Goal: Task Accomplishment & Management: Use online tool/utility

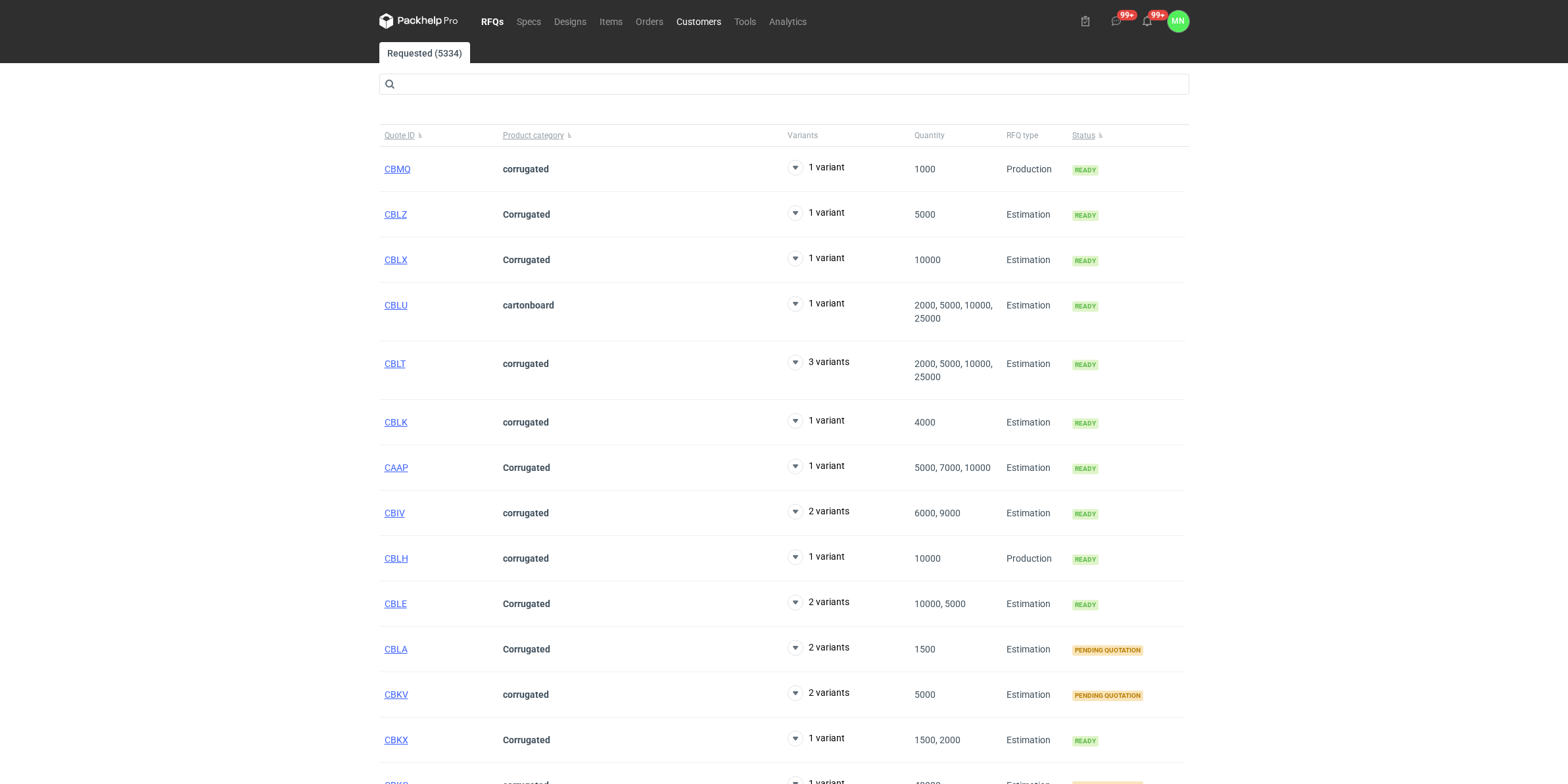
click at [685, 22] on link "Customers" at bounding box center [698, 21] width 58 height 16
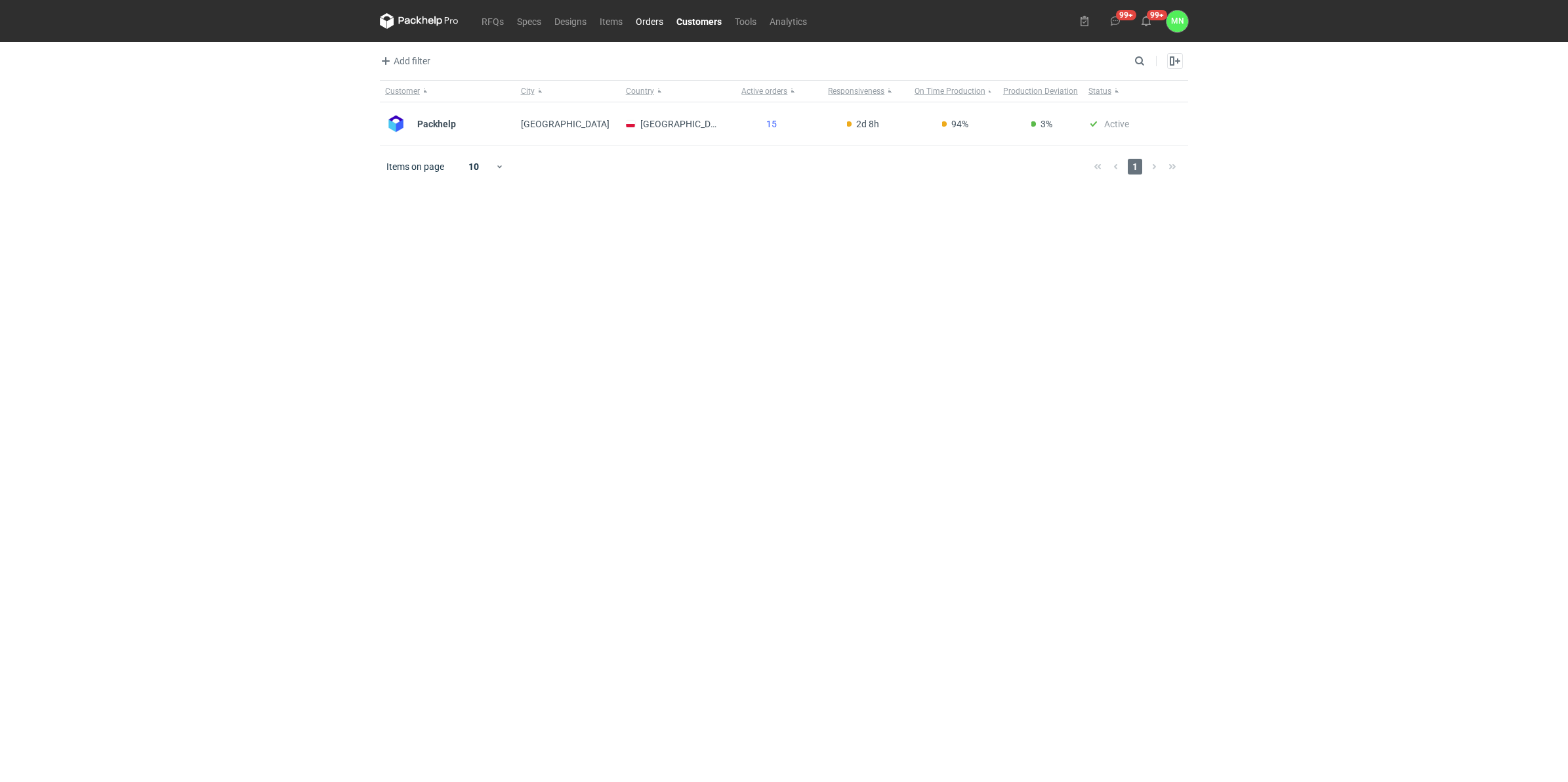
click at [634, 21] on link "Orders" at bounding box center [649, 21] width 41 height 16
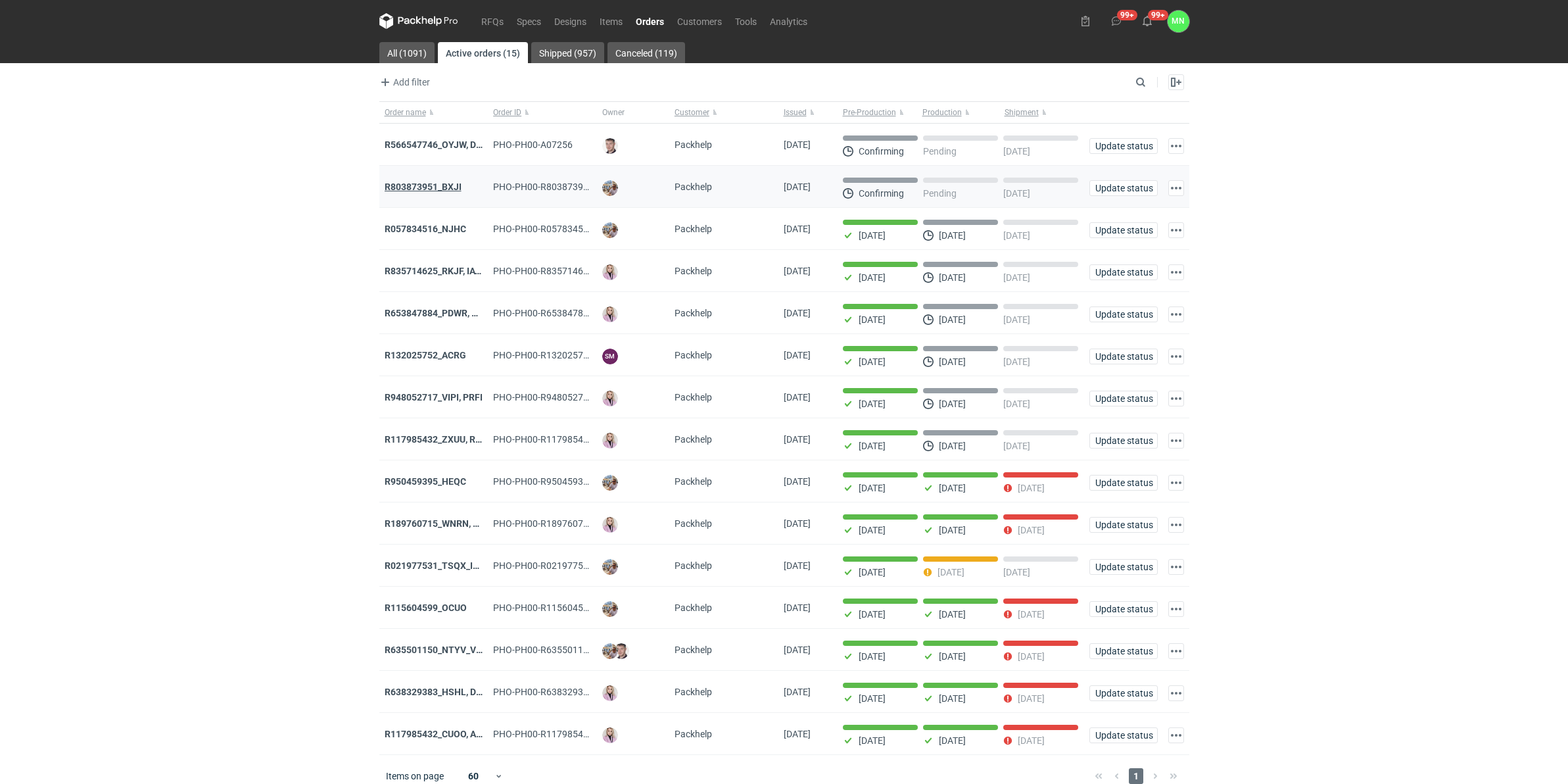
click at [410, 184] on strong "R803873951_BXJI" at bounding box center [423, 187] width 77 height 11
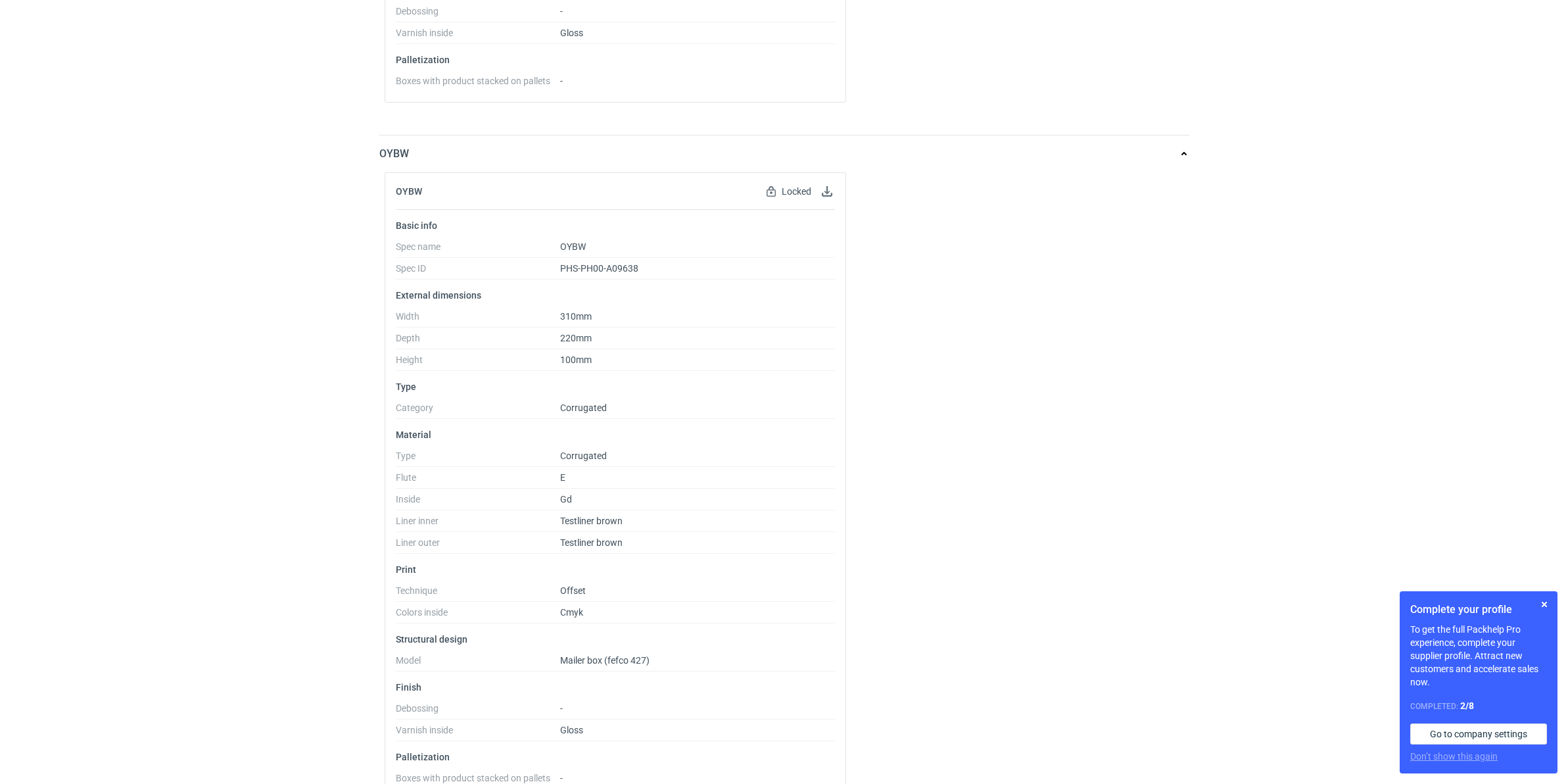
scroll to position [3535, 0]
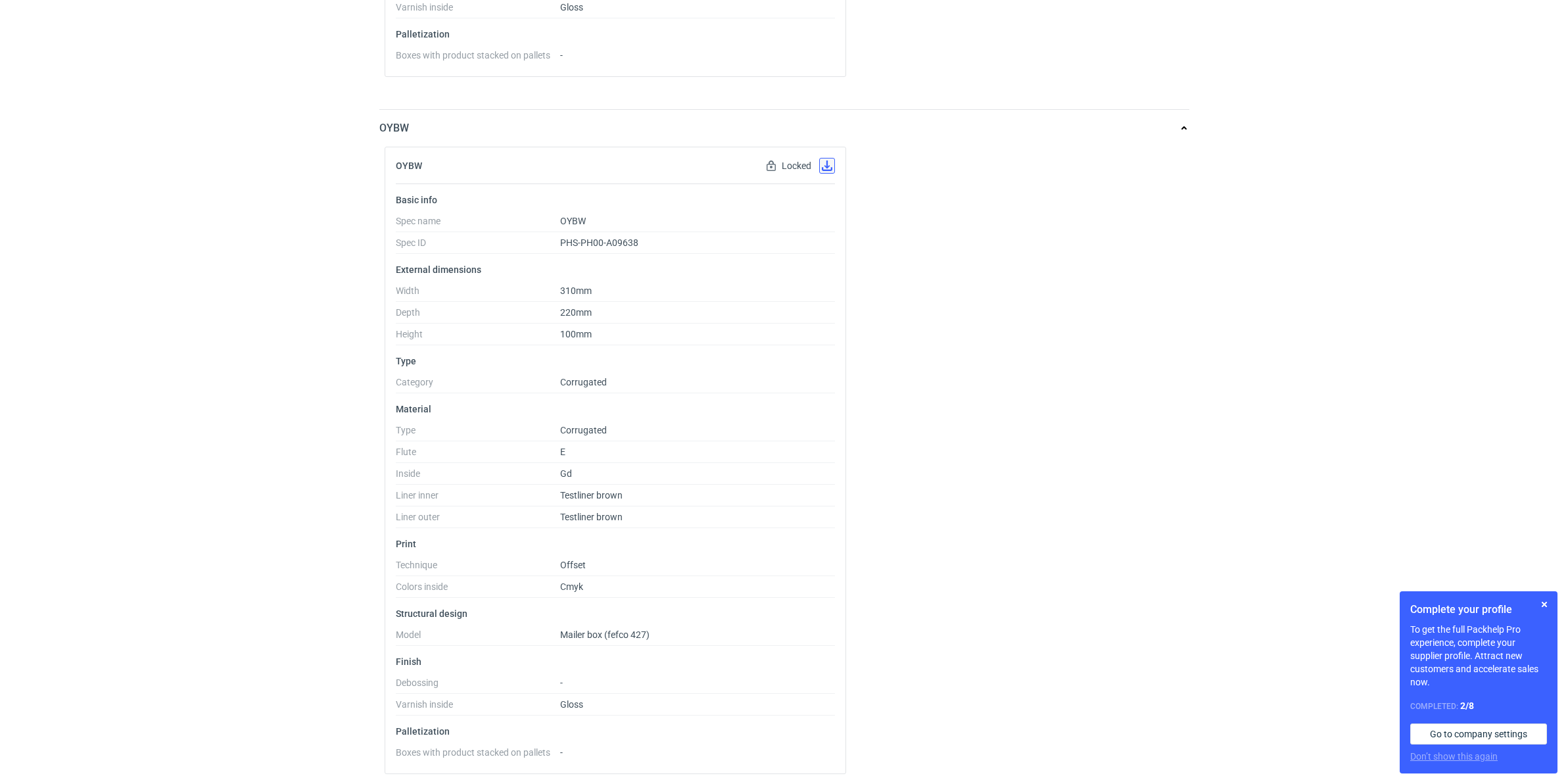
click at [831, 174] on button "button" at bounding box center [827, 166] width 16 height 16
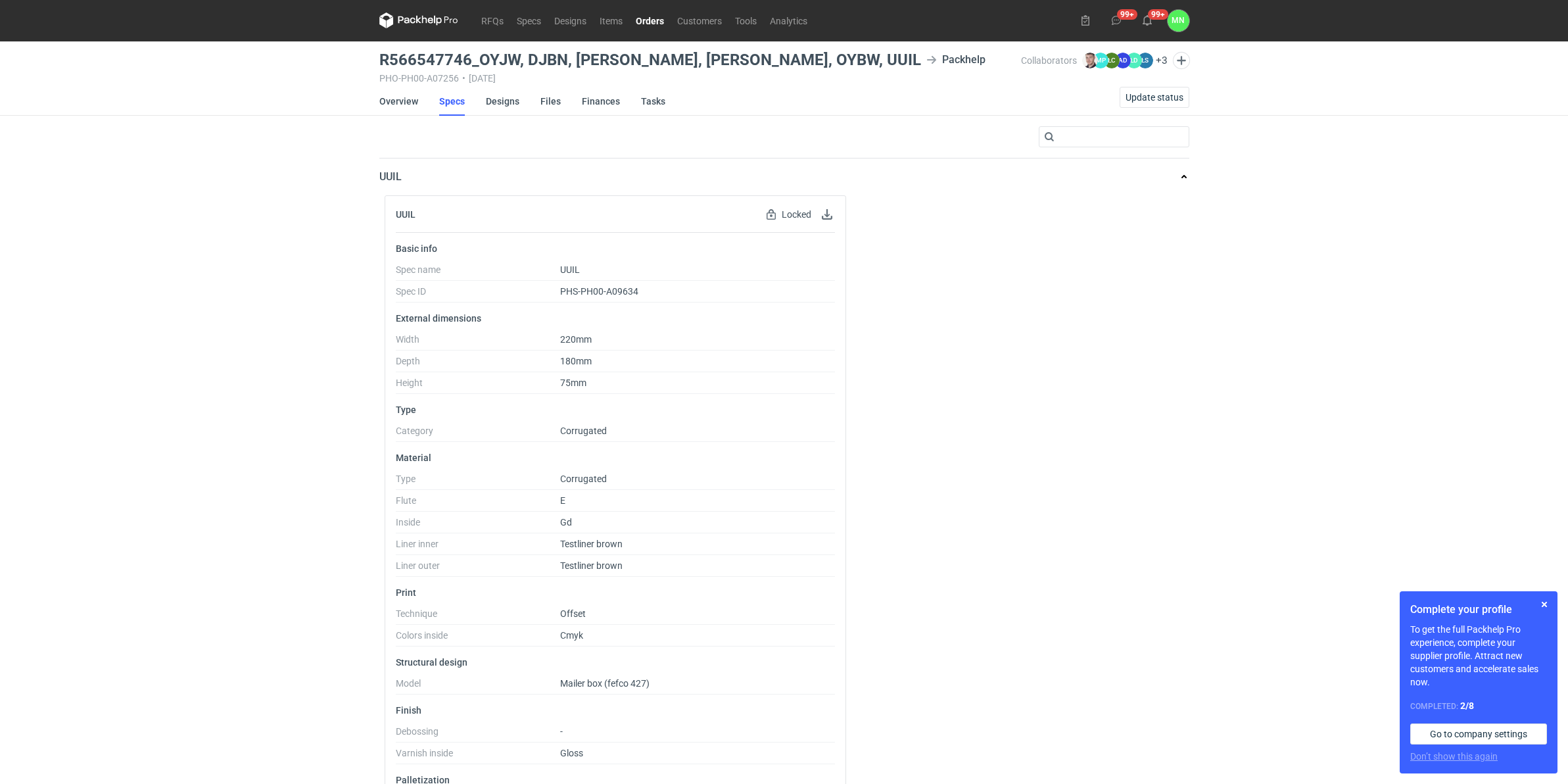
scroll to position [0, 0]
click at [639, 18] on link "Orders" at bounding box center [650, 21] width 41 height 16
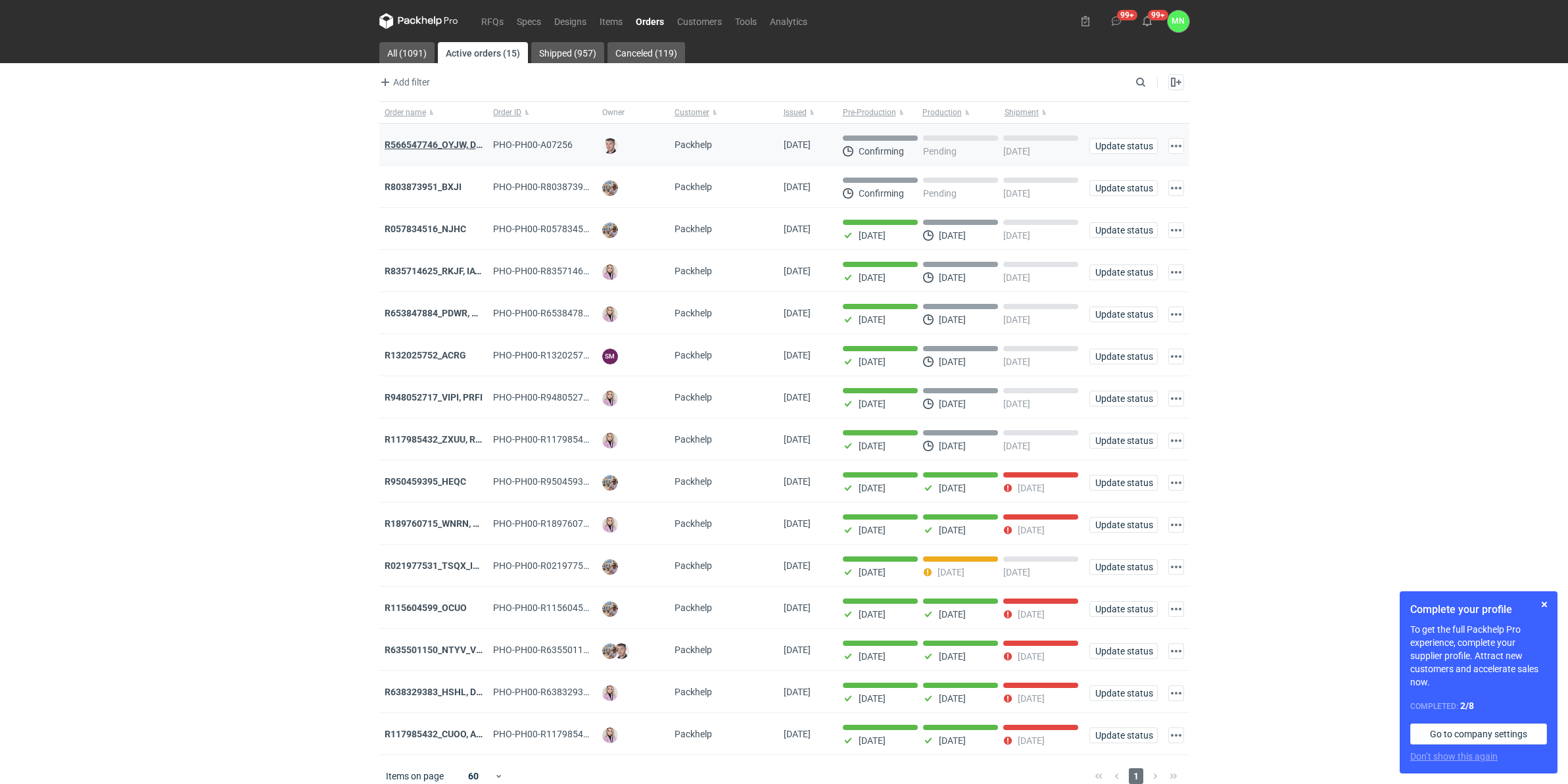
click at [433, 144] on strong "R566547746_OYJW, DJBN, GRPP, KNRI, OYBW, UUIL" at bounding box center [540, 145] width 312 height 11
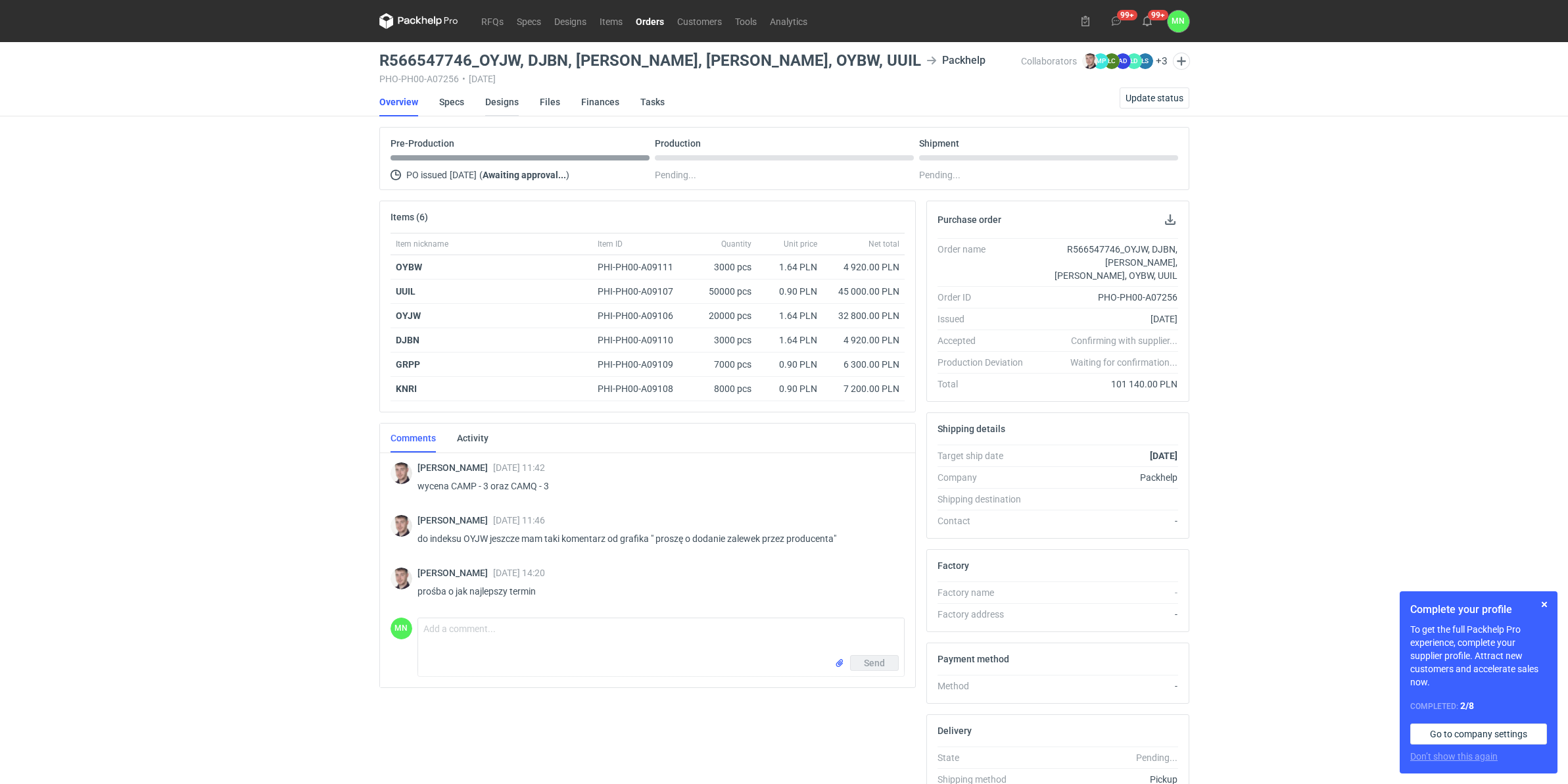
click at [503, 103] on link "Designs" at bounding box center [502, 102] width 34 height 29
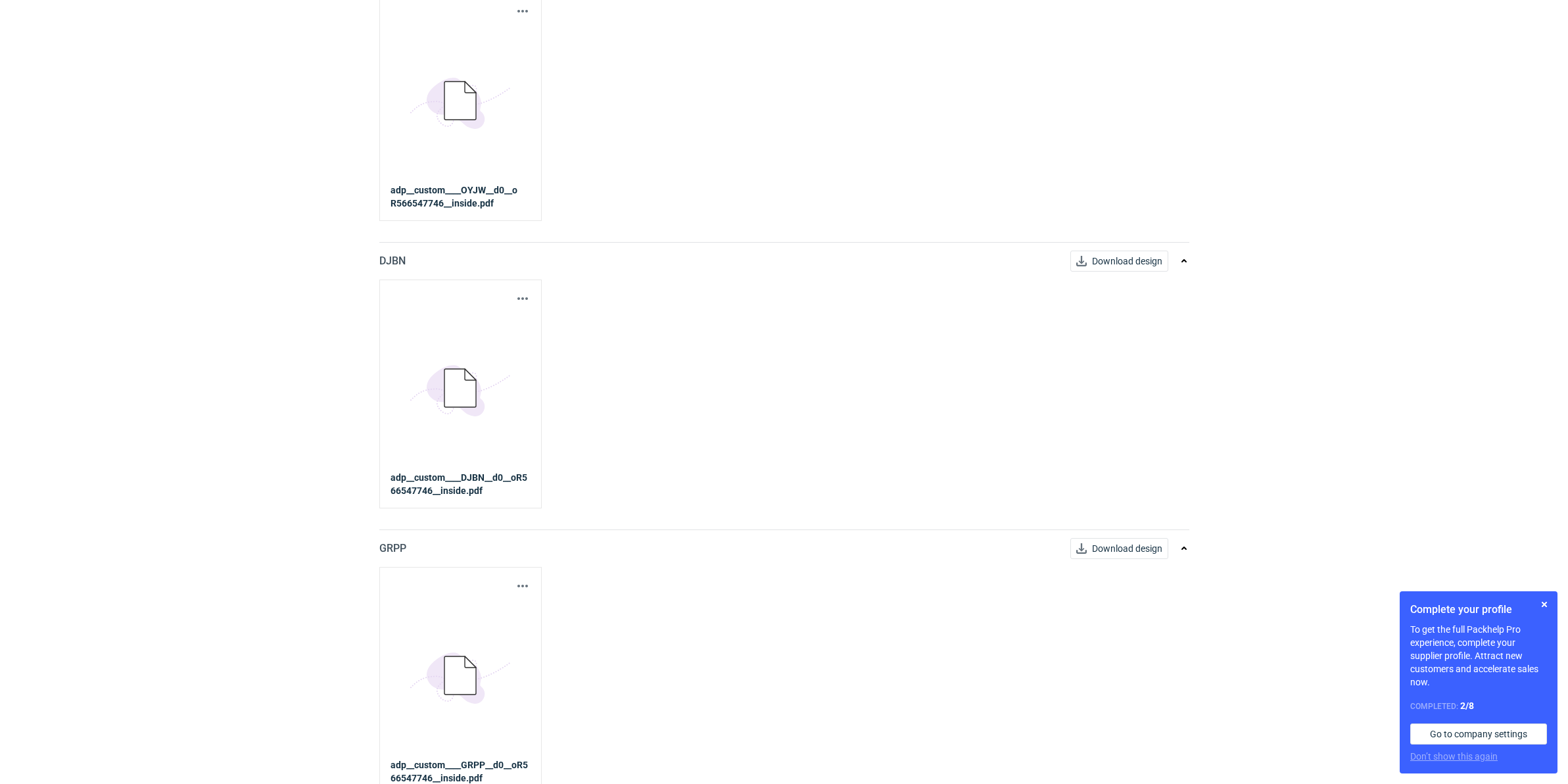
scroll to position [493, 0]
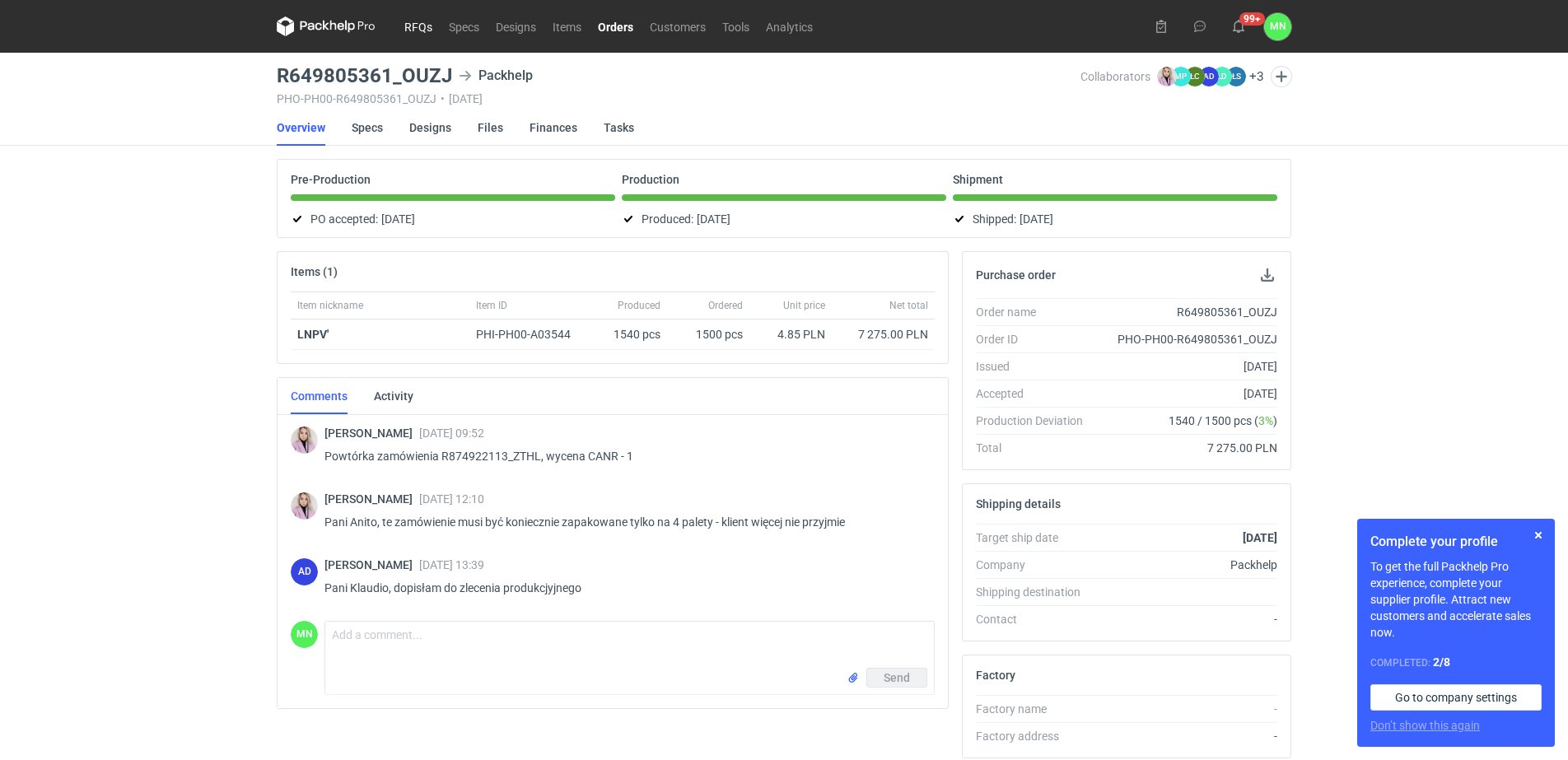
click at [413, 22] on link "RFQs" at bounding box center [418, 26] width 44 height 20
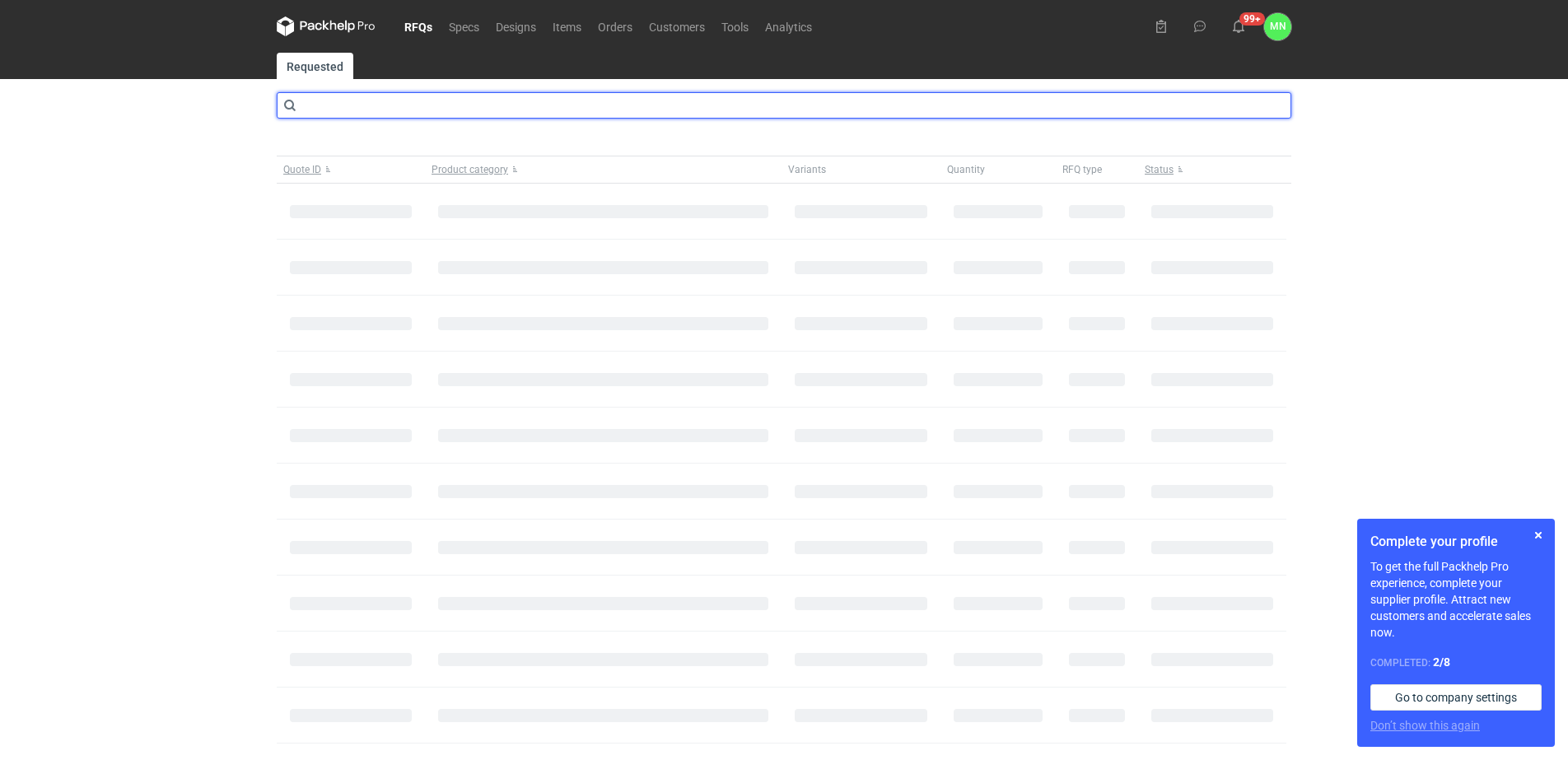
click at [403, 101] on input "text" at bounding box center [784, 105] width 1014 height 26
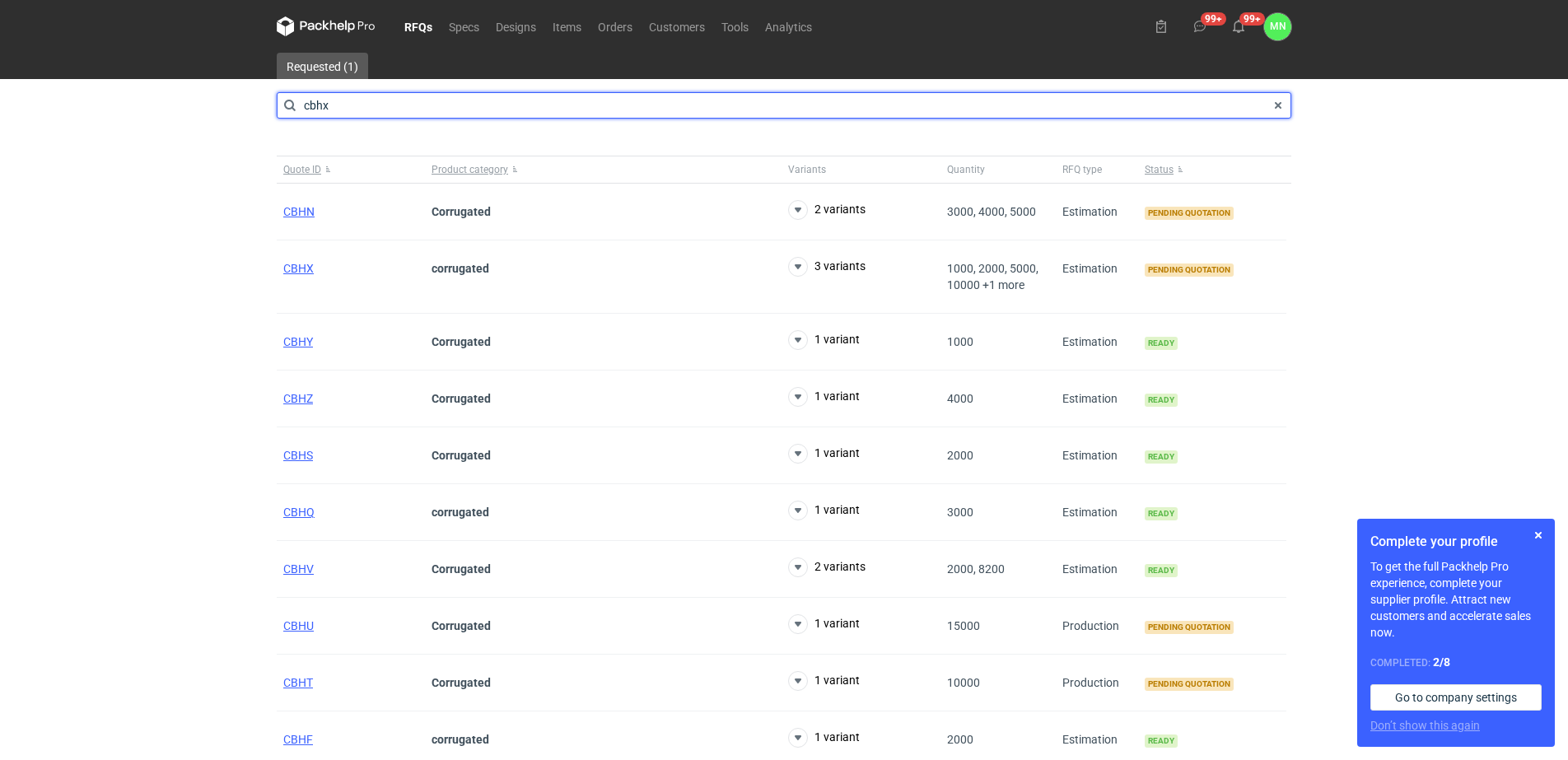
click at [353, 104] on input "cbhx" at bounding box center [784, 105] width 1014 height 26
type input "cbhx"
click at [353, 104] on input "cbhx" at bounding box center [784, 105] width 1014 height 26
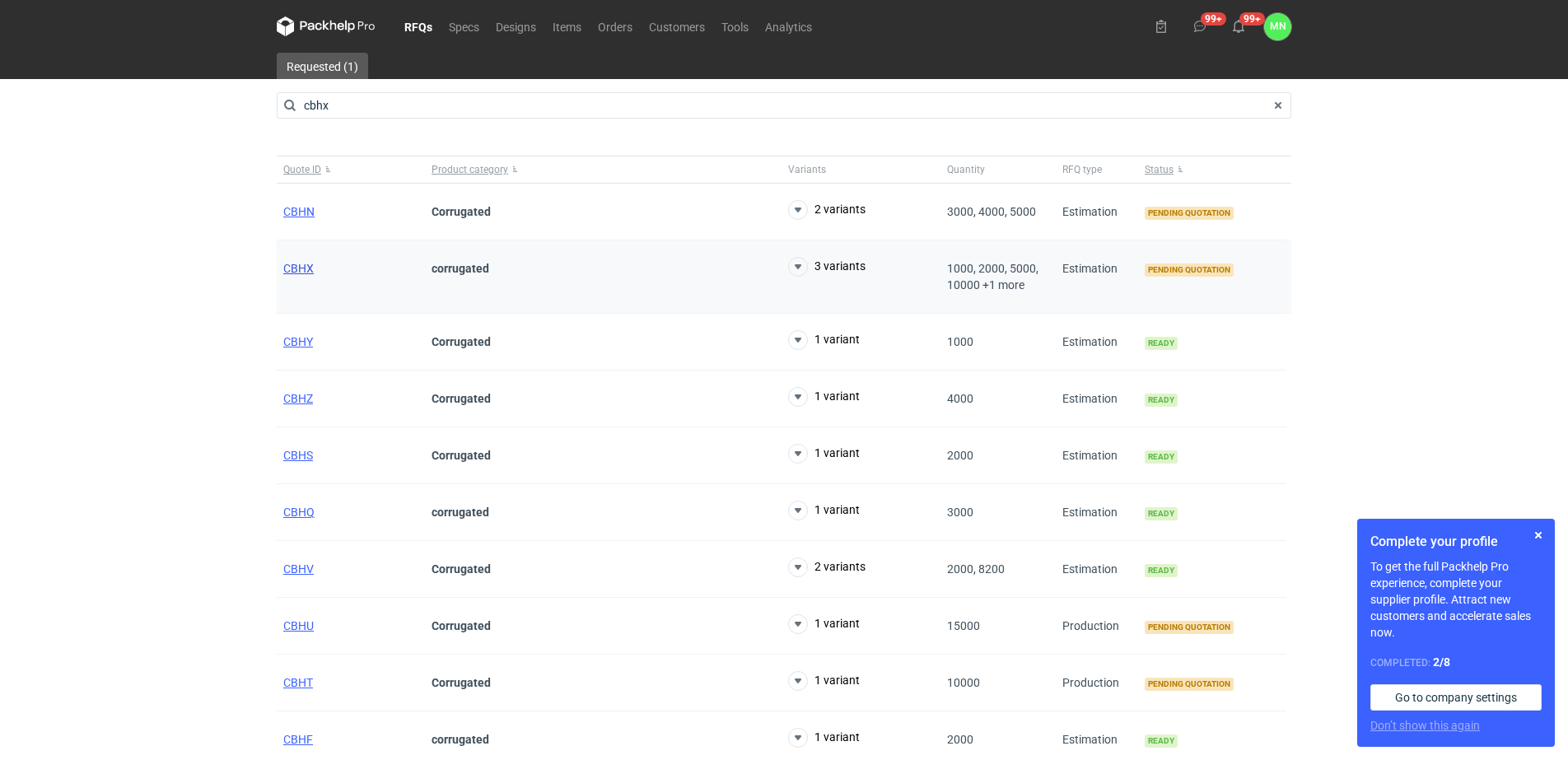
click at [304, 267] on span "CBHX" at bounding box center [299, 268] width 31 height 13
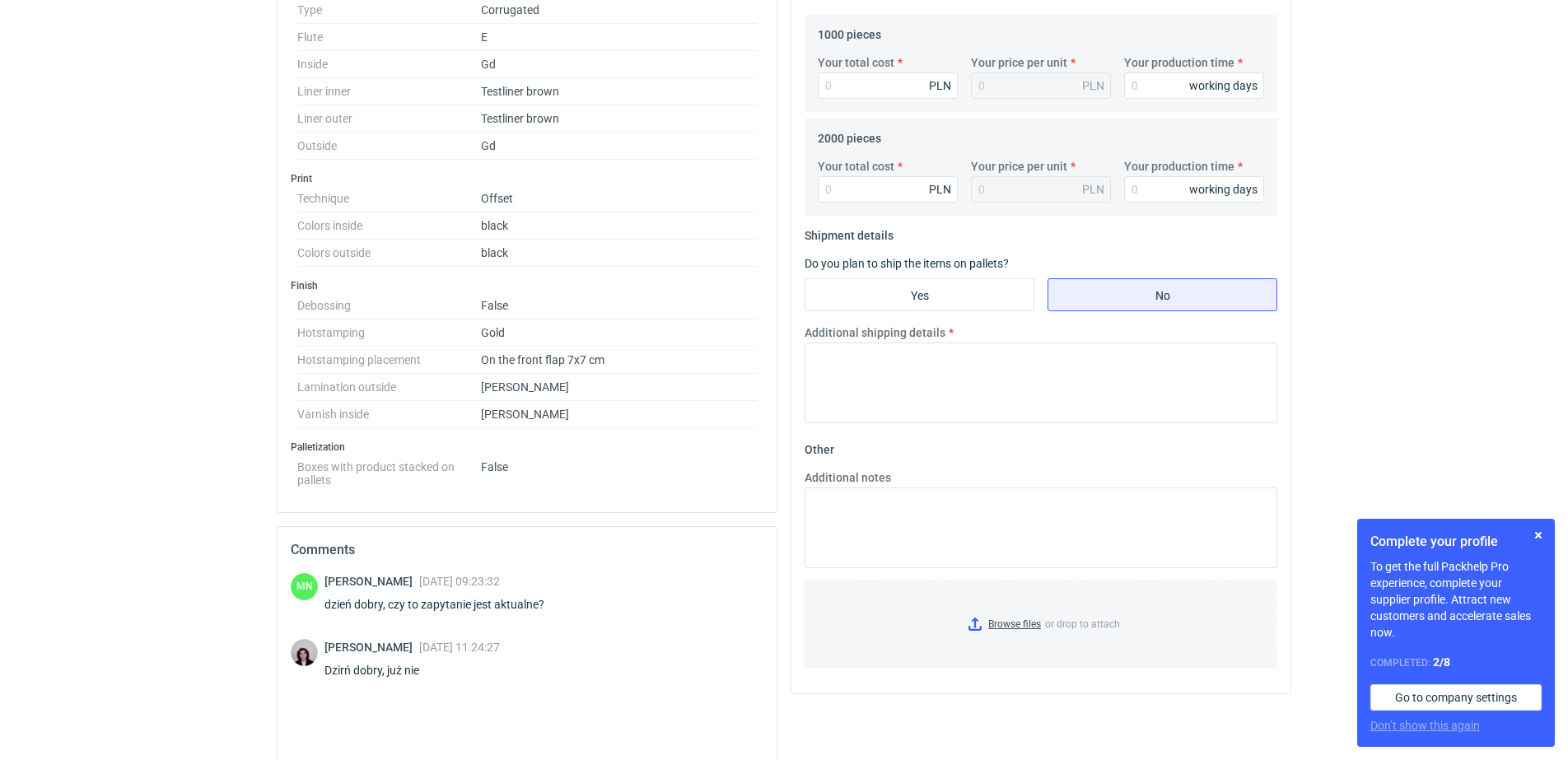
scroll to position [719, 0]
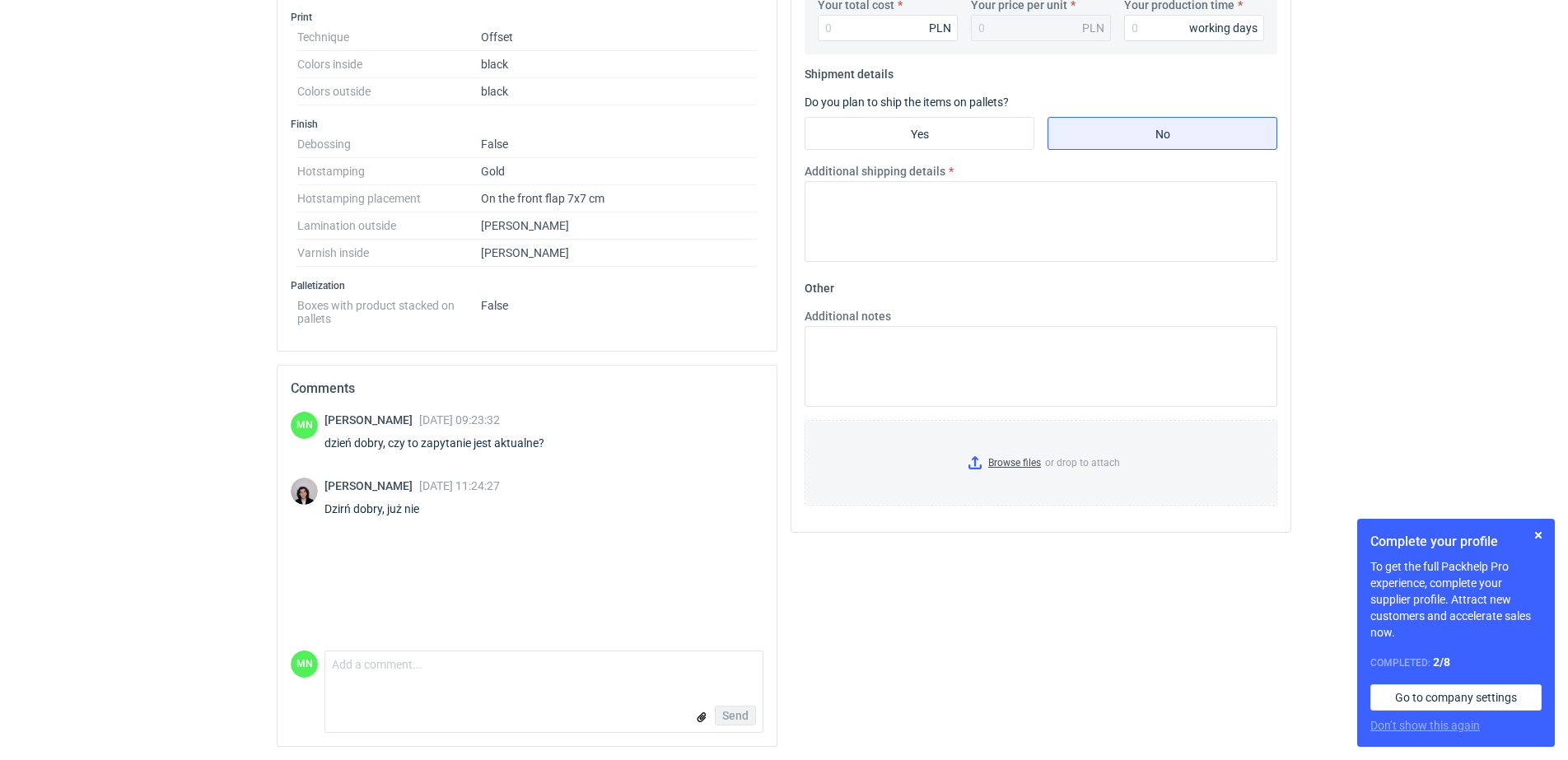
click at [537, 441] on div "dzień dobry, czy to zapytanie jest aktualne?" at bounding box center [443, 442] width 239 height 16
drag, startPoint x: 524, startPoint y: 441, endPoint x: 422, endPoint y: 441, distance: 102.0
click at [422, 441] on div "dzień dobry, czy to zapytanie jest aktualne?" at bounding box center [443, 442] width 239 height 16
copy div "zapytanie jest aktualne"
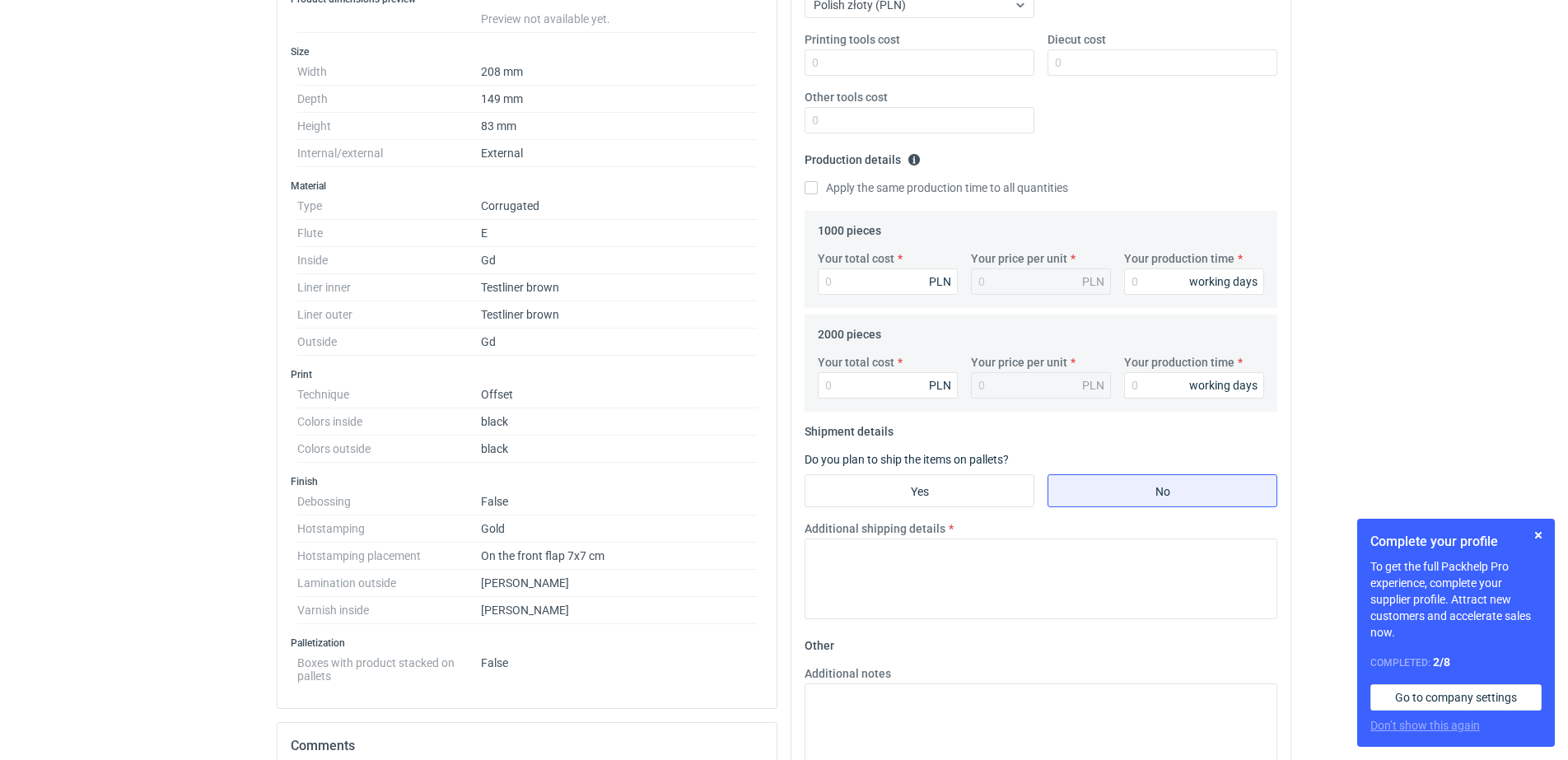
scroll to position [0, 0]
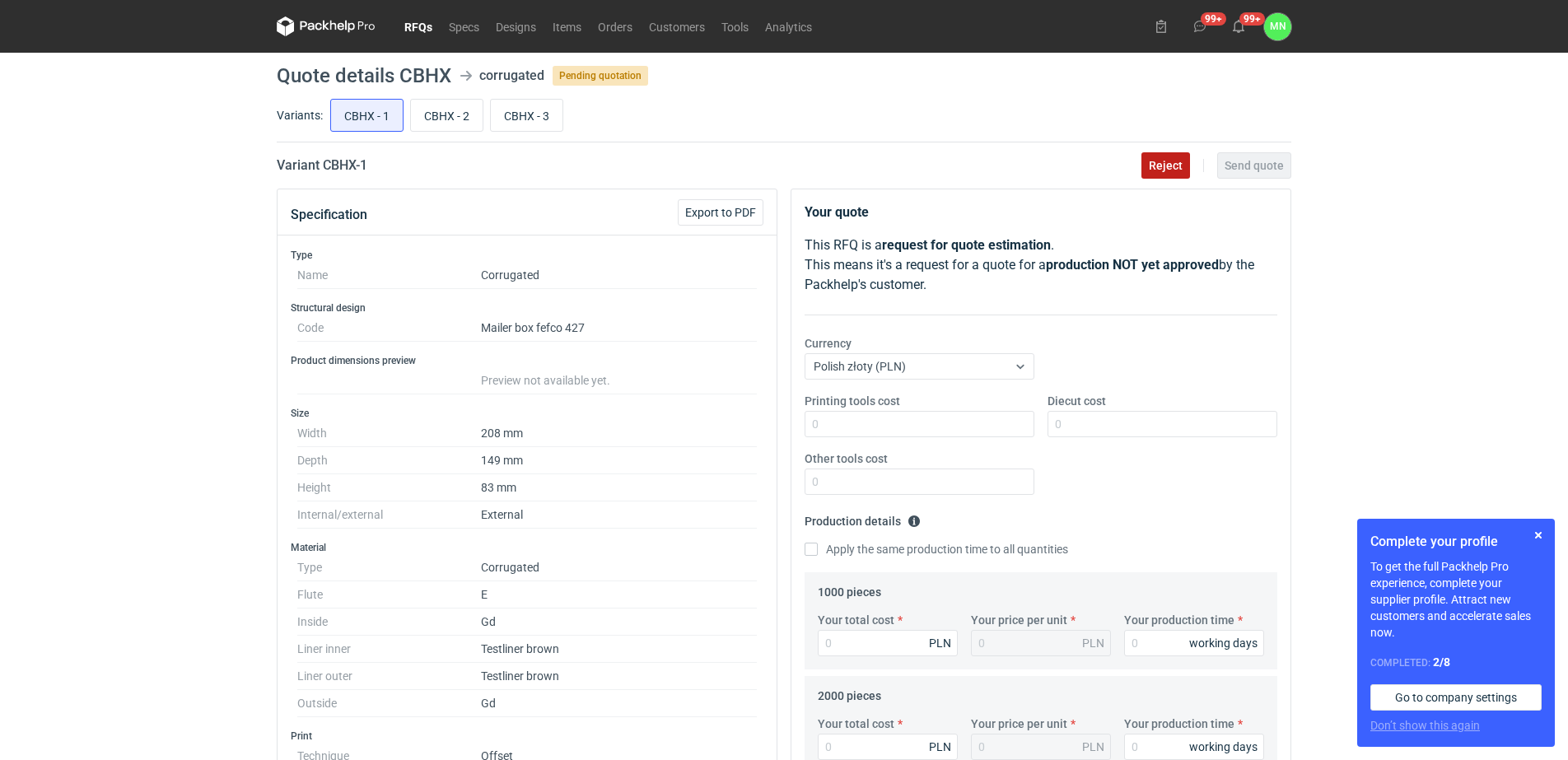
click at [1179, 165] on span "Reject" at bounding box center [1165, 165] width 34 height 12
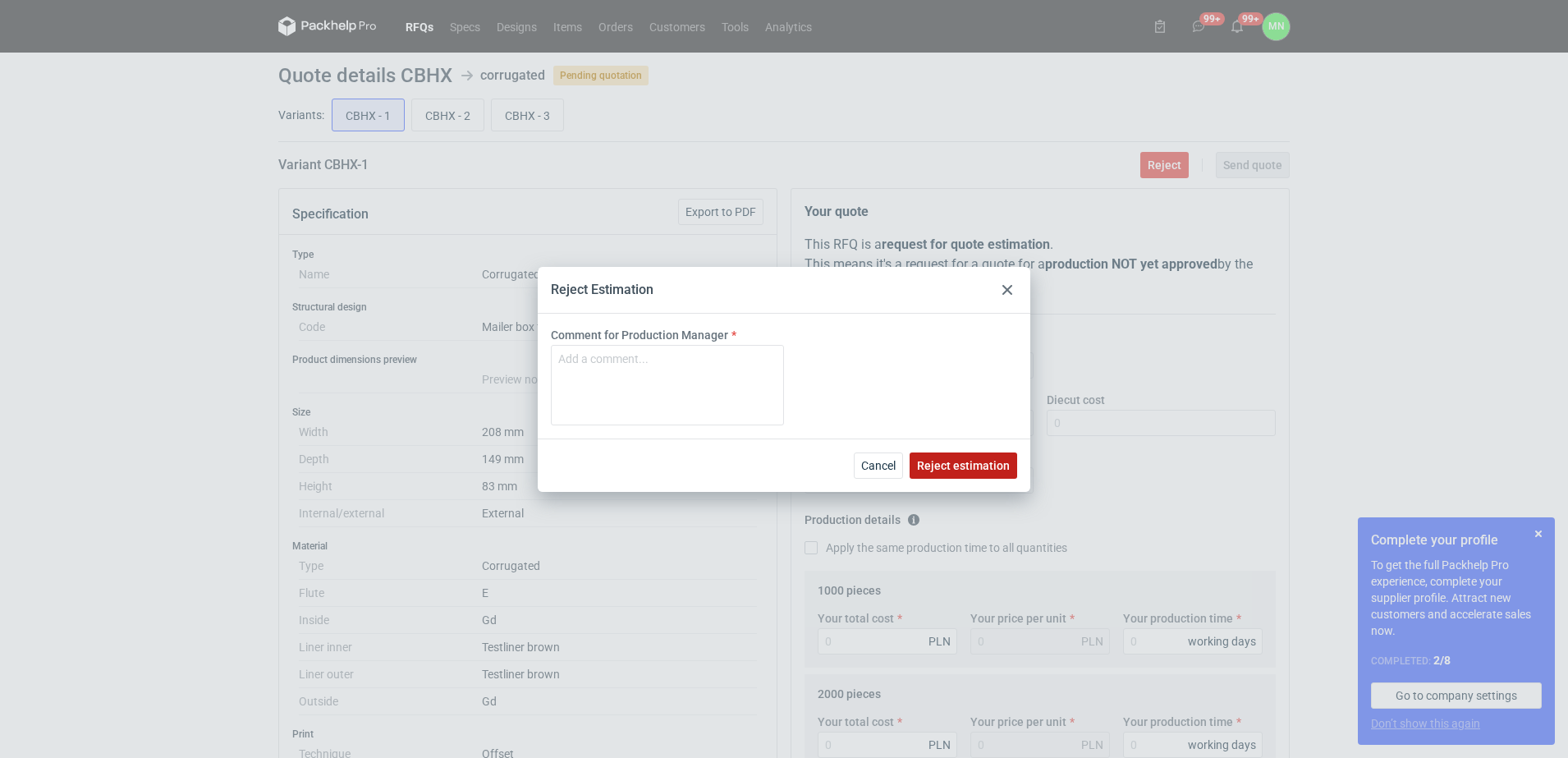
click at [938, 464] on span "Reject estimation" at bounding box center [963, 466] width 93 height 11
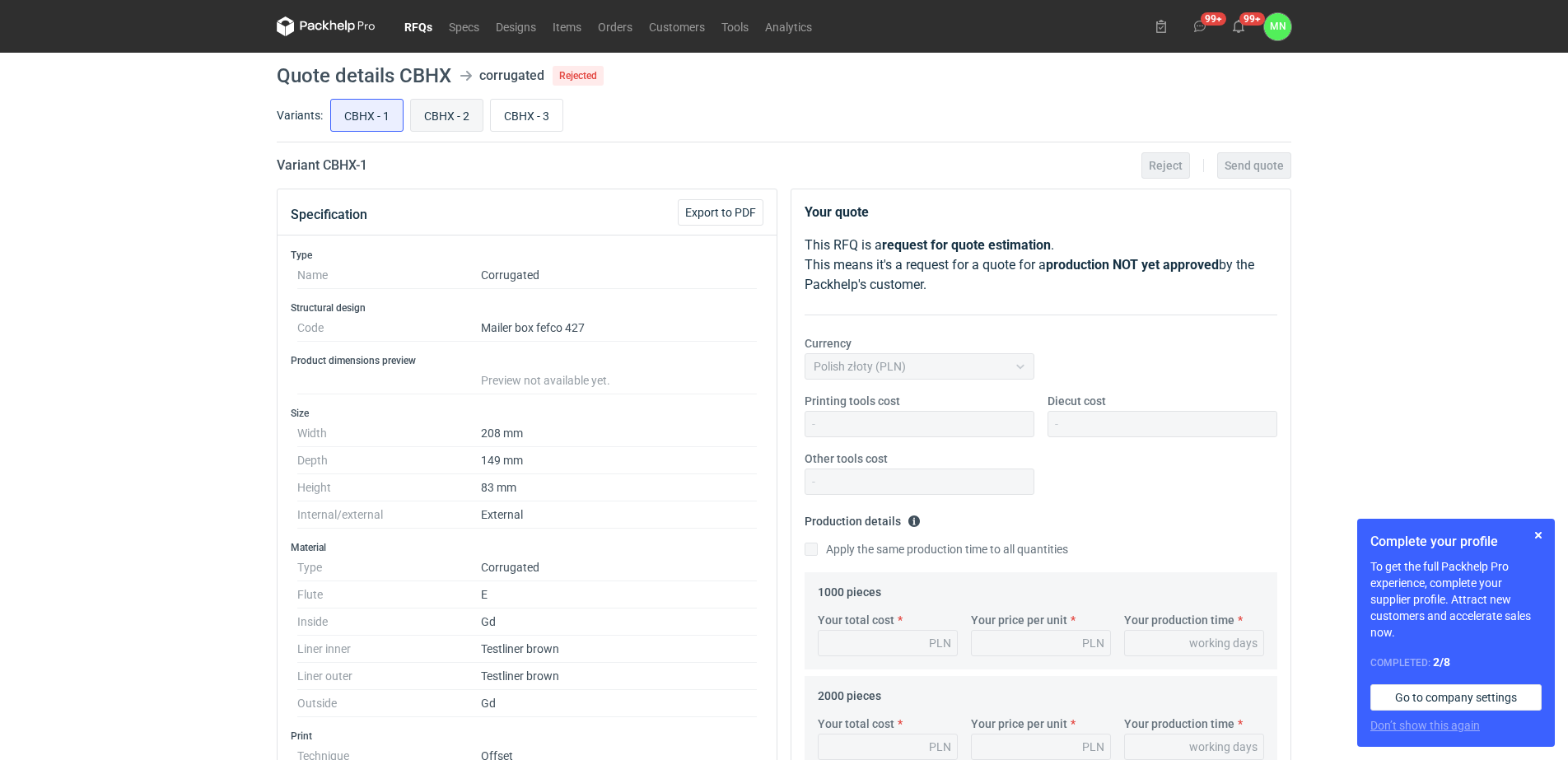
click at [432, 117] on input "CBHX - 2" at bounding box center [446, 115] width 72 height 32
radio input "true"
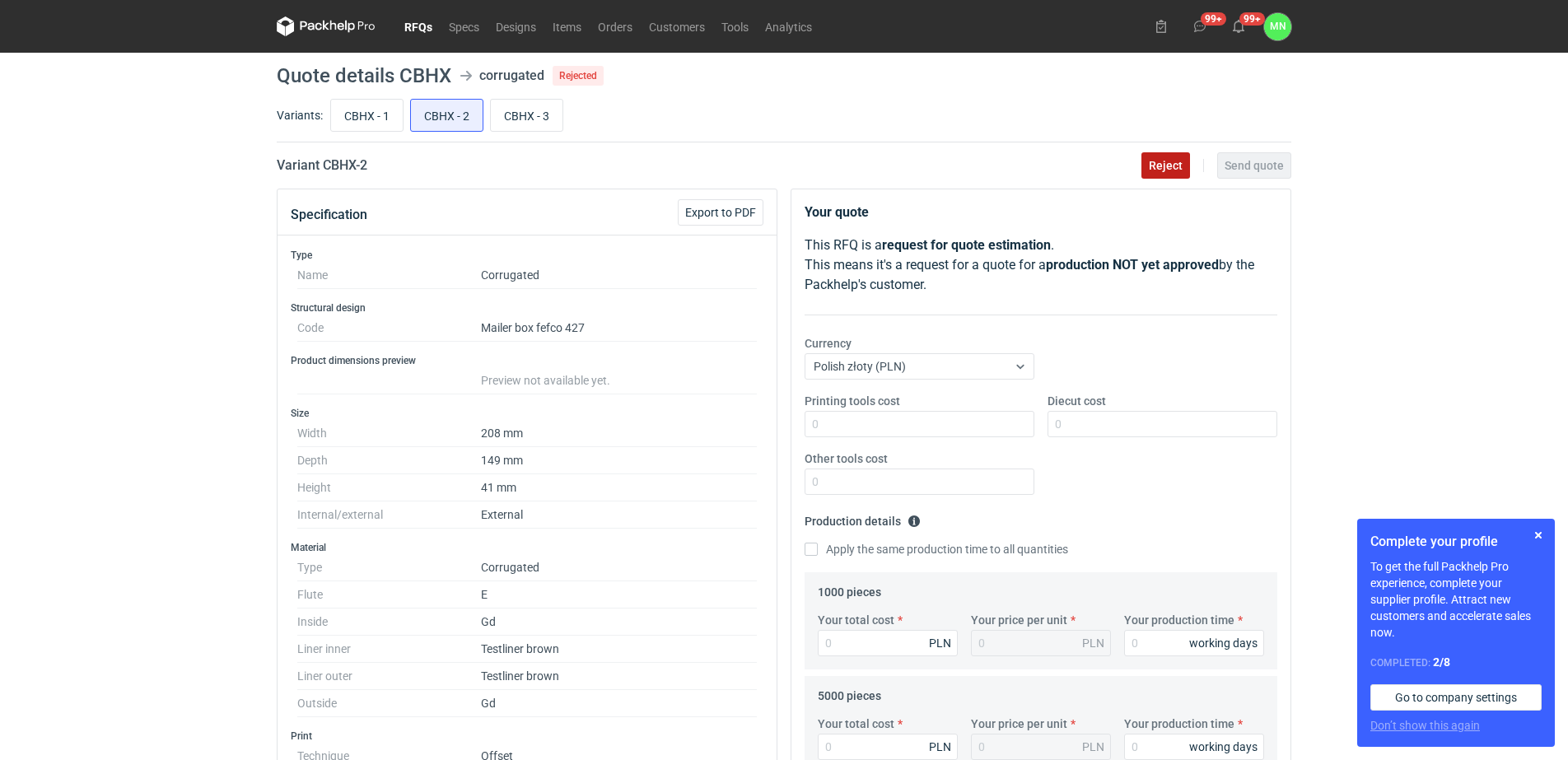
click at [1159, 169] on span "Reject" at bounding box center [1165, 165] width 34 height 12
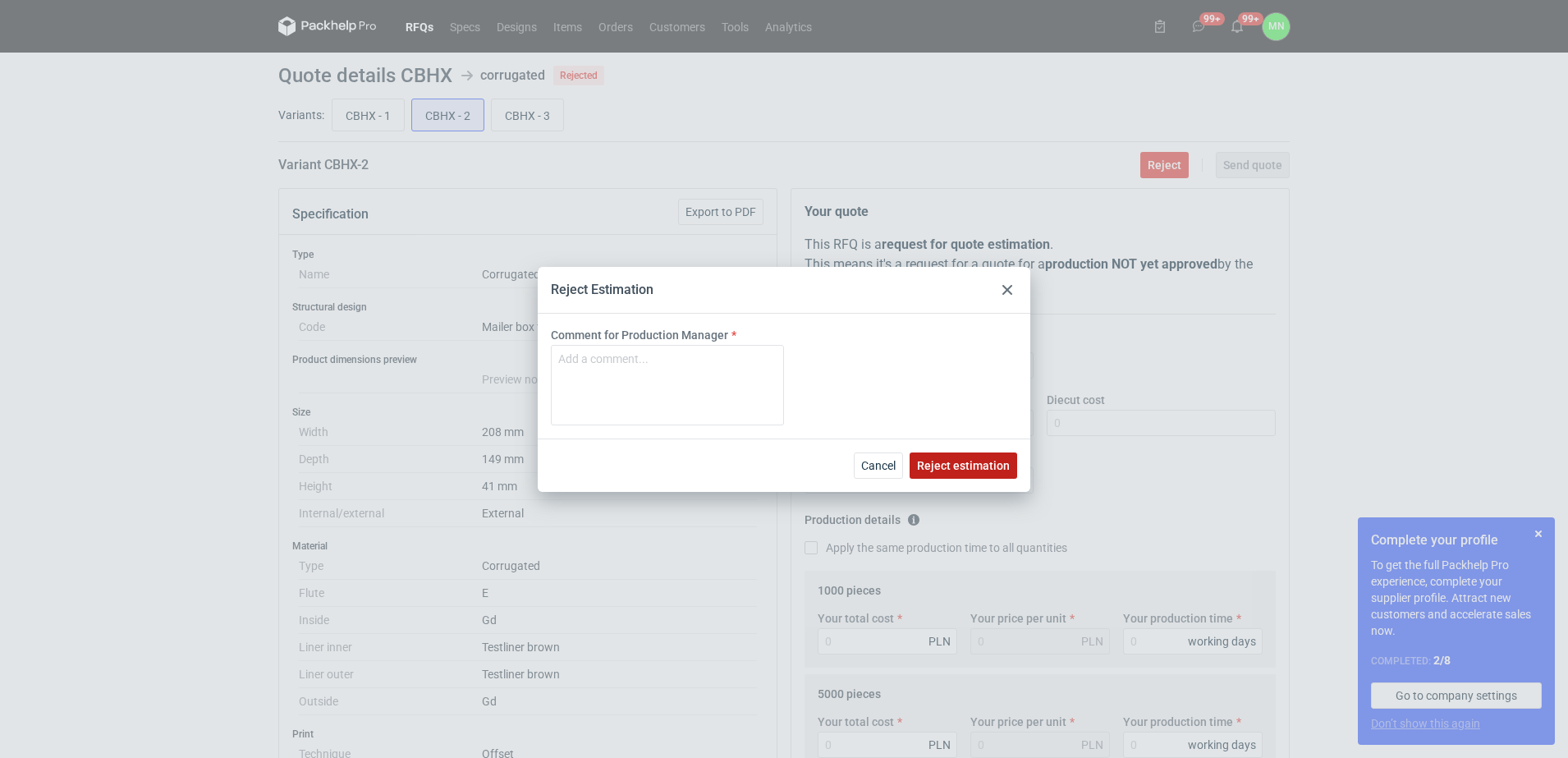
click at [979, 471] on span "Reject estimation" at bounding box center [963, 466] width 93 height 11
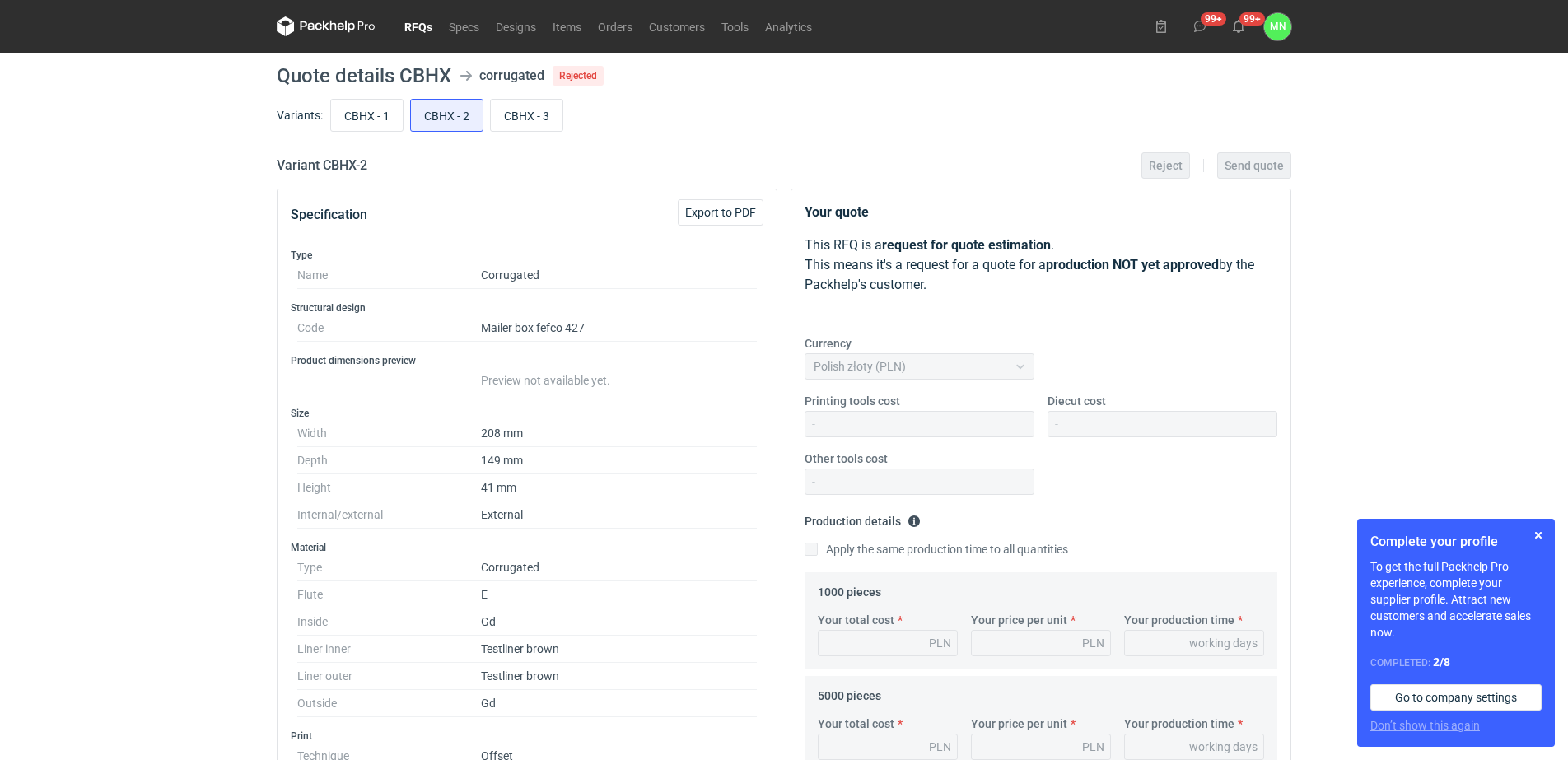
click at [514, 119] on input "CBHX - 3" at bounding box center [526, 115] width 72 height 32
radio input "true"
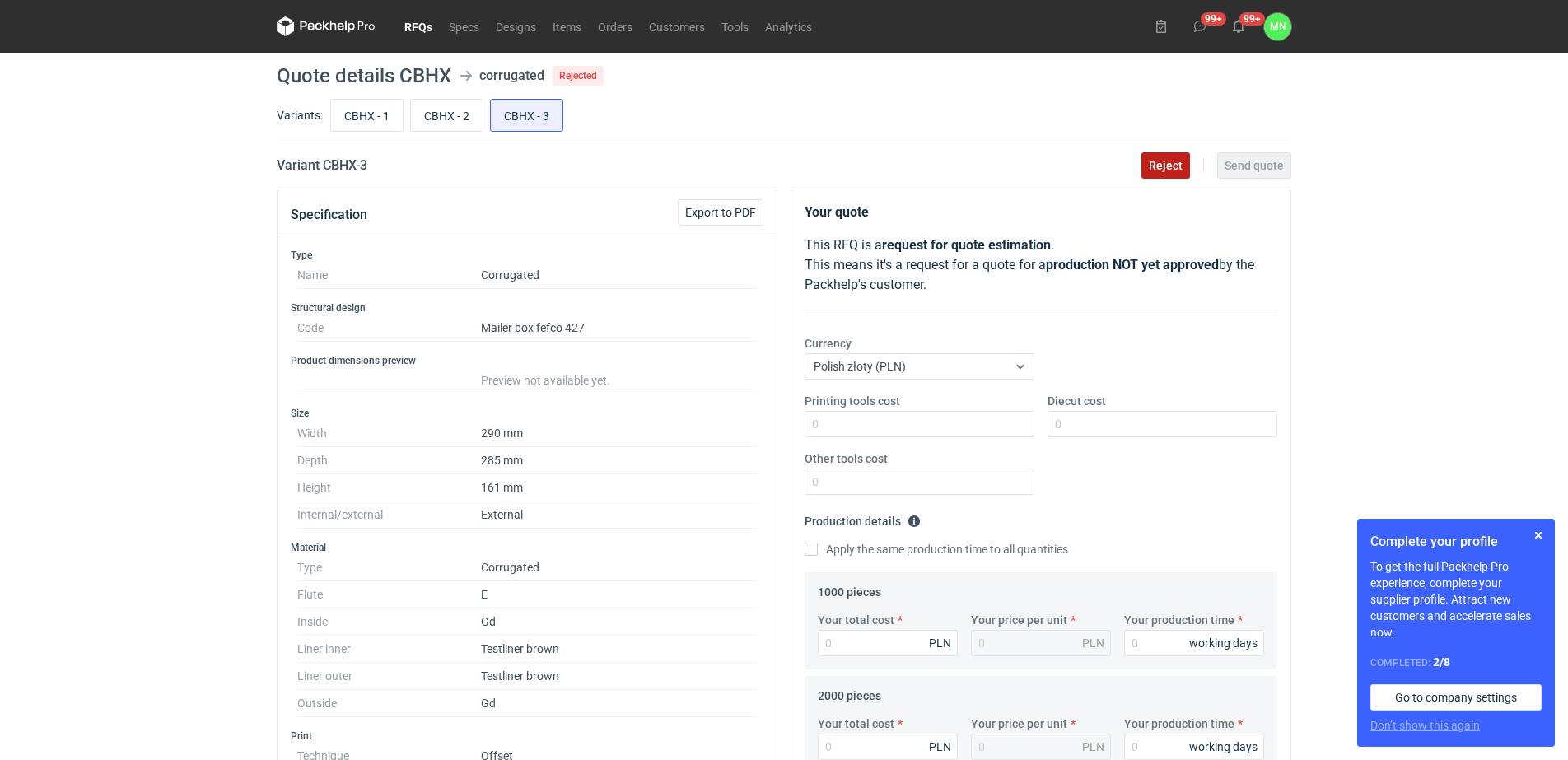
click at [1157, 167] on span "Reject" at bounding box center [1165, 165] width 34 height 12
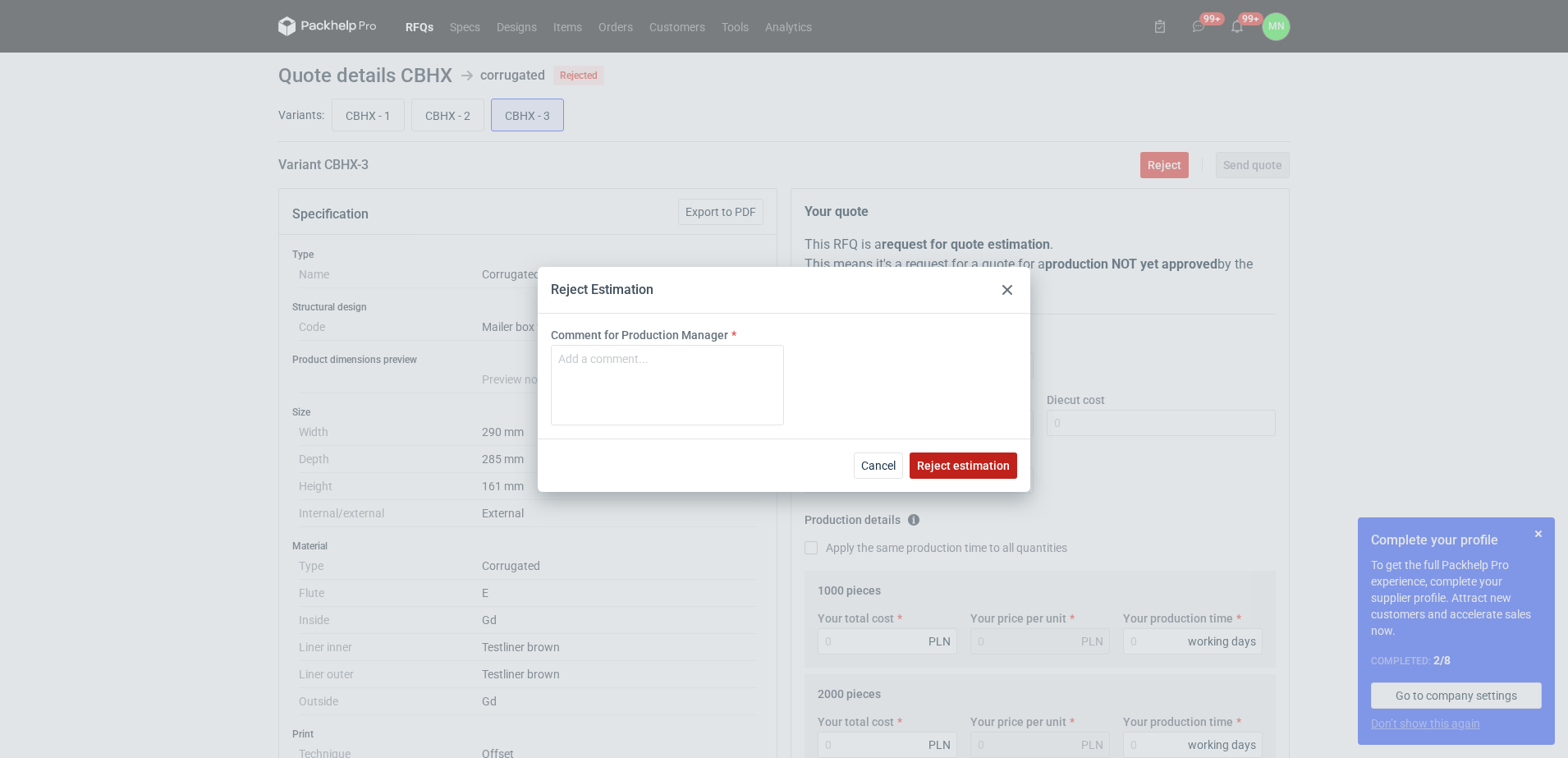
drag, startPoint x: 990, startPoint y: 473, endPoint x: 1140, endPoint y: 491, distance: 151.1
click at [989, 474] on button "Reject estimation" at bounding box center [963, 465] width 107 height 26
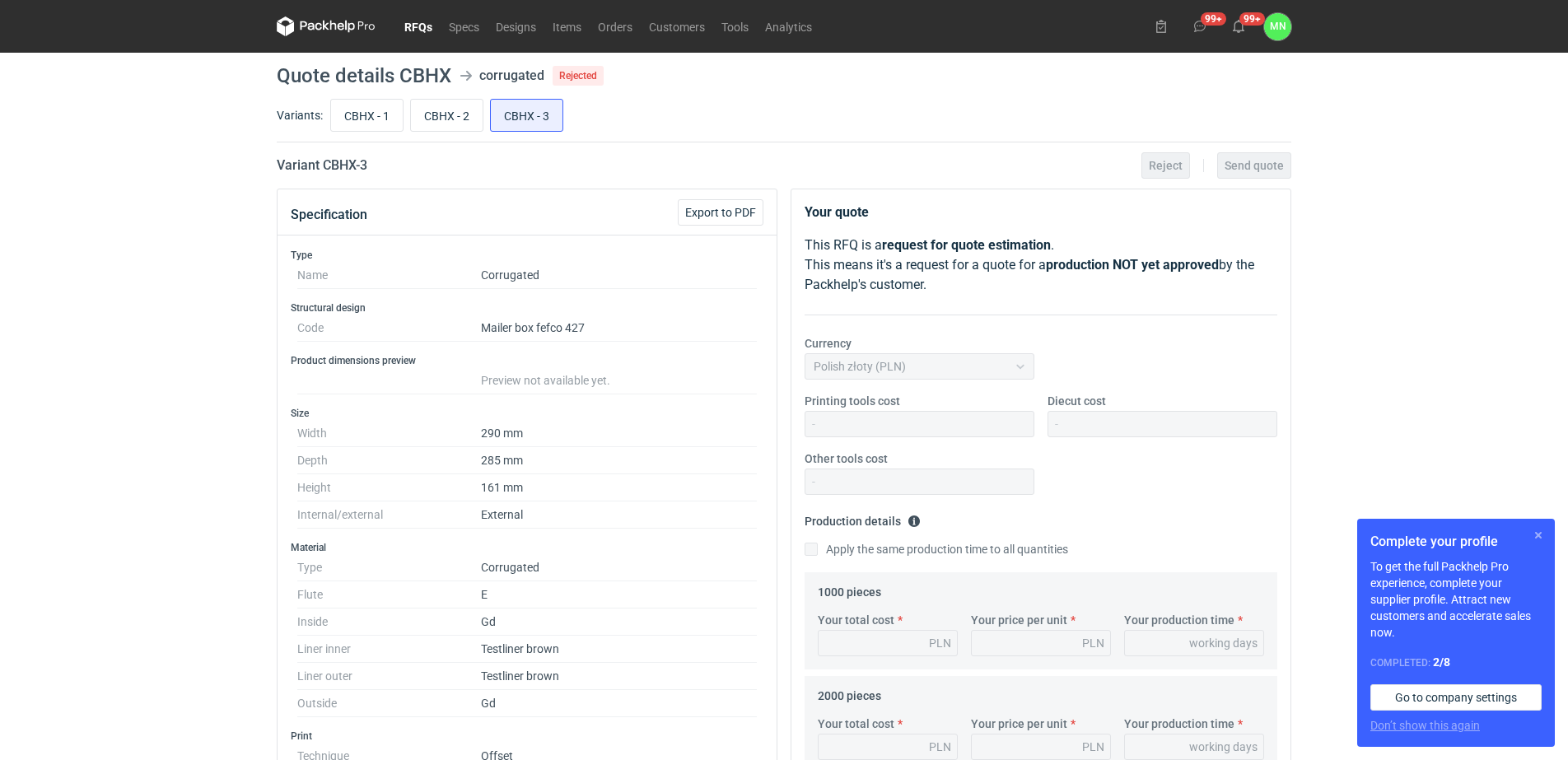
drag, startPoint x: 1540, startPoint y: 531, endPoint x: 1518, endPoint y: 537, distance: 22.8
click at [1539, 531] on button "button" at bounding box center [1538, 534] width 20 height 20
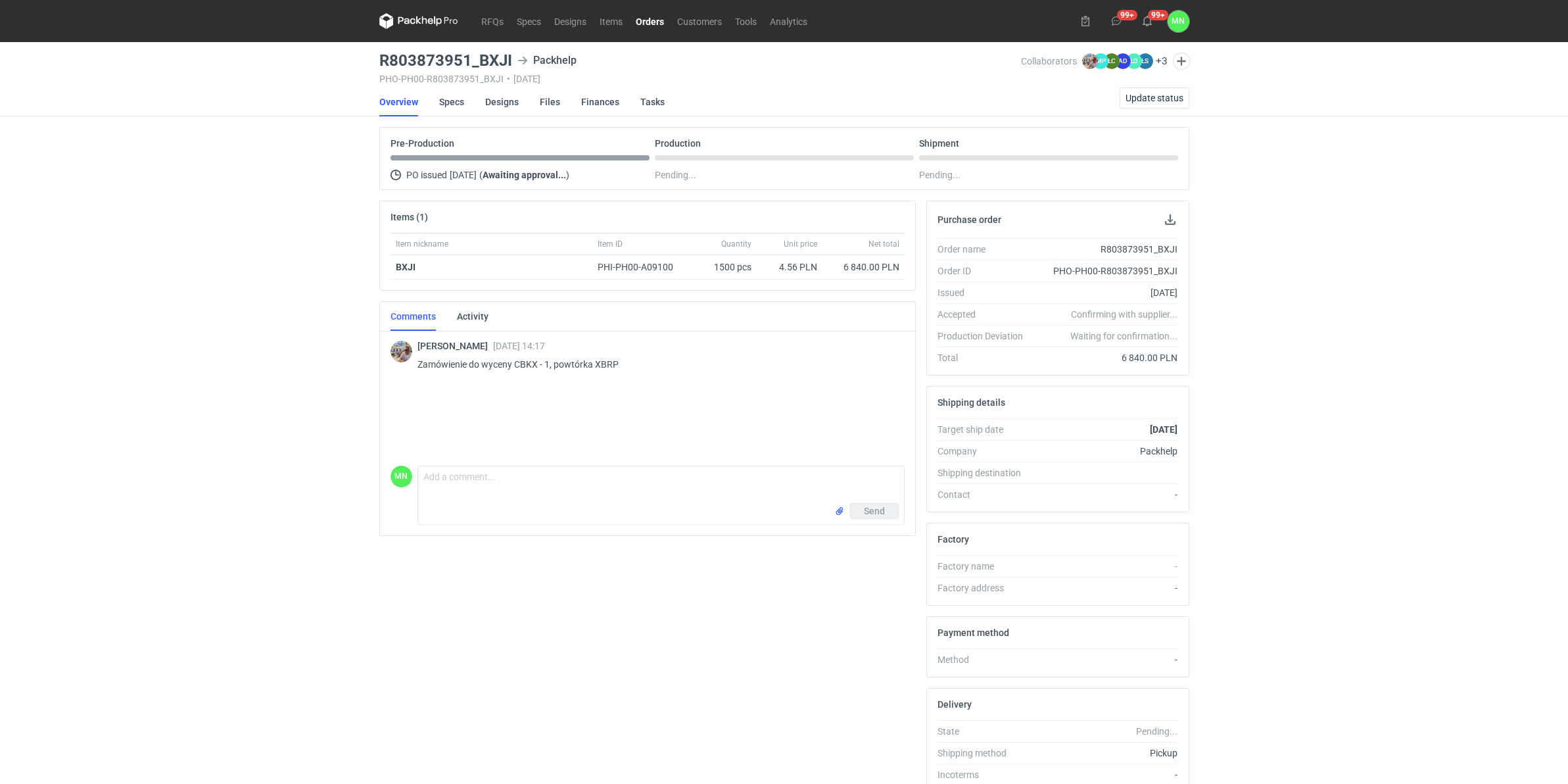
click at [652, 18] on link "Orders" at bounding box center [650, 21] width 41 height 16
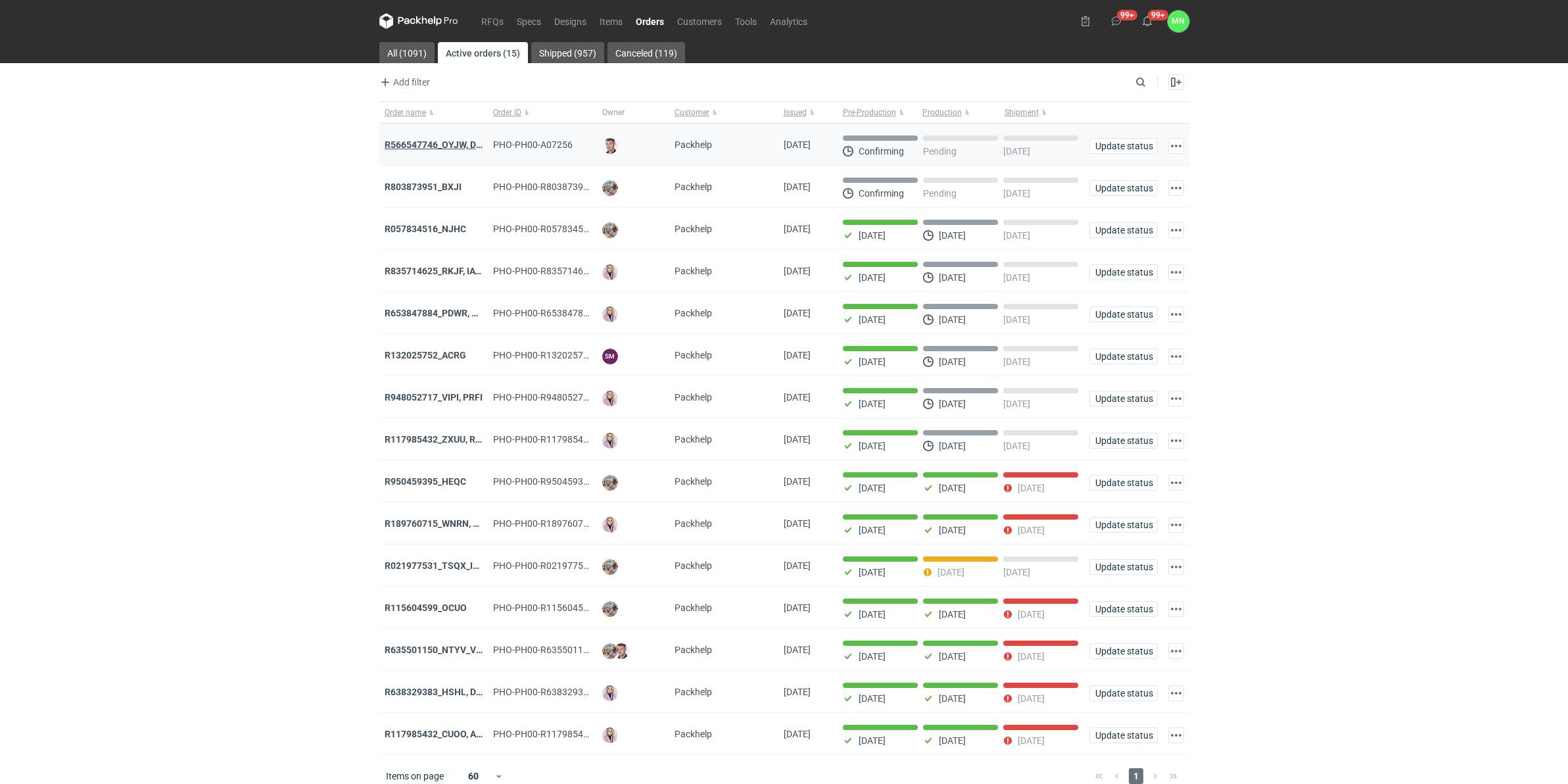
click at [421, 144] on strong "R566547746_OYJW, DJBN, GRPP, KNRI, OYBW, UUIL" at bounding box center [540, 145] width 312 height 11
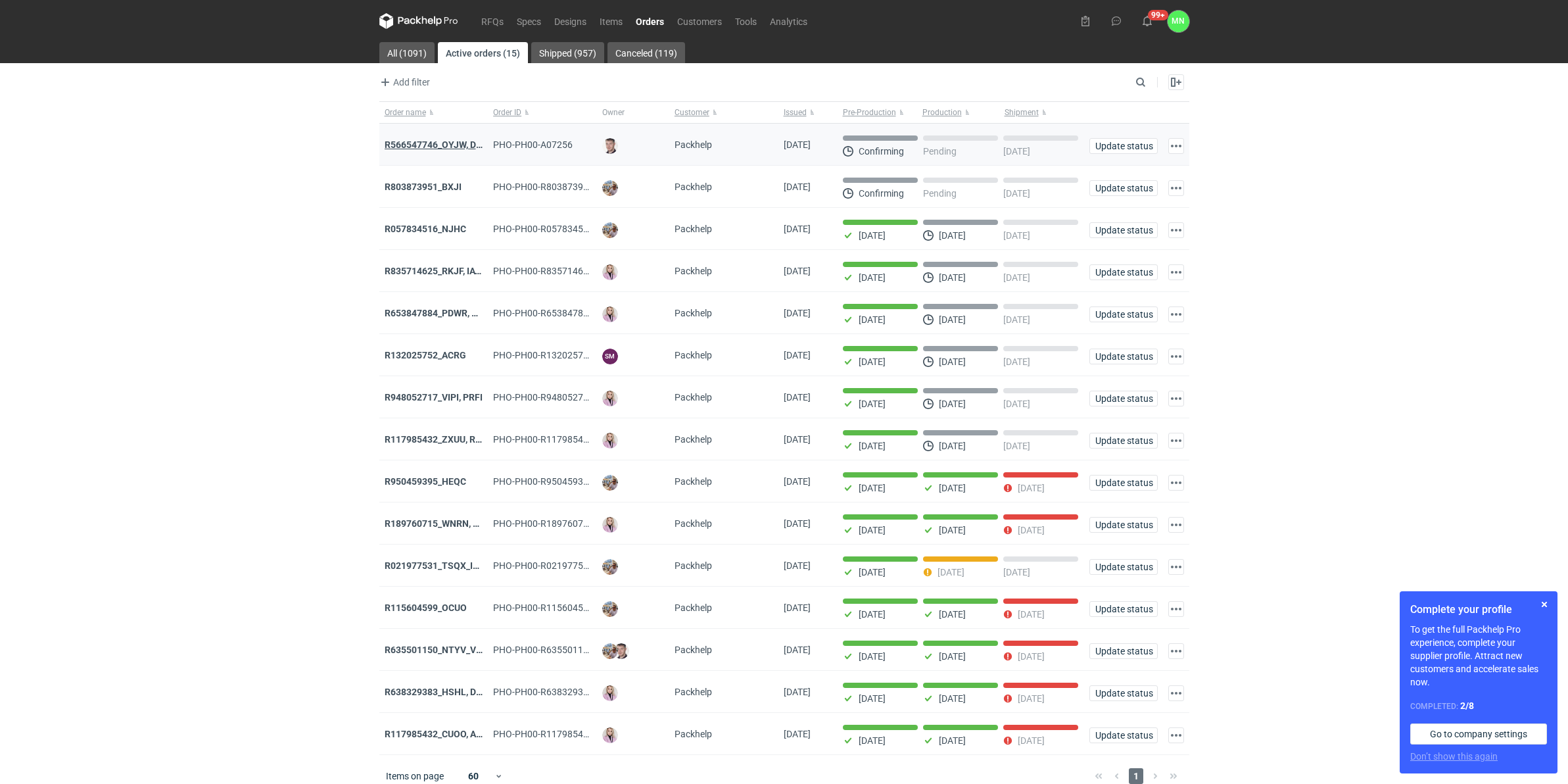
click at [425, 150] on strong "R566547746_OYJW, DJBN, GRPP, KNRI, OYBW, UUIL" at bounding box center [540, 145] width 312 height 11
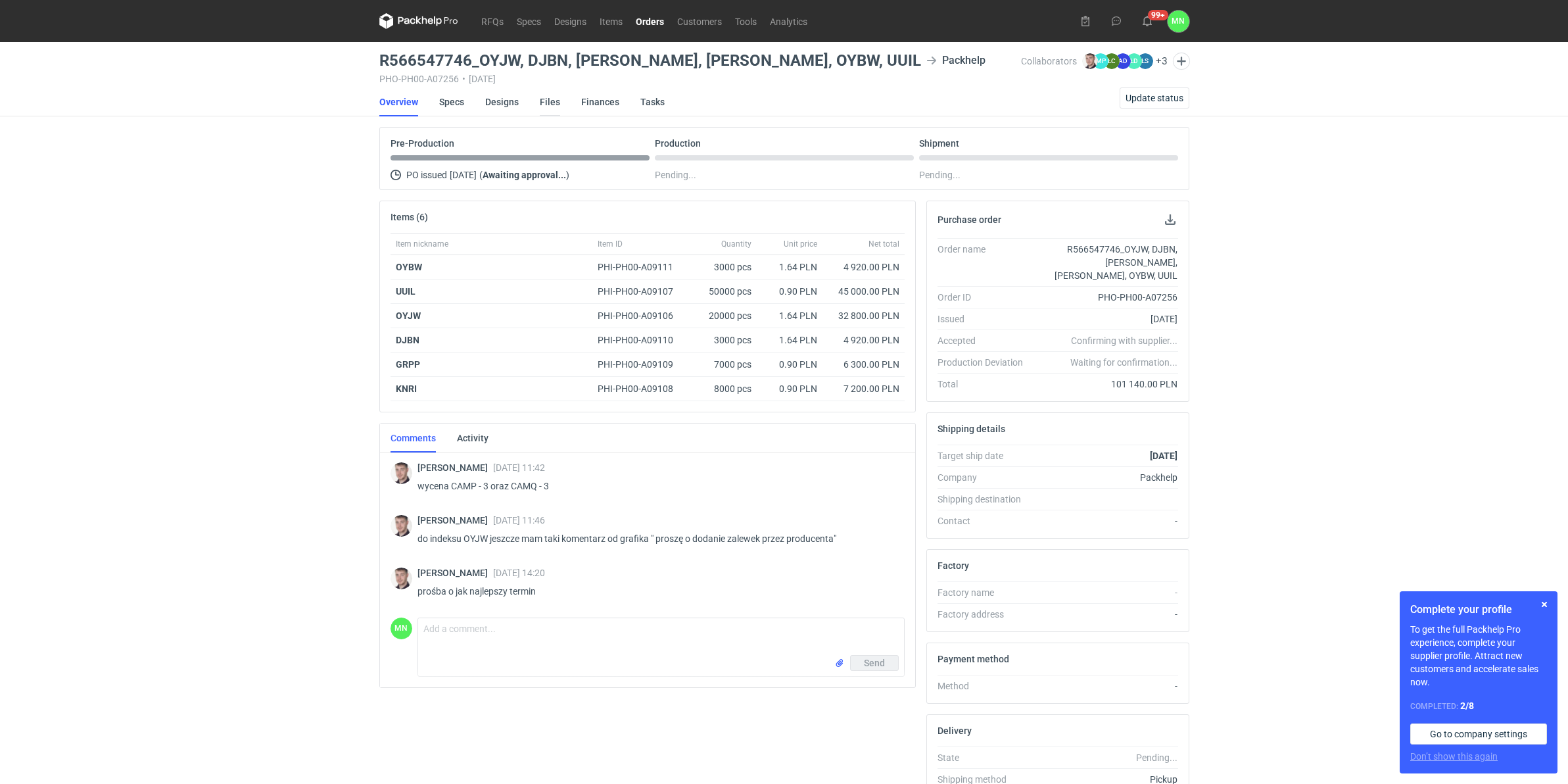
click at [554, 94] on link "Files" at bounding box center [550, 102] width 21 height 29
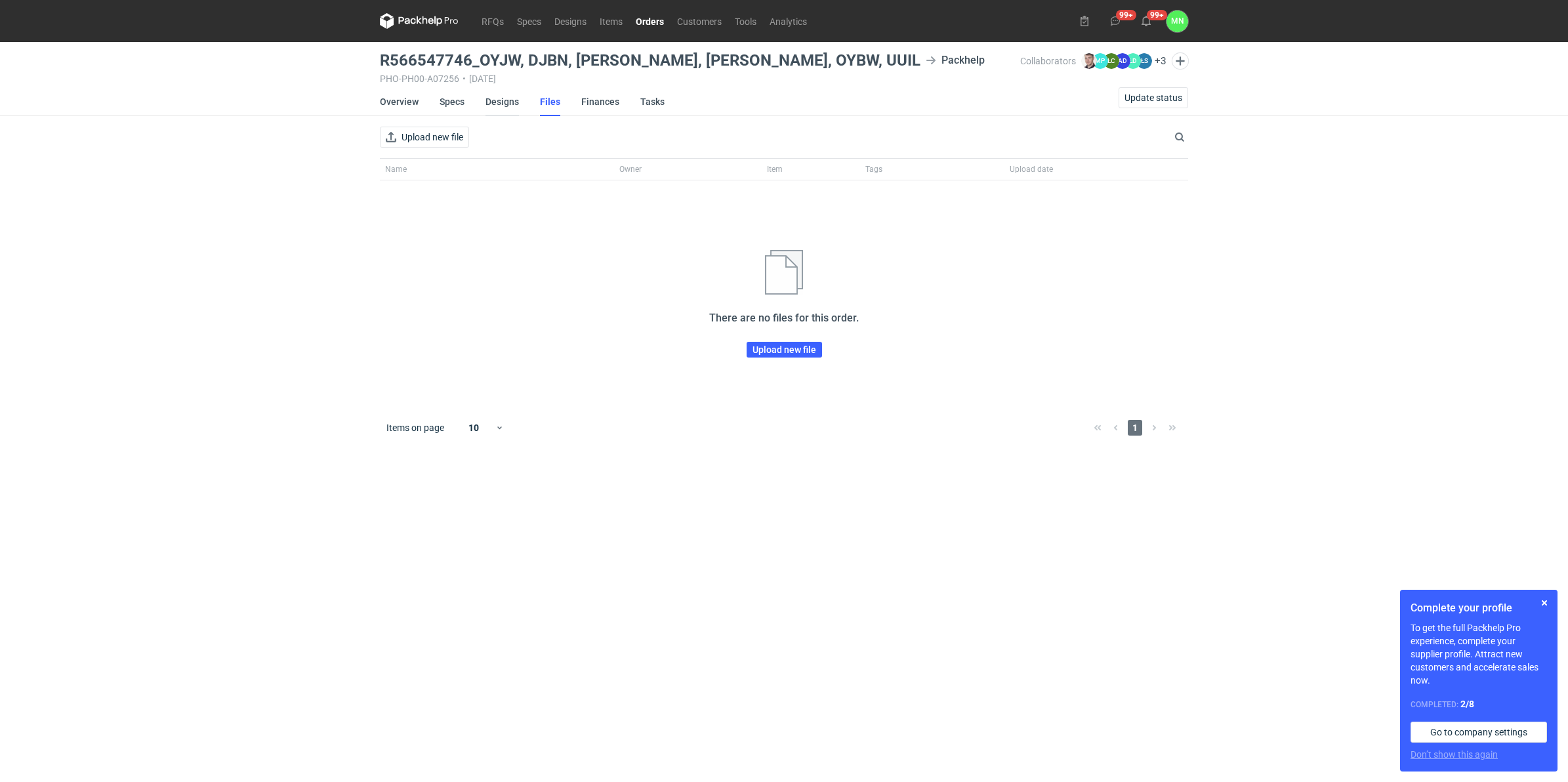
click at [486, 103] on link "Designs" at bounding box center [502, 102] width 34 height 29
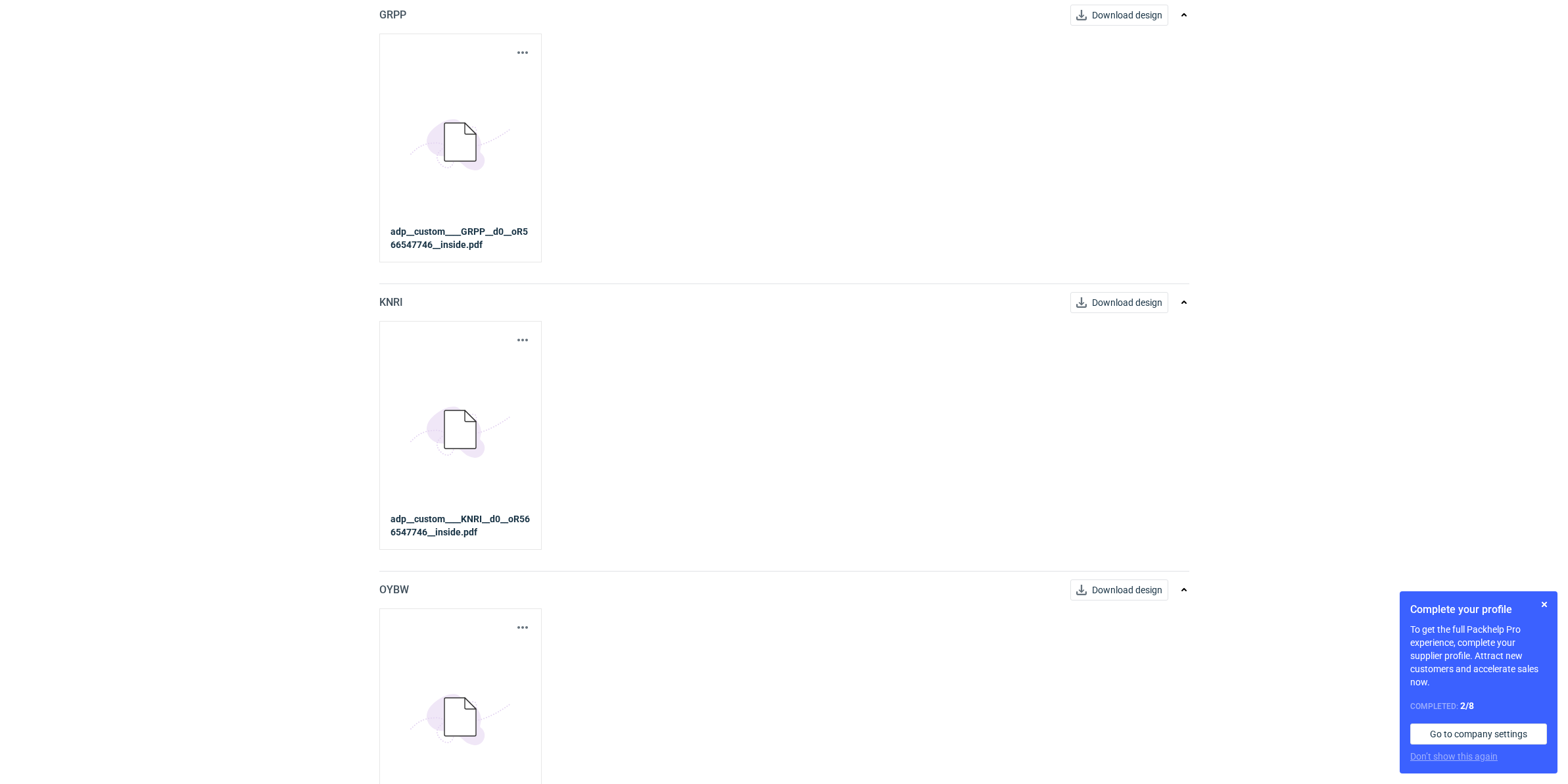
scroll to position [1080, 0]
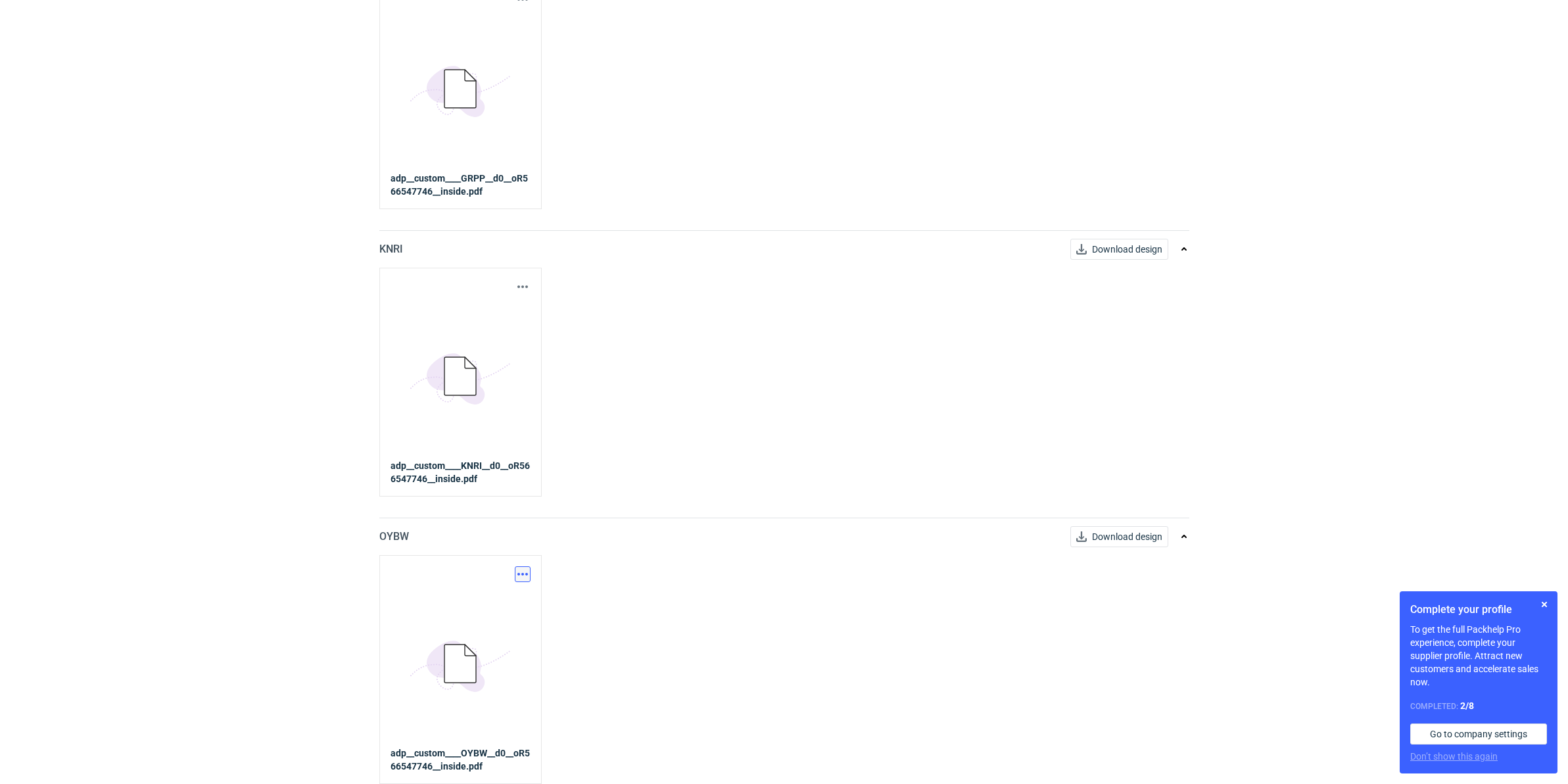
click at [517, 571] on button "button" at bounding box center [523, 574] width 16 height 16
drag, startPoint x: 510, startPoint y: 595, endPoint x: 658, endPoint y: 583, distance: 148.5
click at [508, 596] on link "Download design part" at bounding box center [464, 602] width 121 height 21
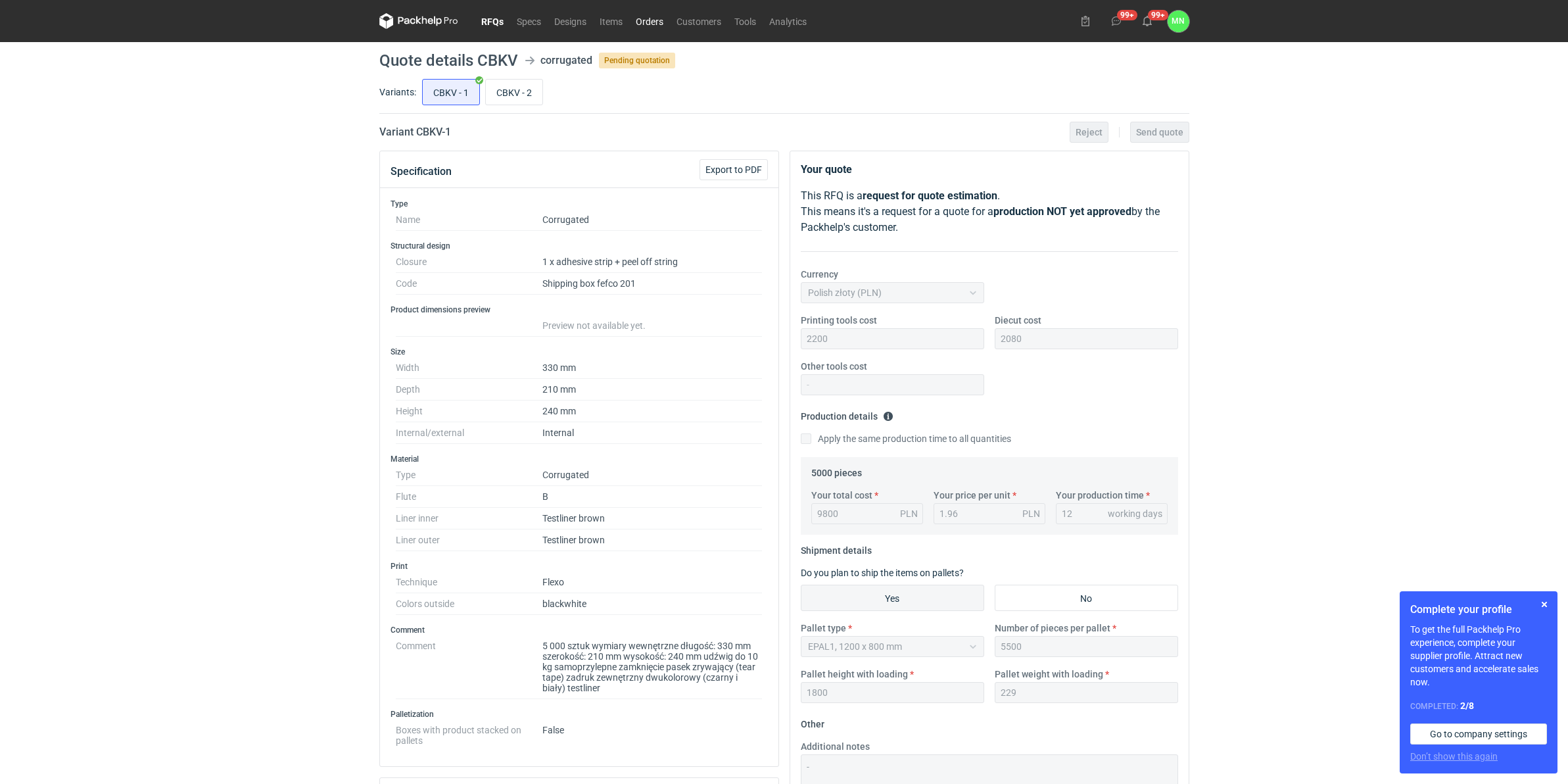
click at [642, 22] on link "Orders" at bounding box center [649, 21] width 41 height 16
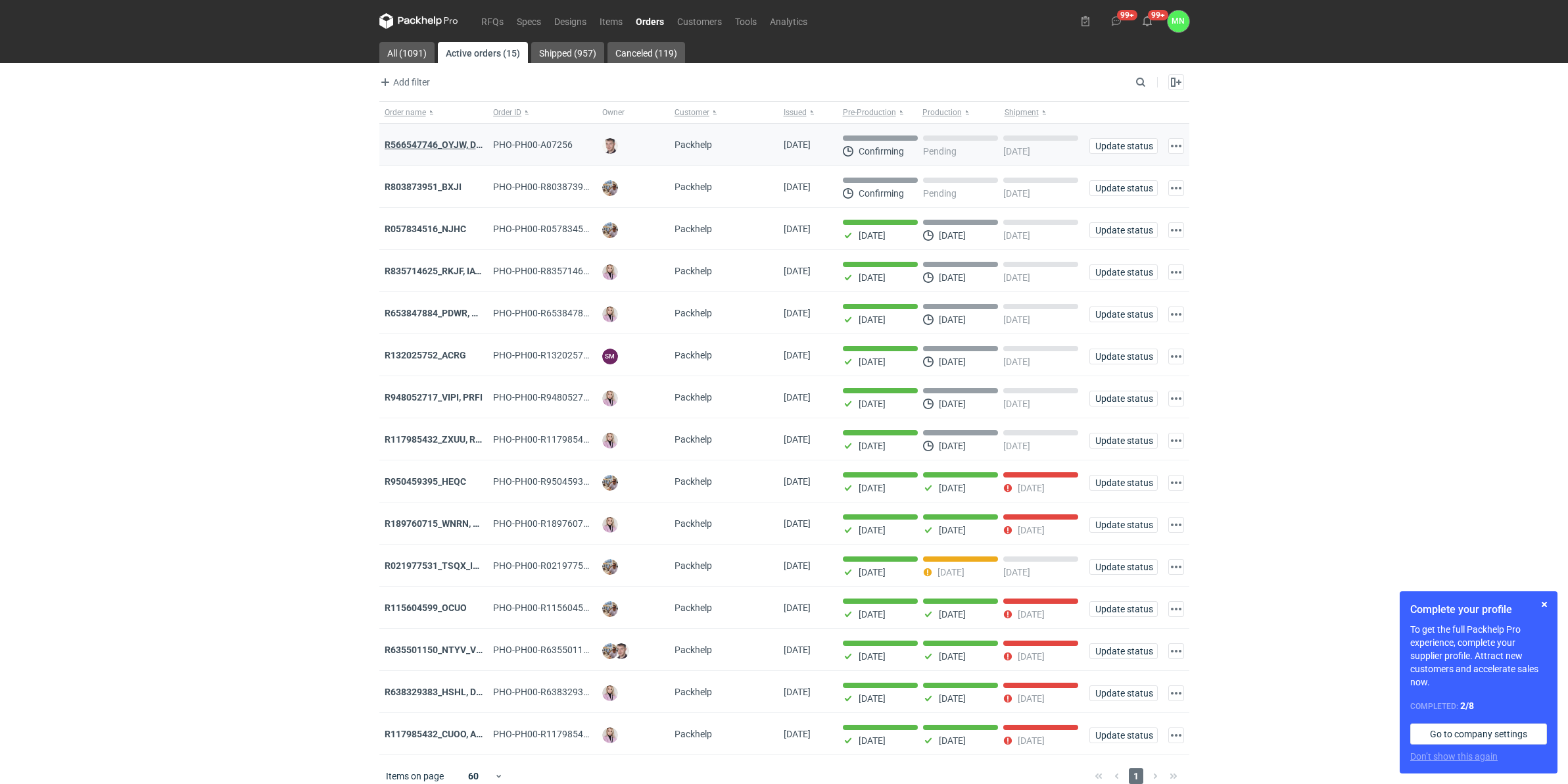
click at [447, 141] on strong "R566547746_OYJW, DJBN, [PERSON_NAME], [PERSON_NAME], OYBW, UUIL" at bounding box center [540, 145] width 312 height 11
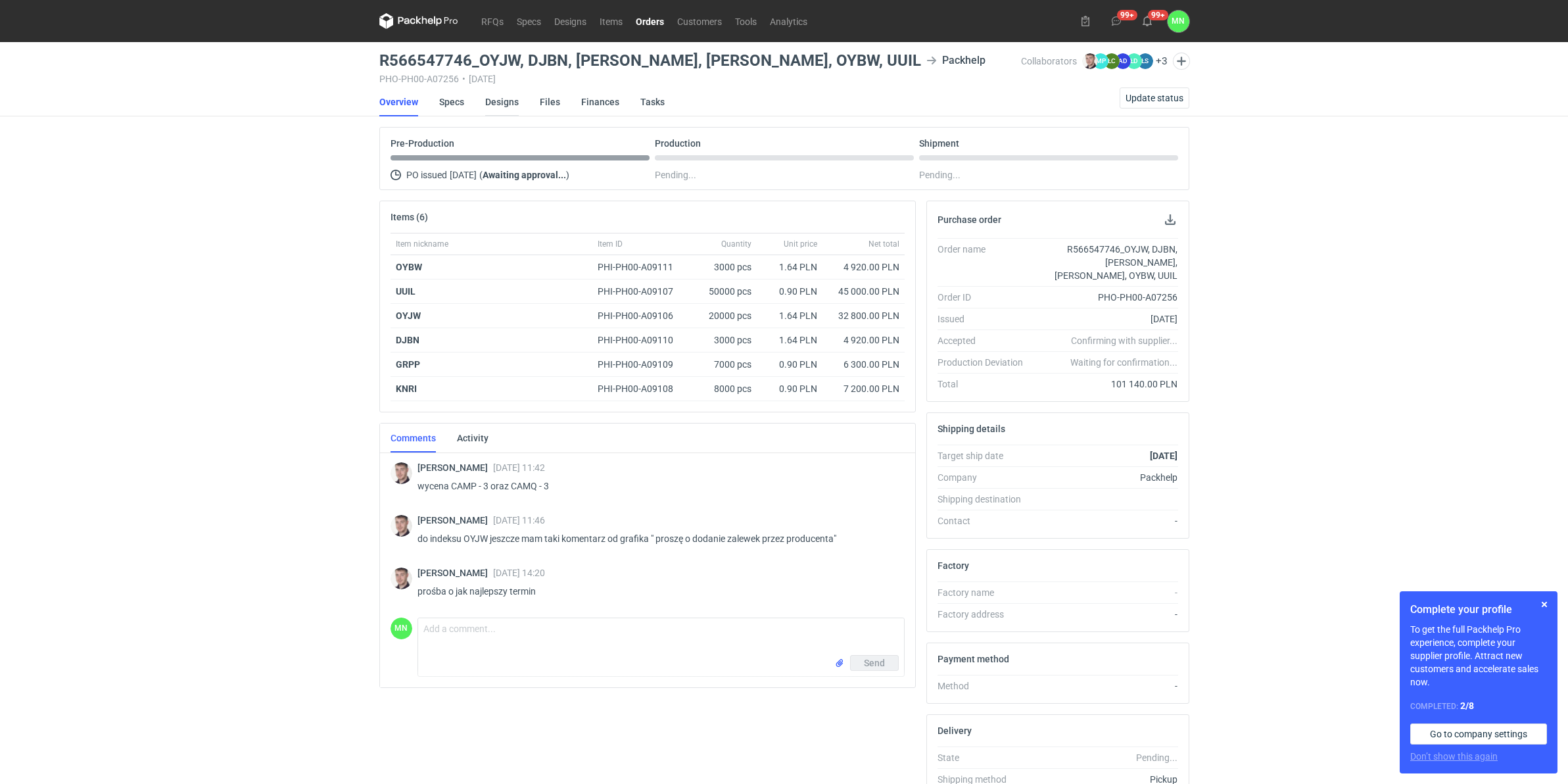
click at [501, 101] on link "Designs" at bounding box center [502, 102] width 34 height 29
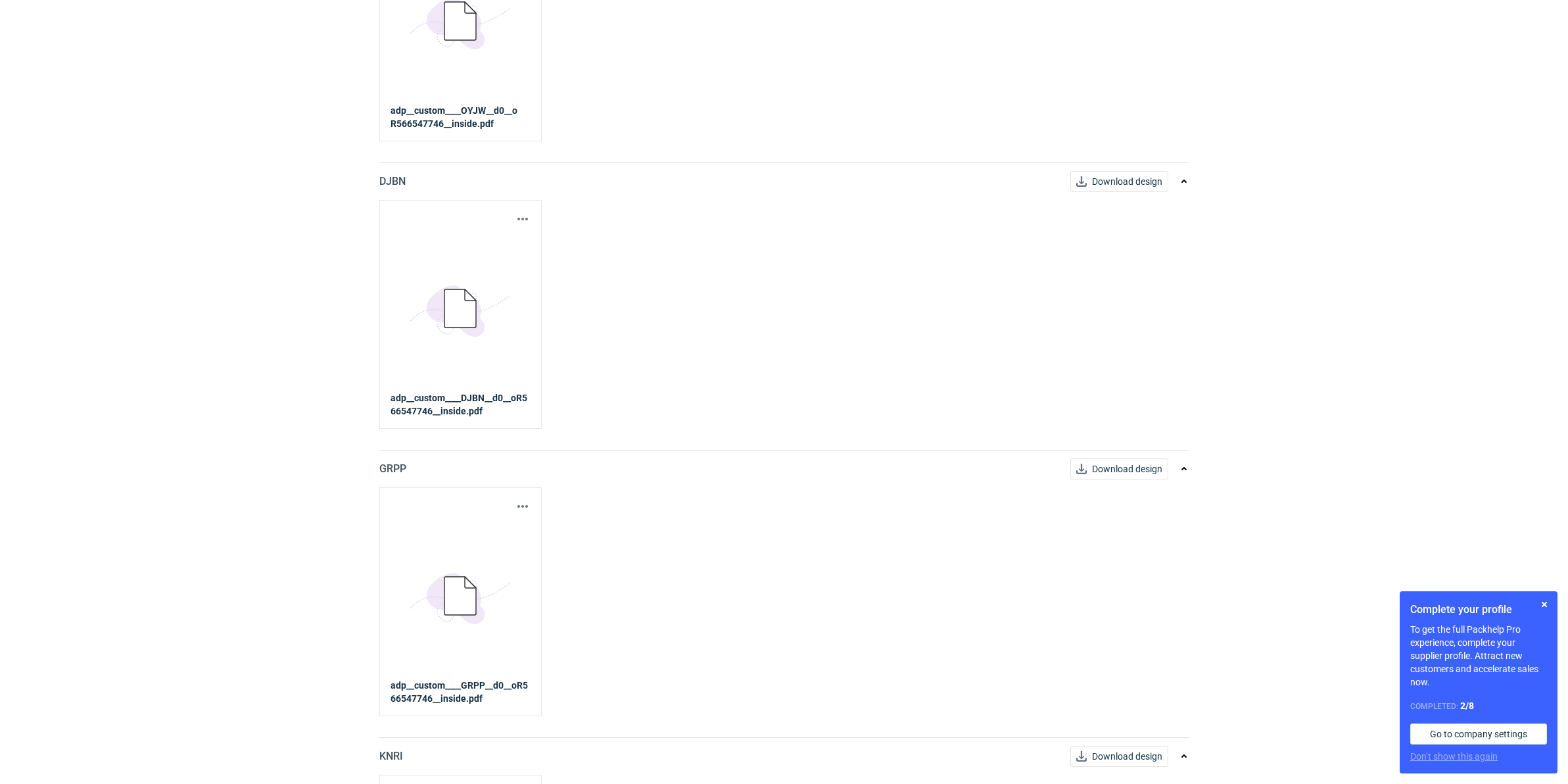
scroll to position [575, 0]
click at [520, 217] on button "button" at bounding box center [523, 214] width 16 height 16
click at [501, 245] on link "Download design part" at bounding box center [464, 243] width 121 height 21
drag, startPoint x: 234, startPoint y: 448, endPoint x: 393, endPoint y: 539, distance: 183.2
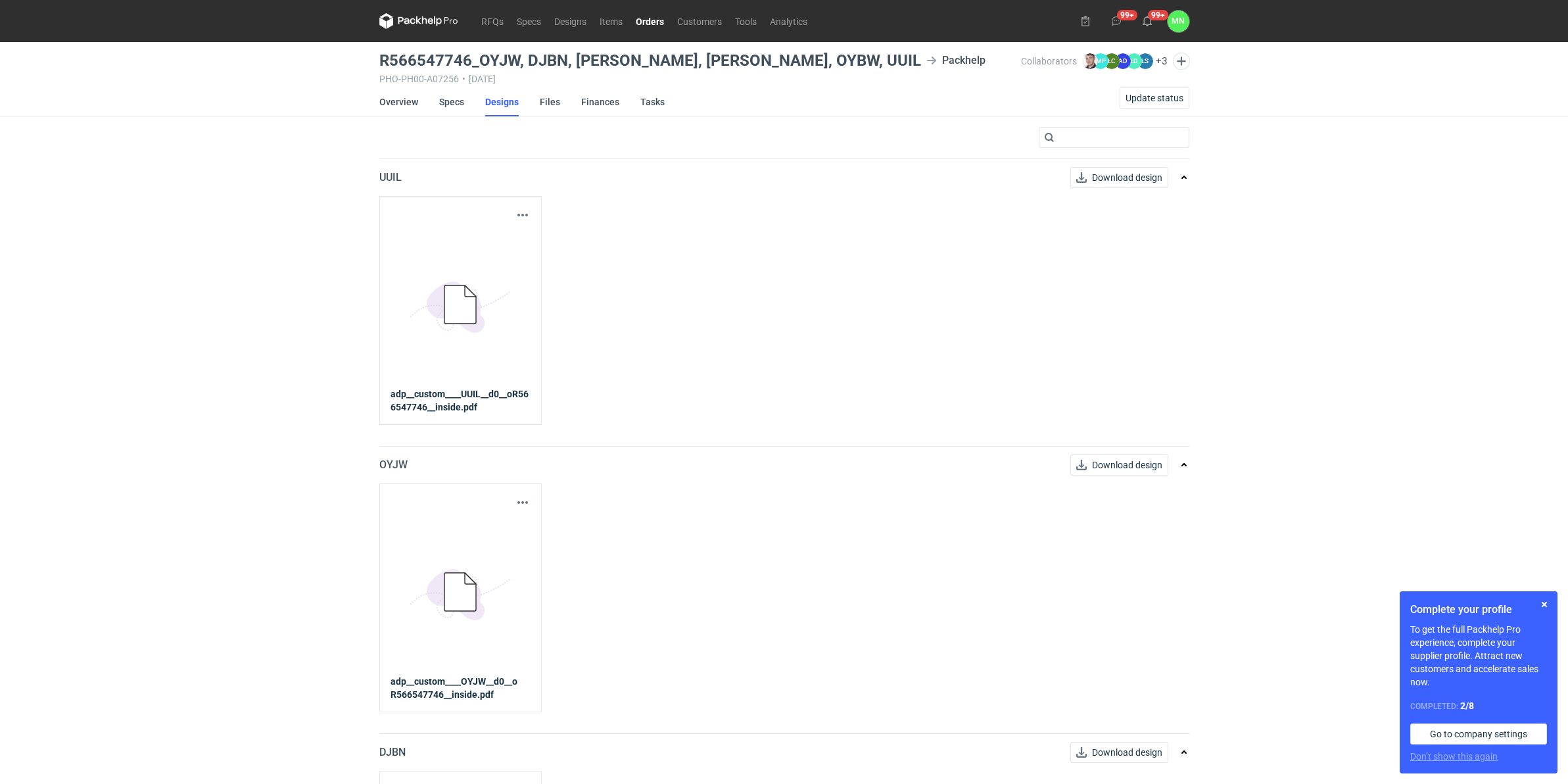
scroll to position [493, 0]
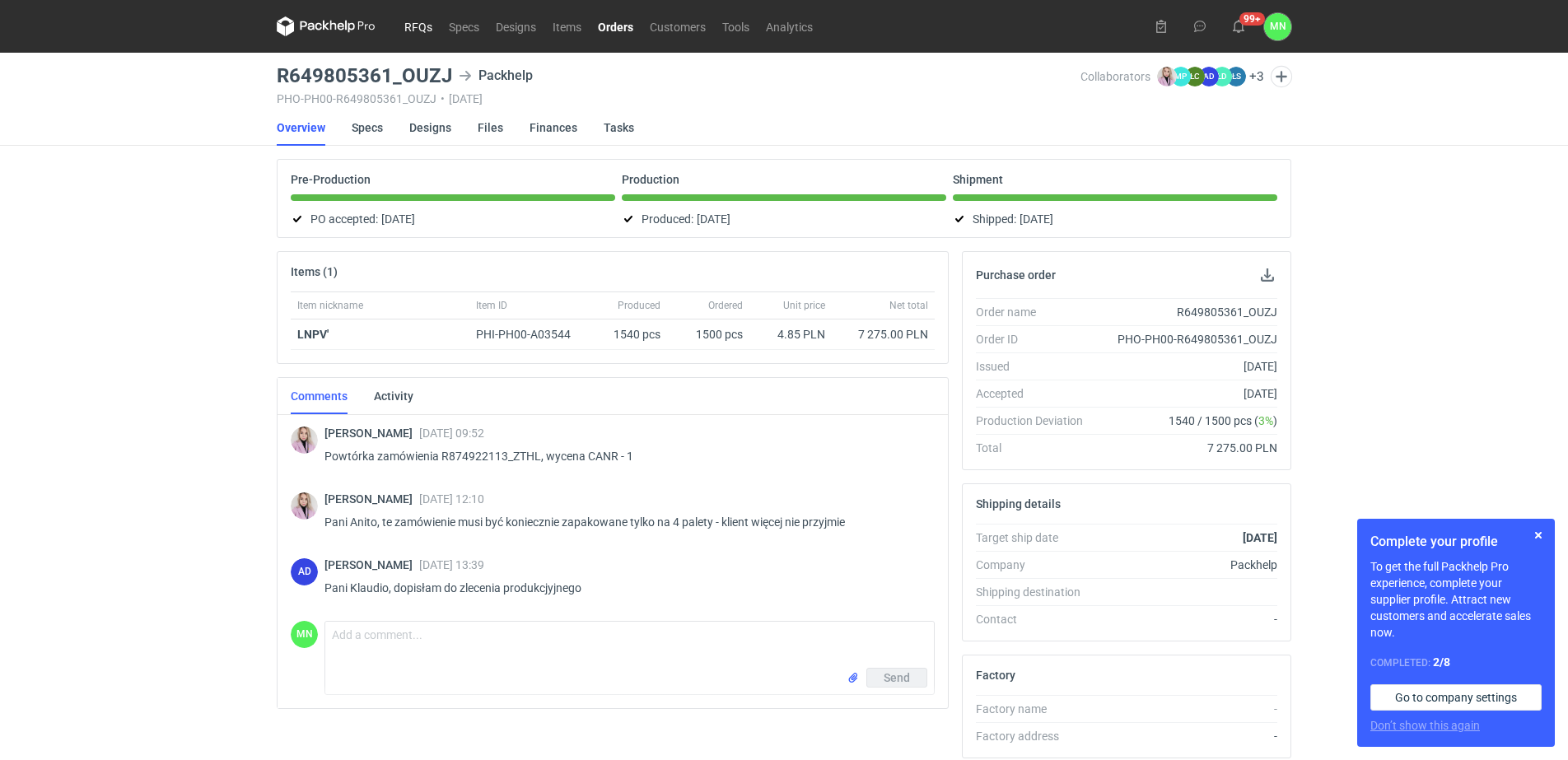
click at [411, 28] on link "RFQs" at bounding box center [418, 26] width 44 height 20
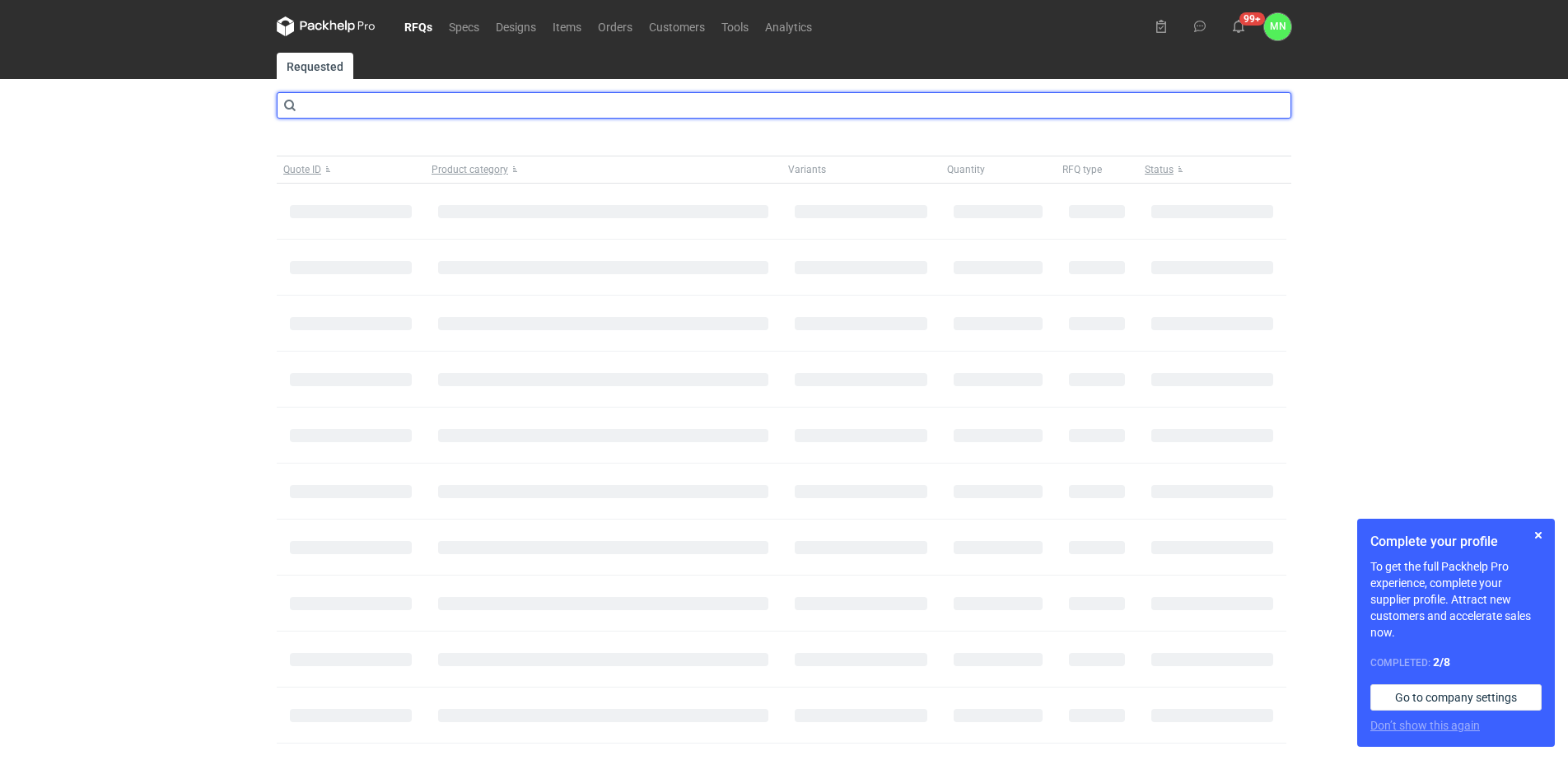
click at [404, 106] on input "text" at bounding box center [784, 105] width 1014 height 26
type input "cbla"
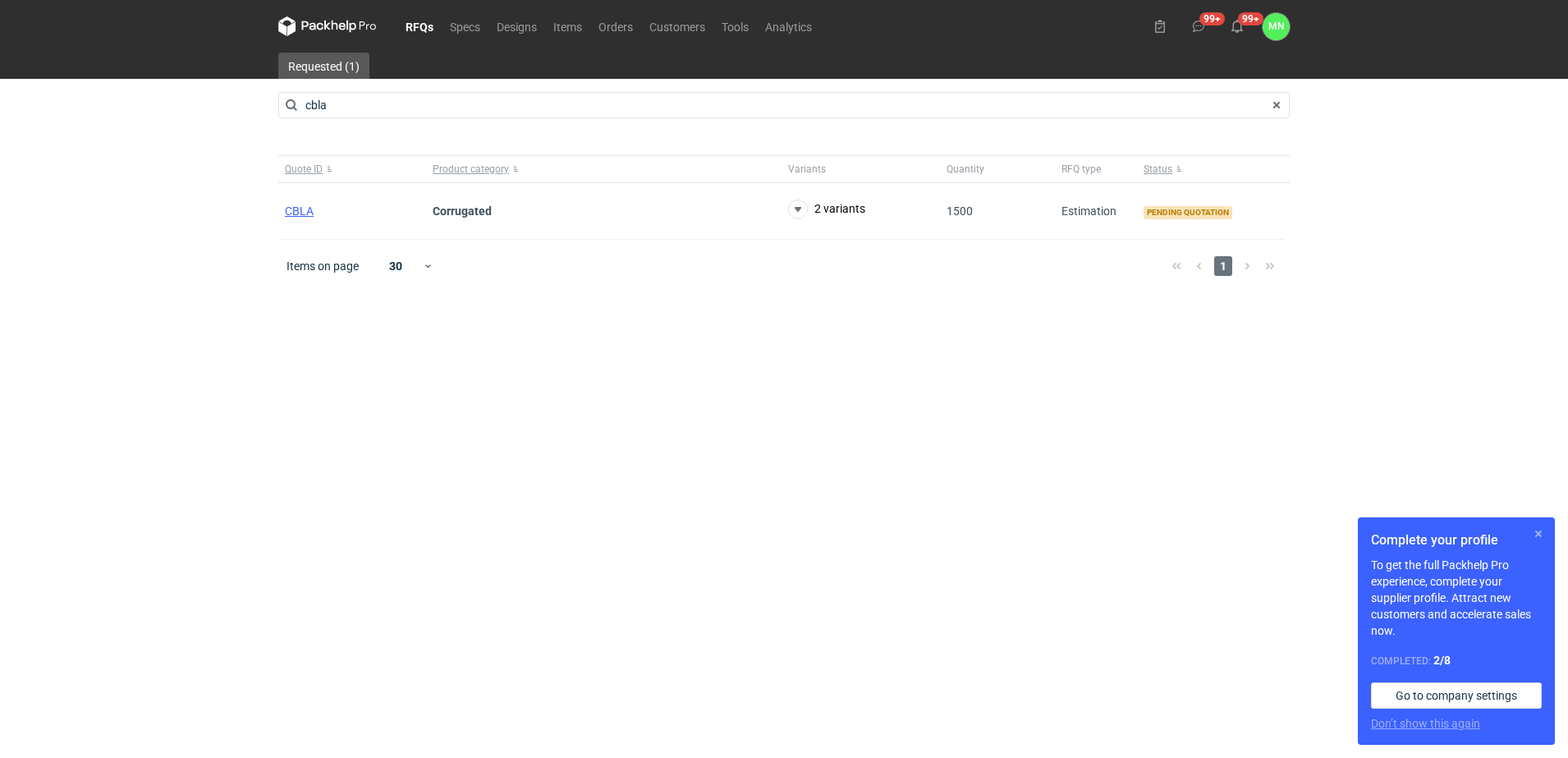
click at [1535, 531] on button "button" at bounding box center [1538, 533] width 20 height 20
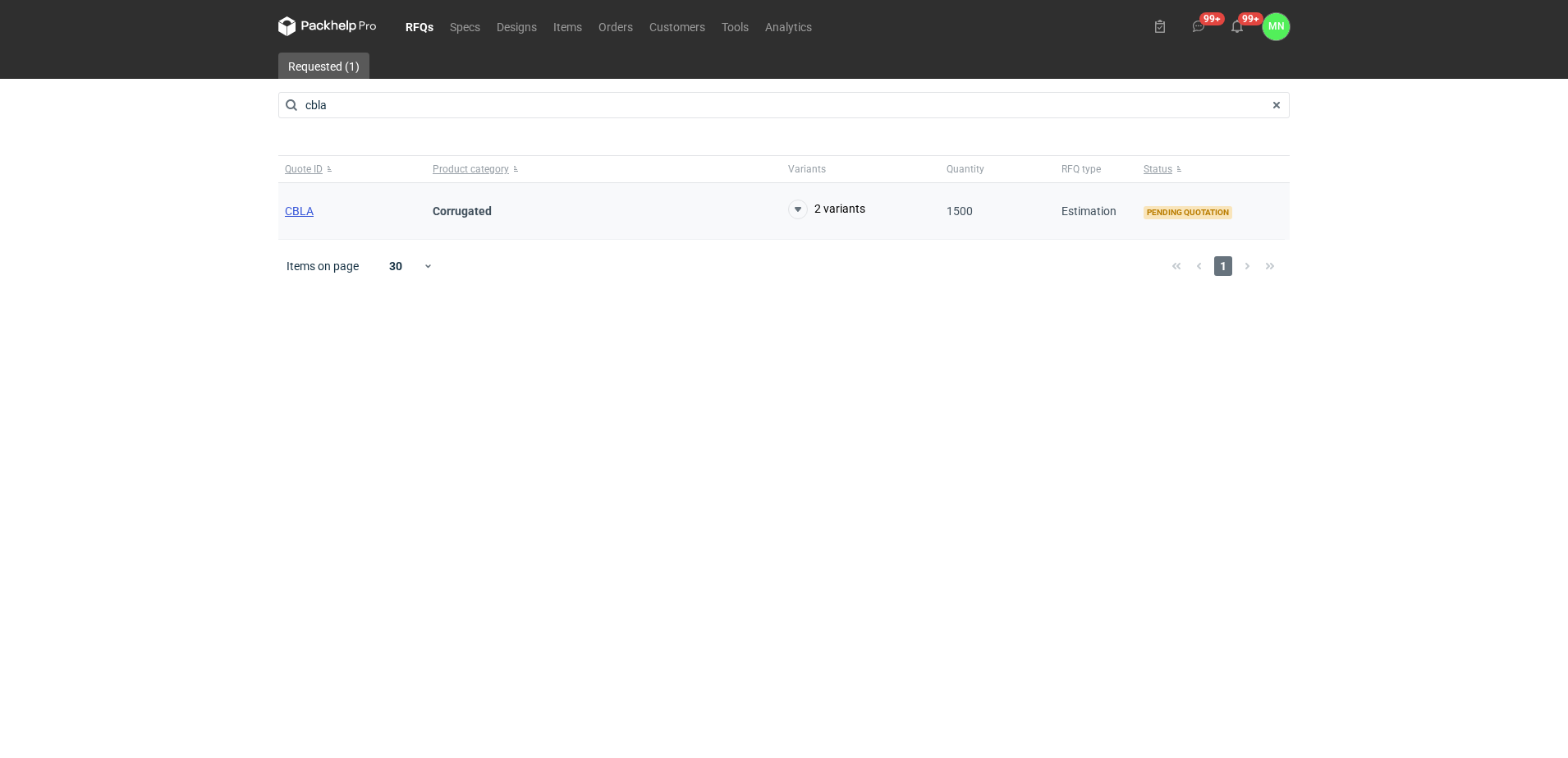
click at [306, 206] on span "CBLA" at bounding box center [299, 211] width 29 height 13
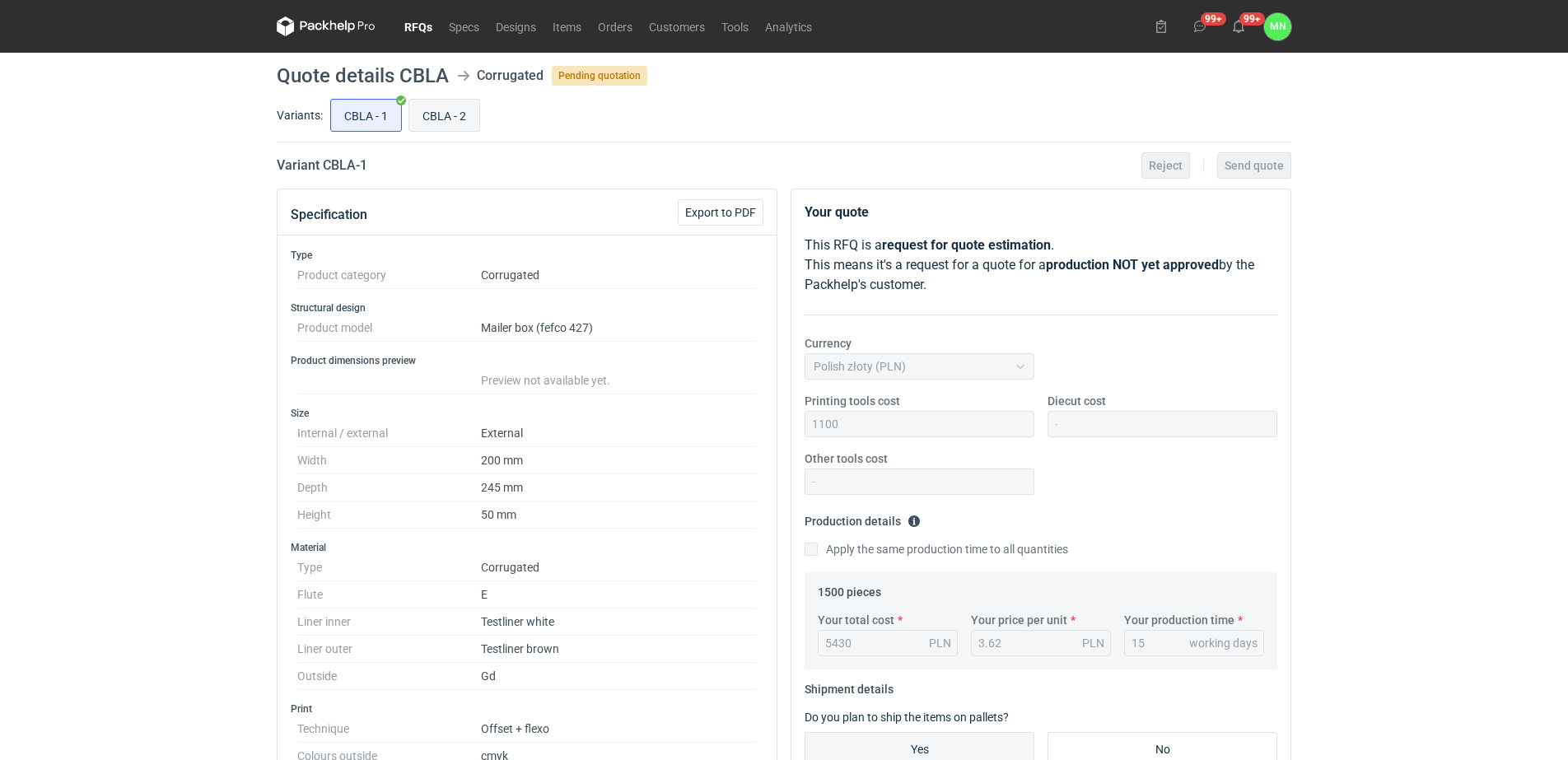
click at [431, 110] on input "CBLA - 2" at bounding box center [444, 115] width 70 height 32
radio input "true"
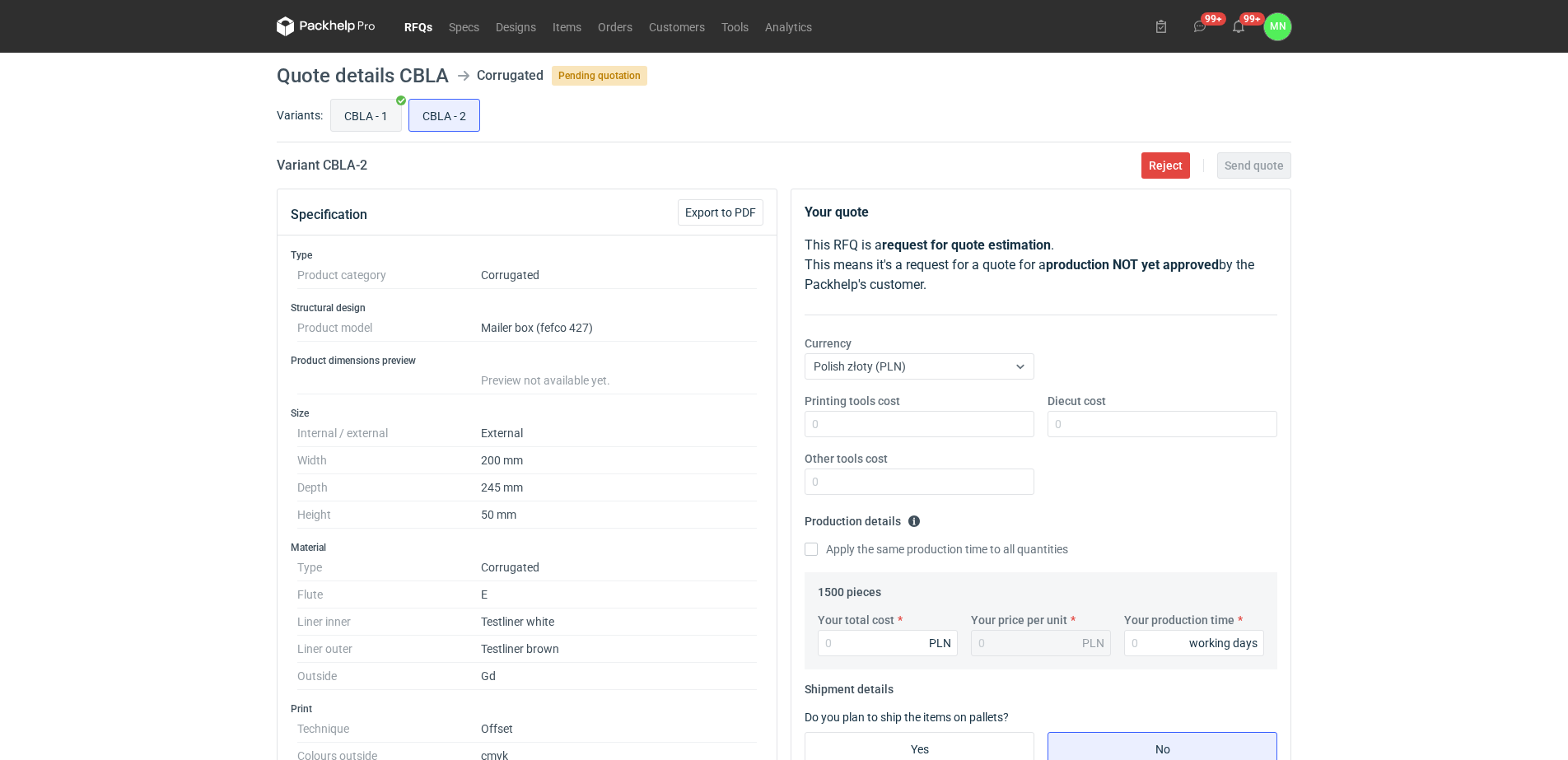
click at [374, 118] on input "CBLA - 1" at bounding box center [365, 115] width 70 height 32
radio input "true"
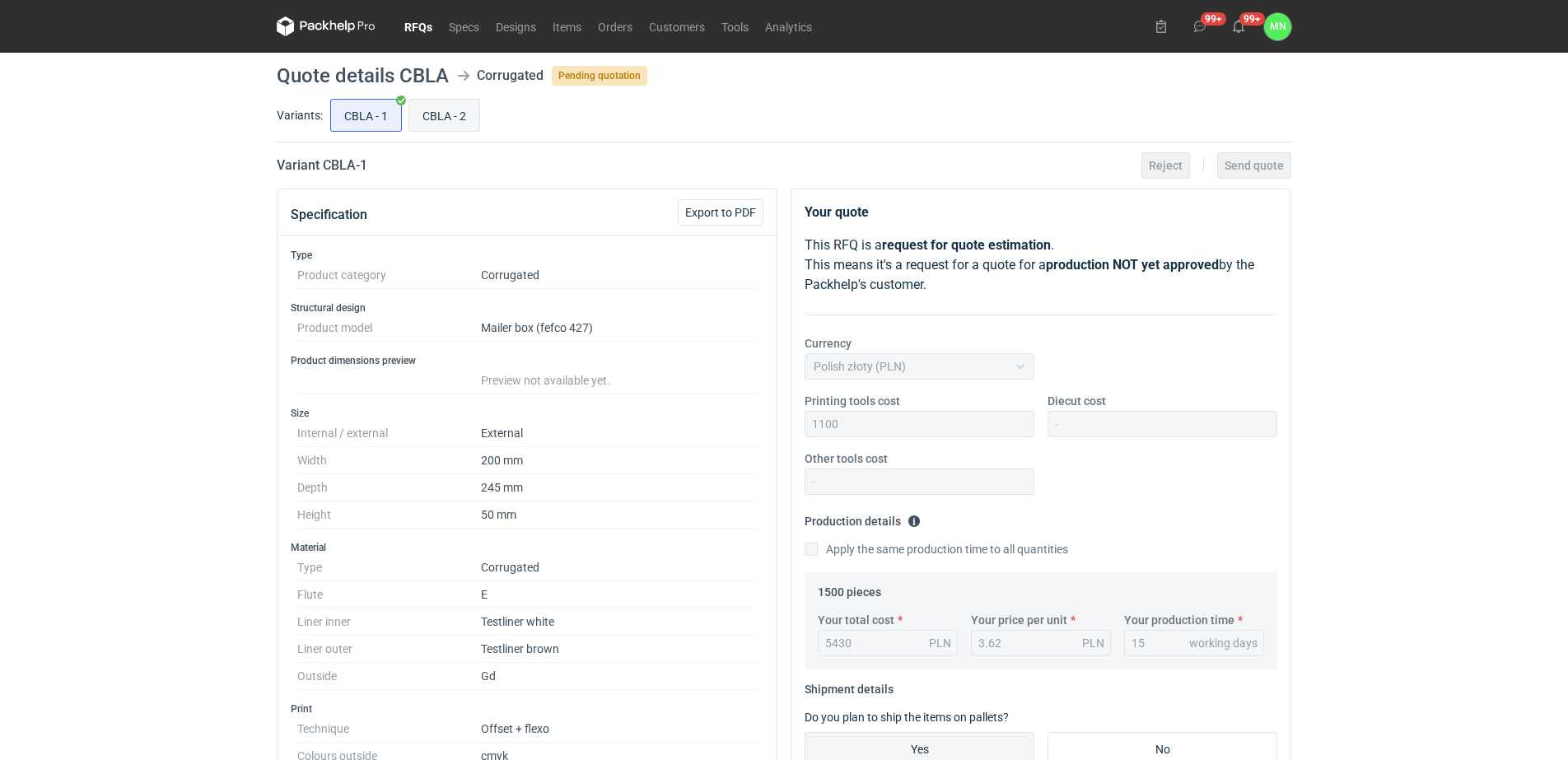
click at [472, 110] on input "CBLA - 2" at bounding box center [444, 115] width 70 height 32
radio input "true"
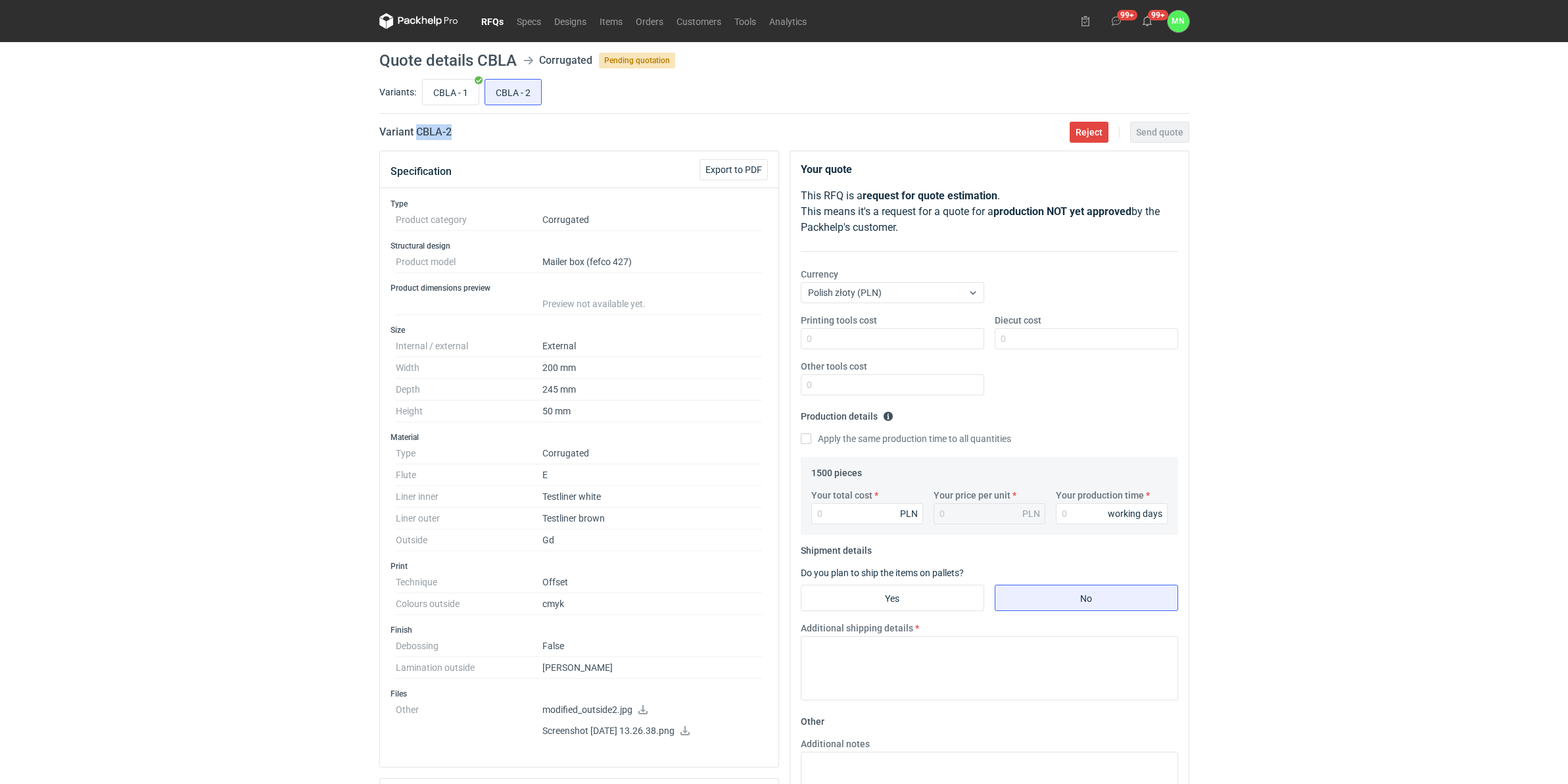
drag, startPoint x: 462, startPoint y: 135, endPoint x: 414, endPoint y: 131, distance: 48.2
click at [414, 131] on div "Variant CBLA - 2 Reject Send quote" at bounding box center [784, 132] width 810 height 16
copy h2 "CBLA - 2"
click at [441, 96] on input "CBLA - 1" at bounding box center [451, 92] width 56 height 25
radio input "true"
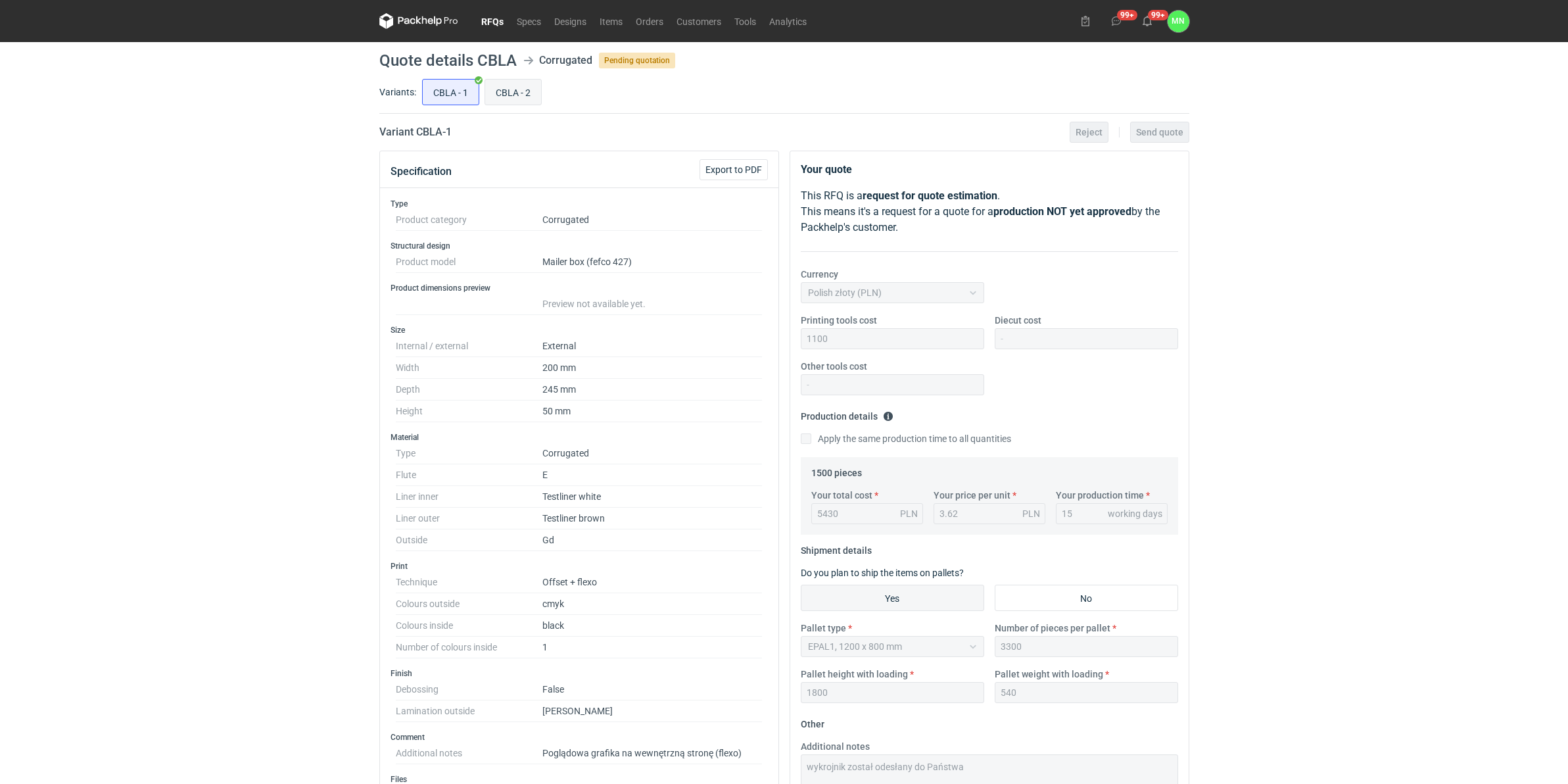
click at [506, 94] on input "CBLA - 2" at bounding box center [513, 92] width 56 height 25
radio input "true"
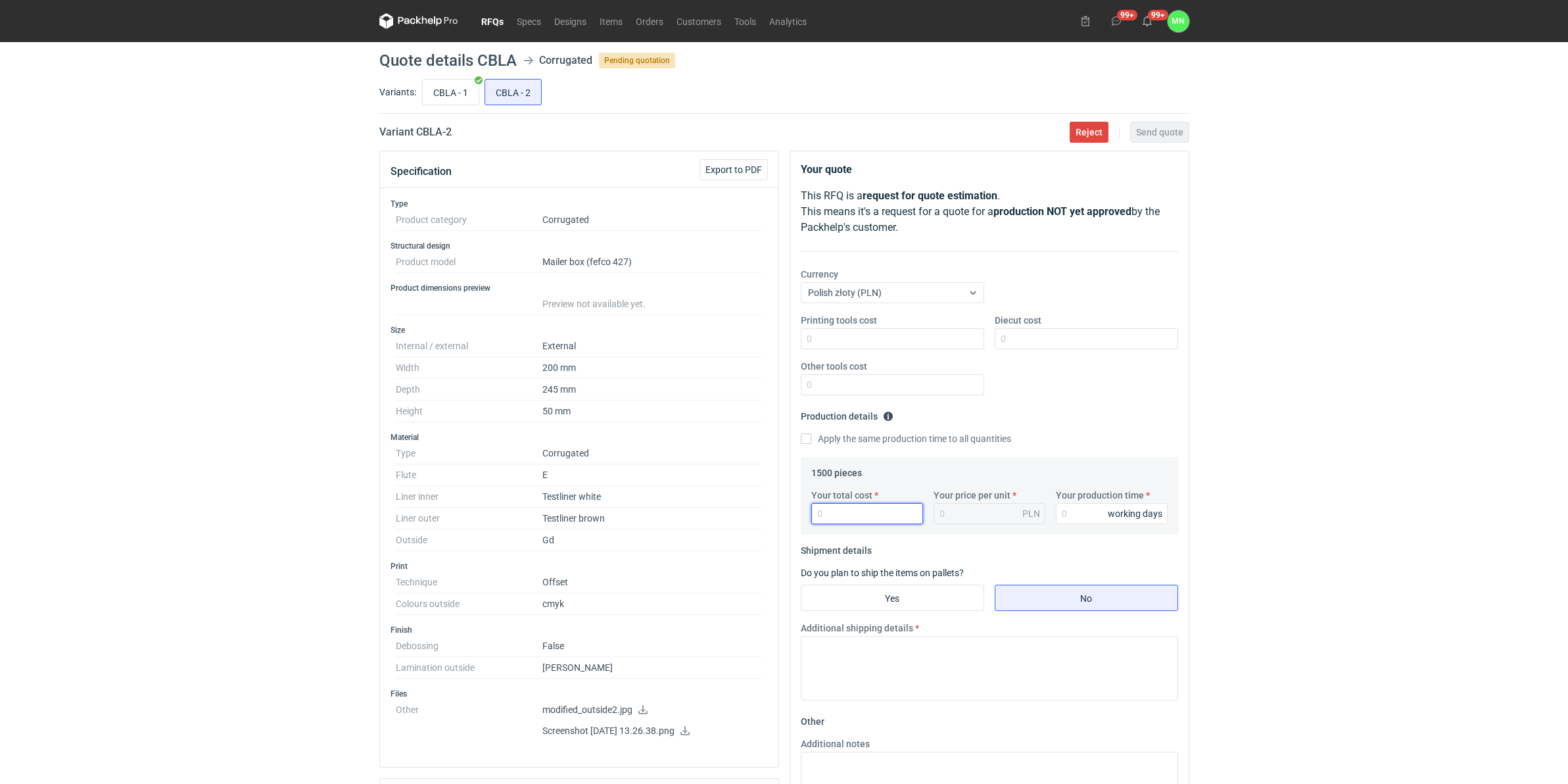
click at [853, 511] on input "Your total cost" at bounding box center [867, 513] width 112 height 21
type input "4995"
type input "3.33"
type input "4995"
click at [1097, 506] on input "Your production time" at bounding box center [1112, 513] width 112 height 21
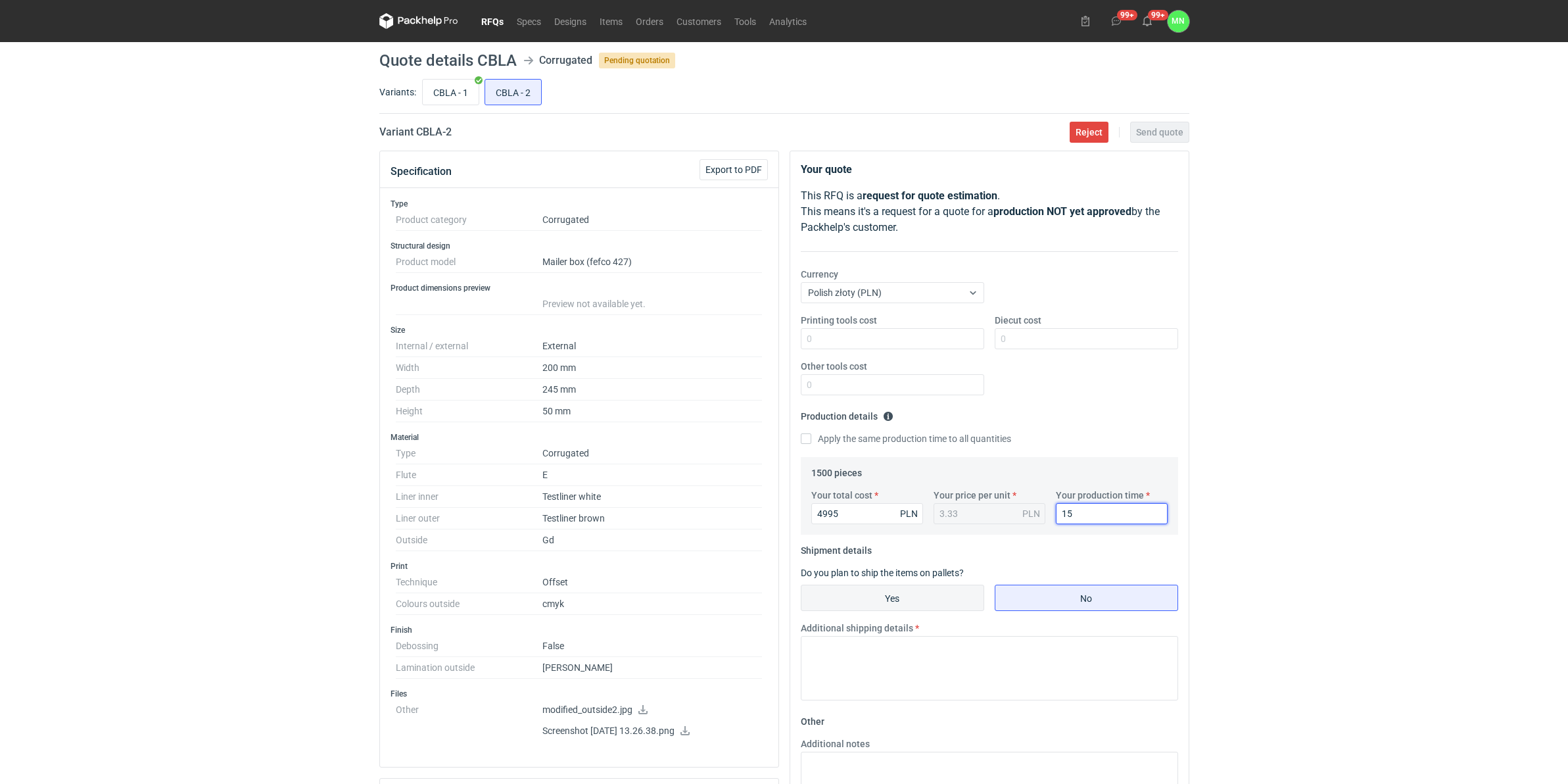
type input "15"
click at [959, 594] on input "Yes" at bounding box center [892, 597] width 182 height 25
radio input "true"
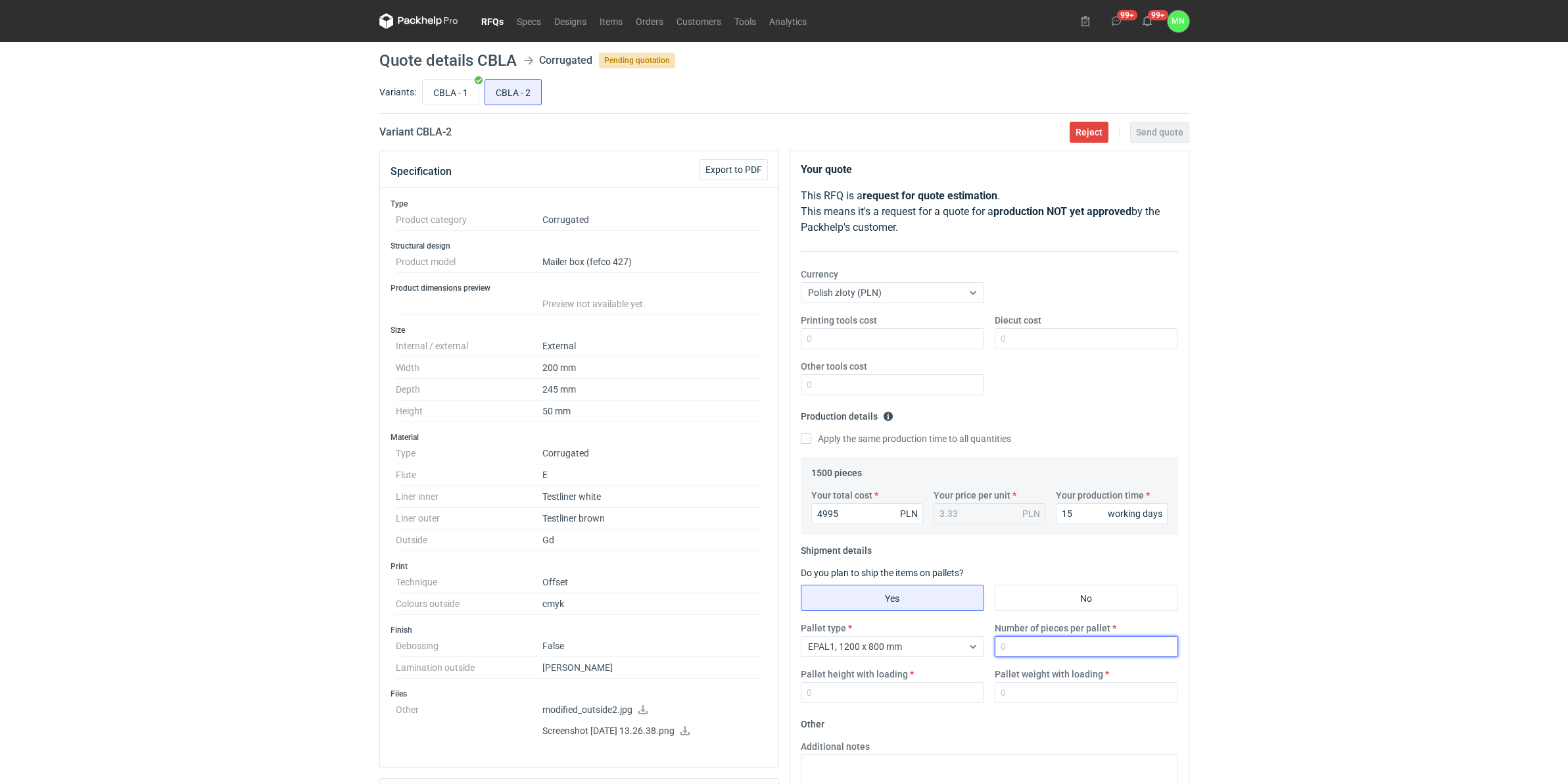
click at [1084, 607] on input "Number of pieces per pallet" at bounding box center [1086, 646] width 183 height 21
click at [1043, 607] on input "Number of pieces per pallet" at bounding box center [1086, 646] width 183 height 21
type input "3300"
type input "1800"
click at [1251, 498] on div "RFQs Specs Designs Items Orders Customers Tools Analytics 99+ 99+ MN [PERSON_NA…" at bounding box center [784, 392] width 1568 height 784
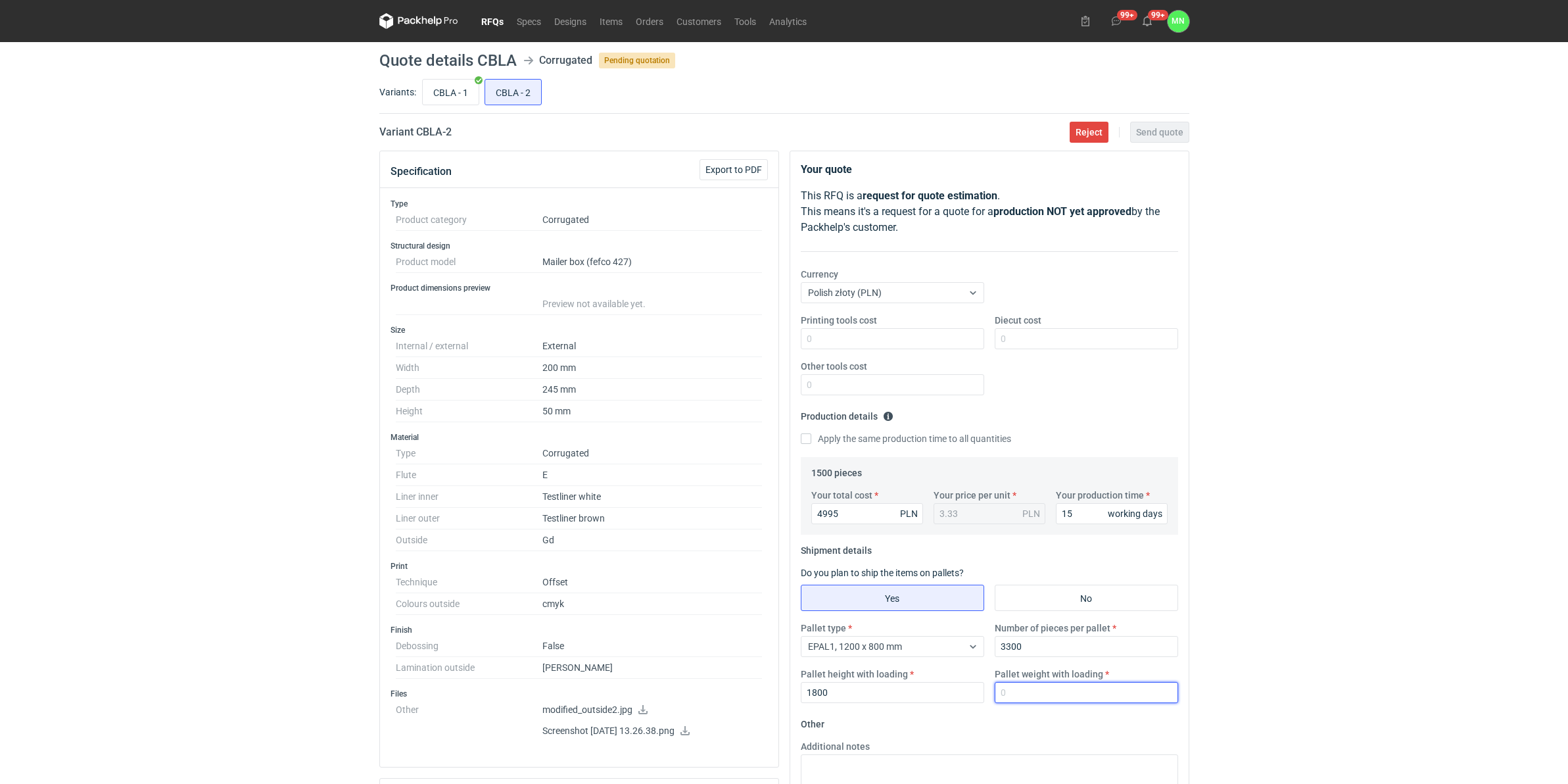
click at [1064, 607] on input "Pallet weight with loading" at bounding box center [1086, 692] width 183 height 21
click at [448, 92] on input "CBLA - 1" at bounding box center [451, 92] width 56 height 25
radio input "true"
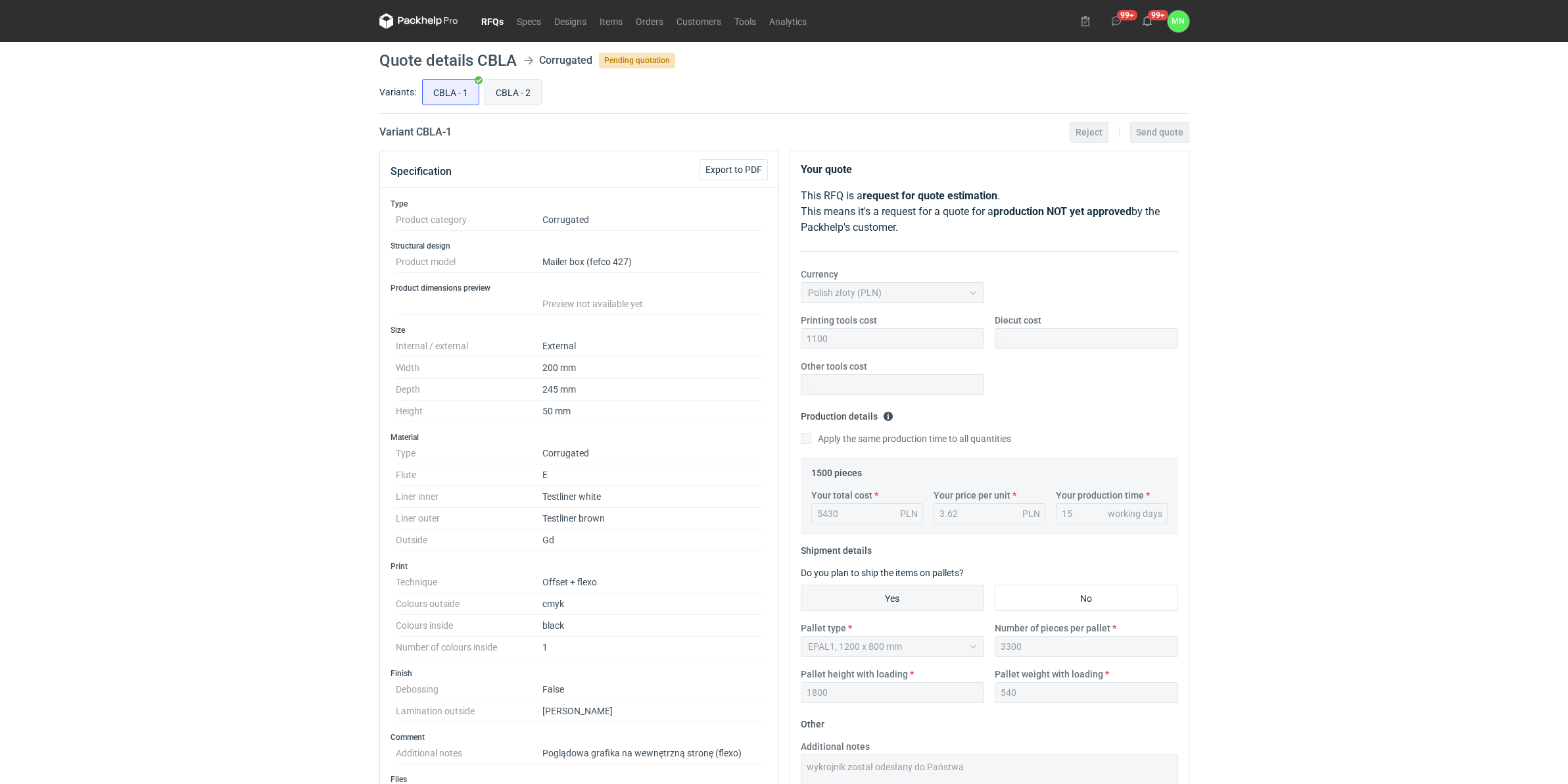
click at [492, 82] on input "CBLA - 2" at bounding box center [513, 92] width 56 height 25
radio input "true"
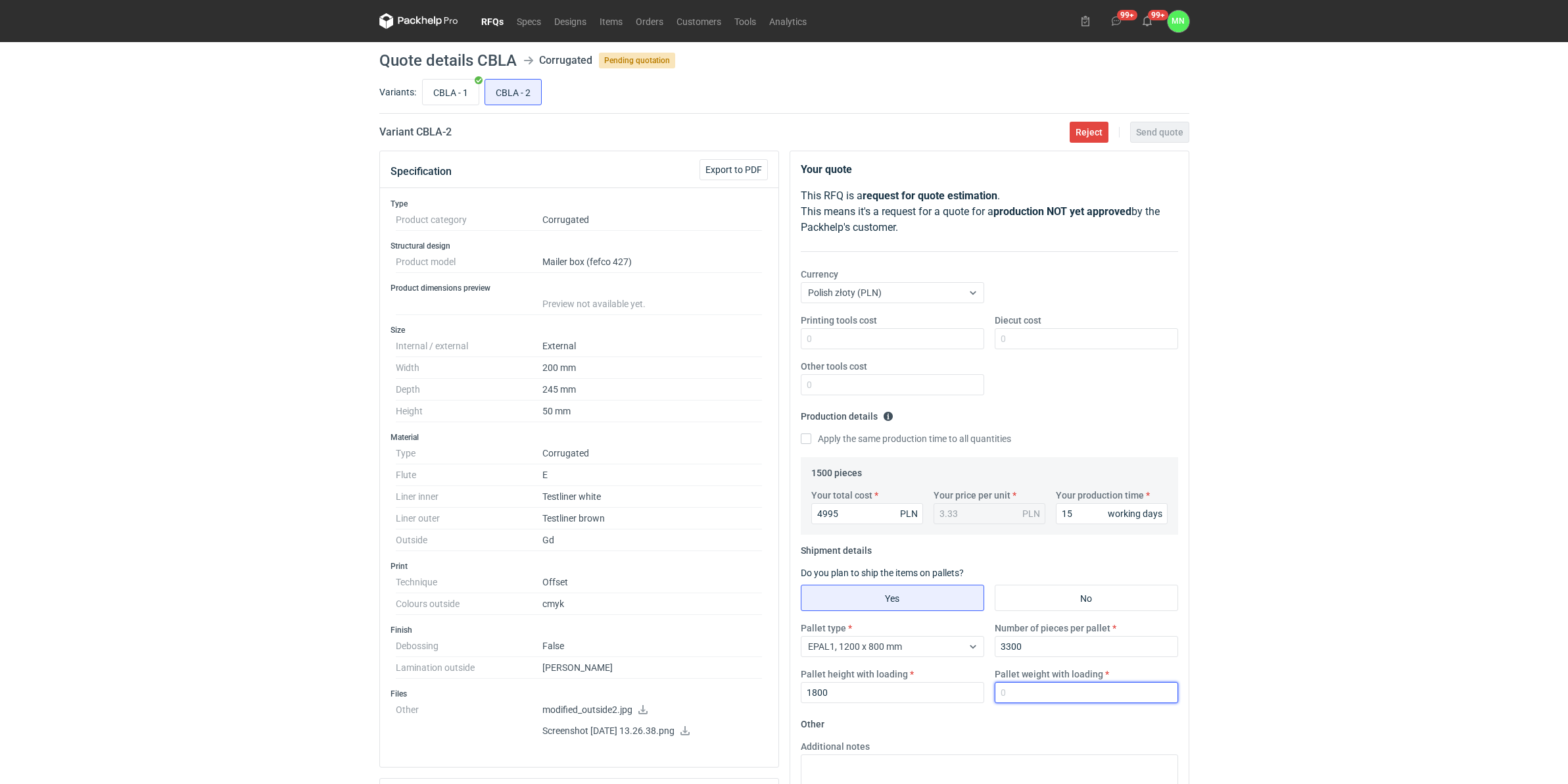
click at [1052, 607] on input "Pallet weight with loading" at bounding box center [1086, 692] width 183 height 21
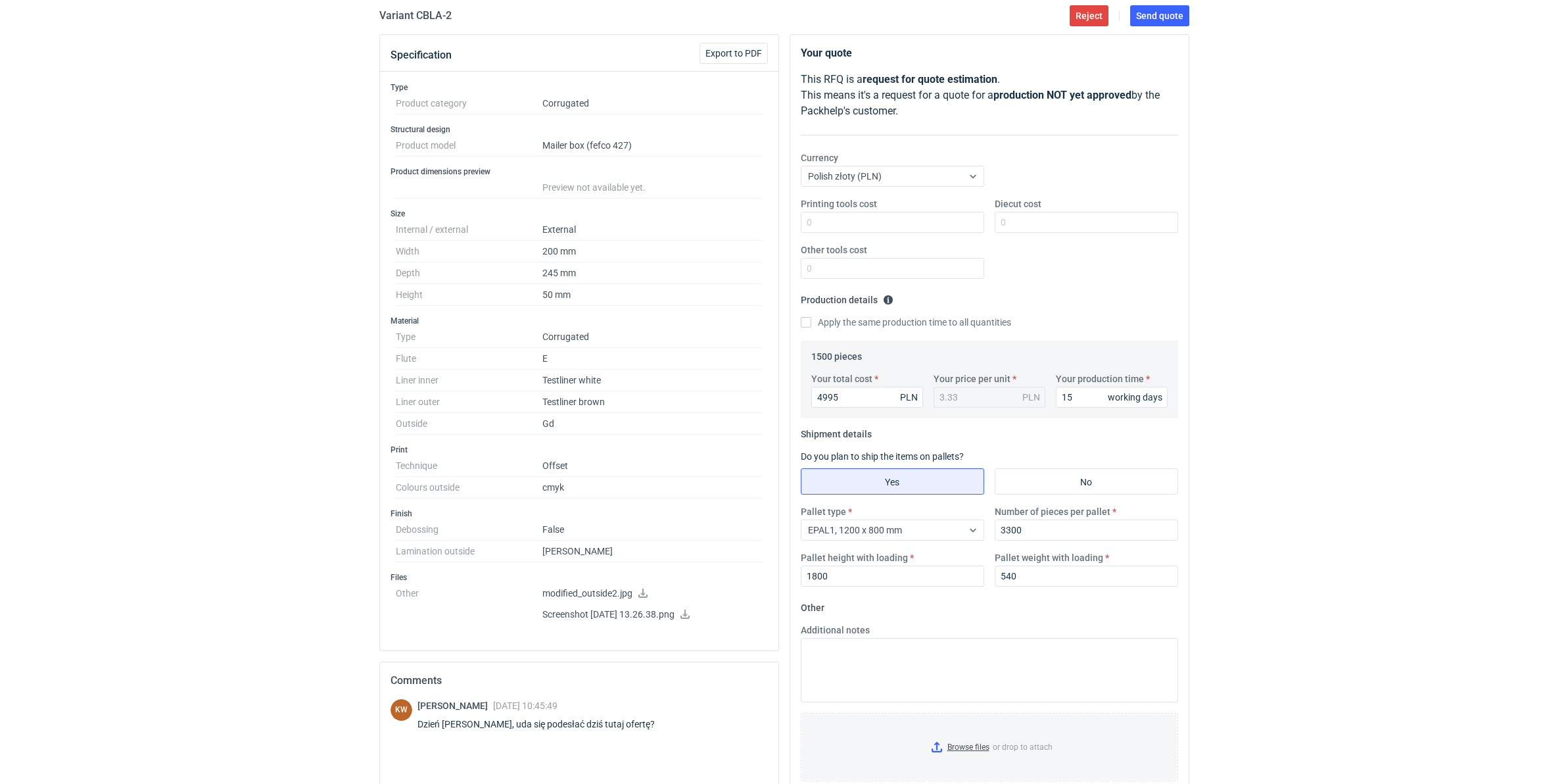
scroll to position [164, 0]
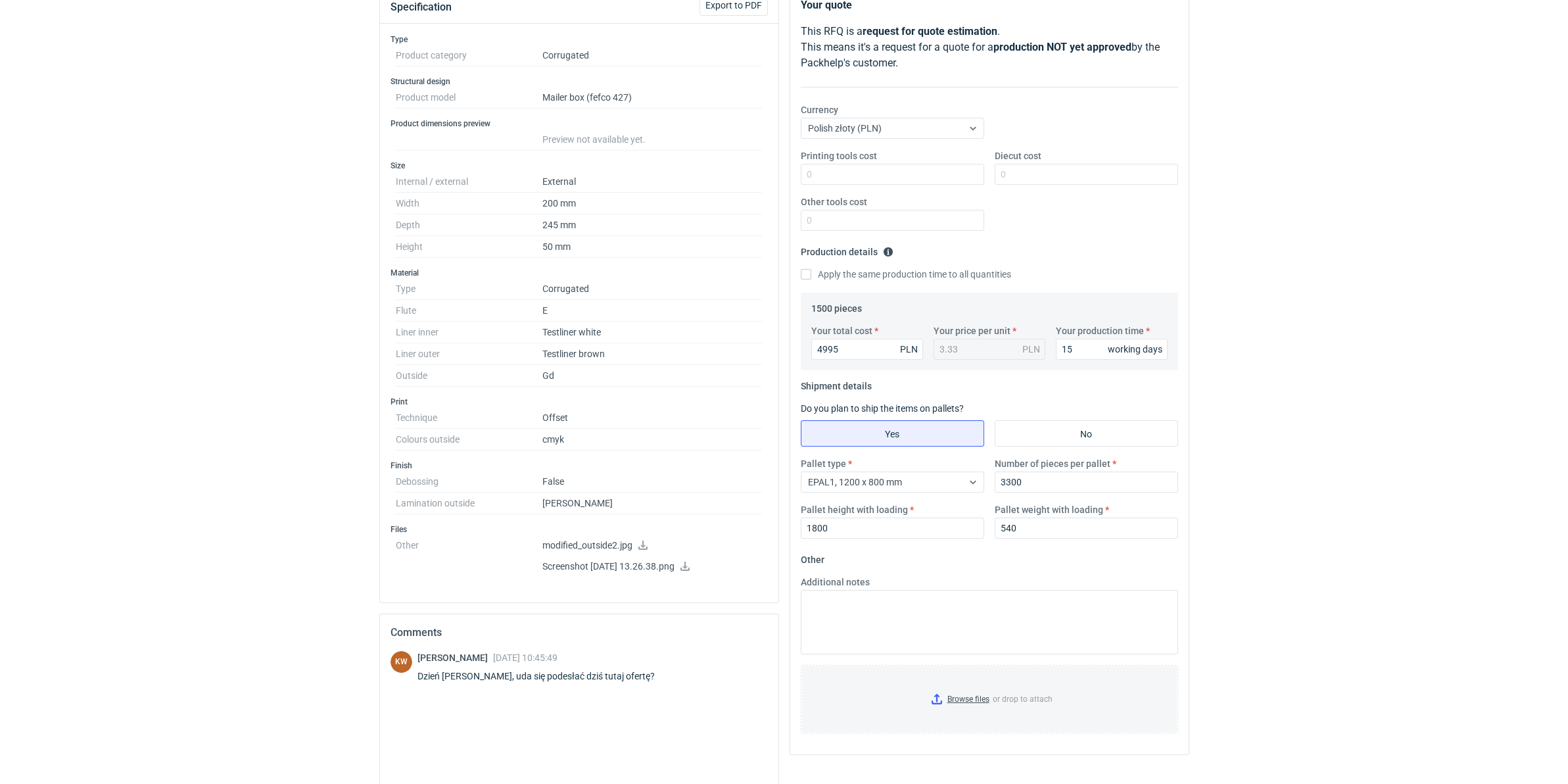
click at [1021, 516] on label "Pallet weight with loading" at bounding box center [1048, 509] width 108 height 13
click at [1021, 518] on input "540" at bounding box center [1086, 528] width 183 height 21
click at [1024, 524] on input "540" at bounding box center [1086, 528] width 183 height 21
type input "530"
click at [977, 607] on input "Browse files or drop to attach" at bounding box center [989, 700] width 375 height 66
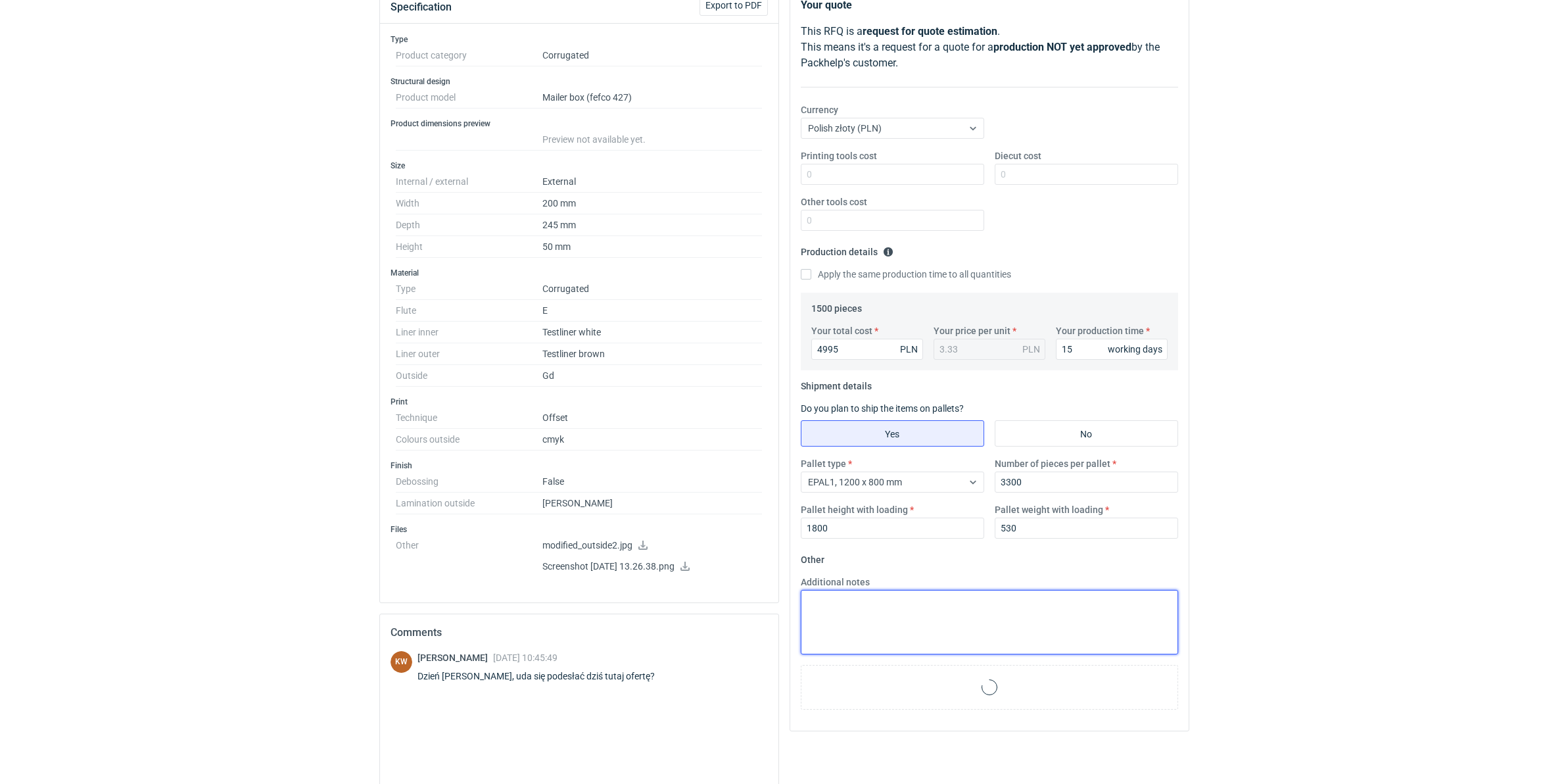
click at [891, 607] on textarea "Additional notes" at bounding box center [989, 622] width 378 height 65
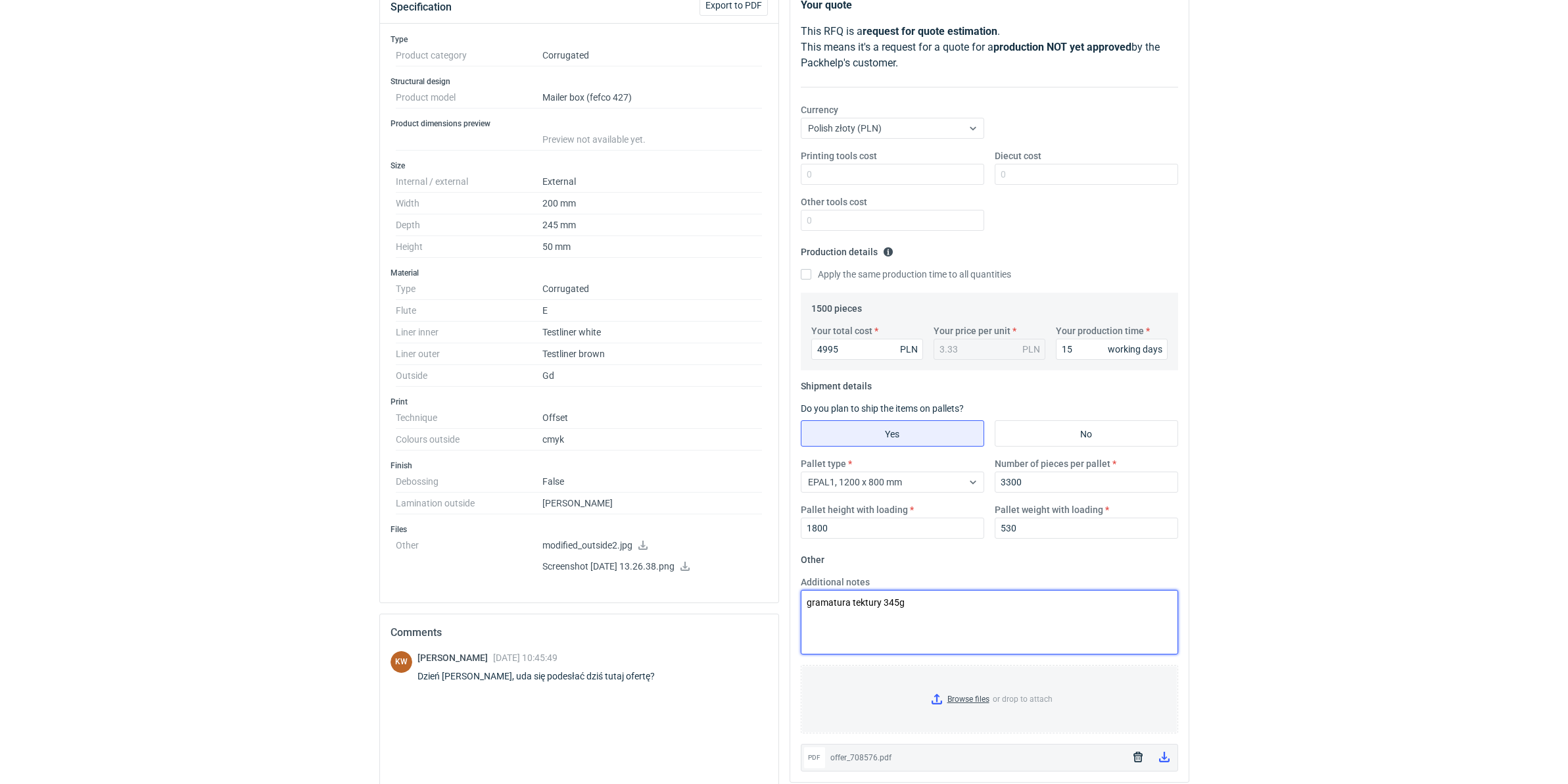
type textarea "gramatura tektury 345g"
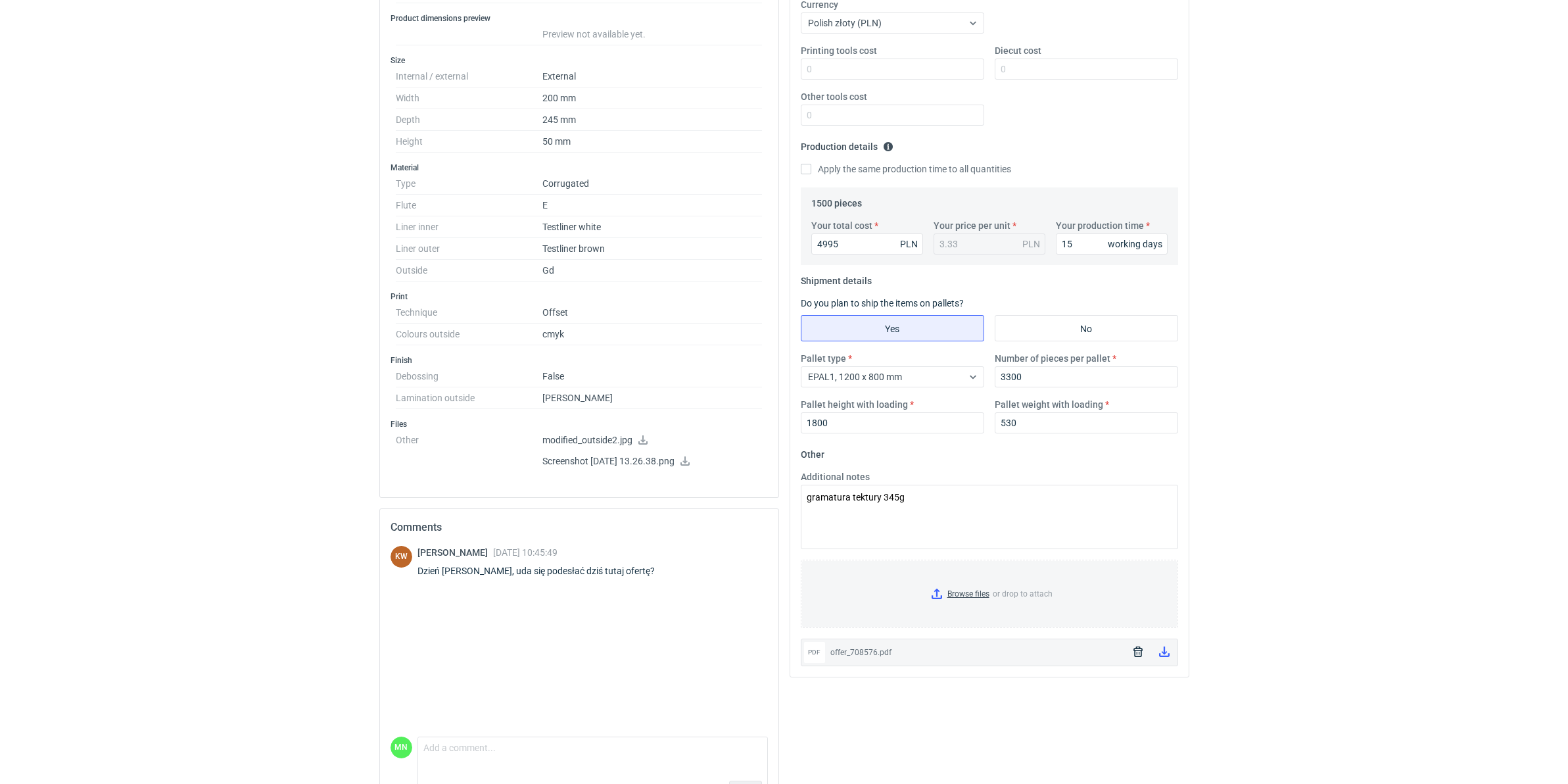
scroll to position [311, 0]
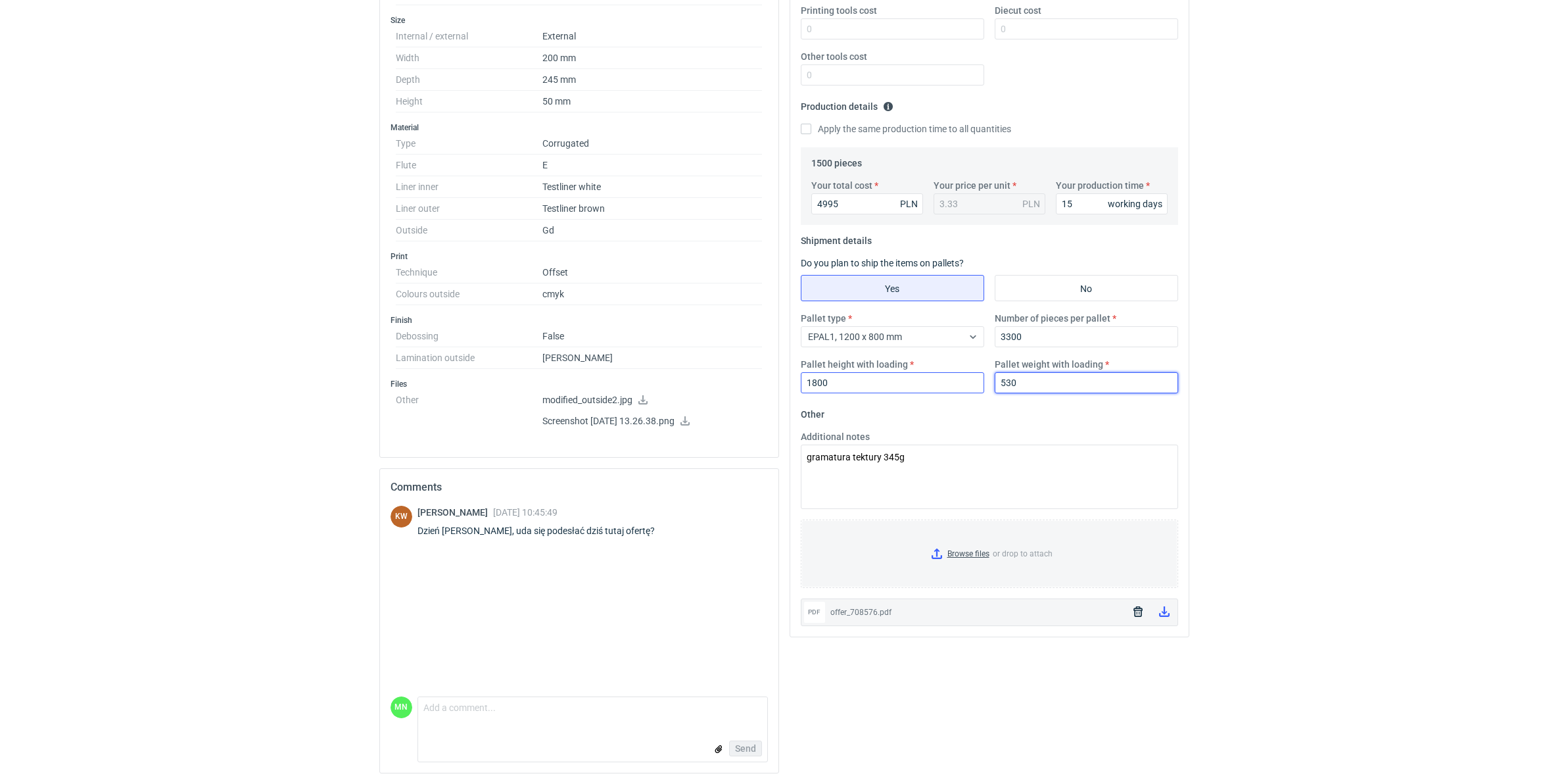
drag, startPoint x: 1010, startPoint y: 389, endPoint x: 978, endPoint y: 389, distance: 32.0
click at [980, 389] on div "Pallet type EPAL1, 1200 x 800 mm Number of pieces per pallet 3300 Pallet height…" at bounding box center [989, 358] width 388 height 92
click at [1028, 379] on input "530" at bounding box center [1086, 382] width 183 height 21
drag, startPoint x: 1030, startPoint y: 379, endPoint x: 774, endPoint y: 332, distance: 260.3
click at [802, 339] on div "Pallet type EPAL1, 1200 x 800 mm Number of pieces per pallet 3300 Pallet height…" at bounding box center [989, 358] width 388 height 92
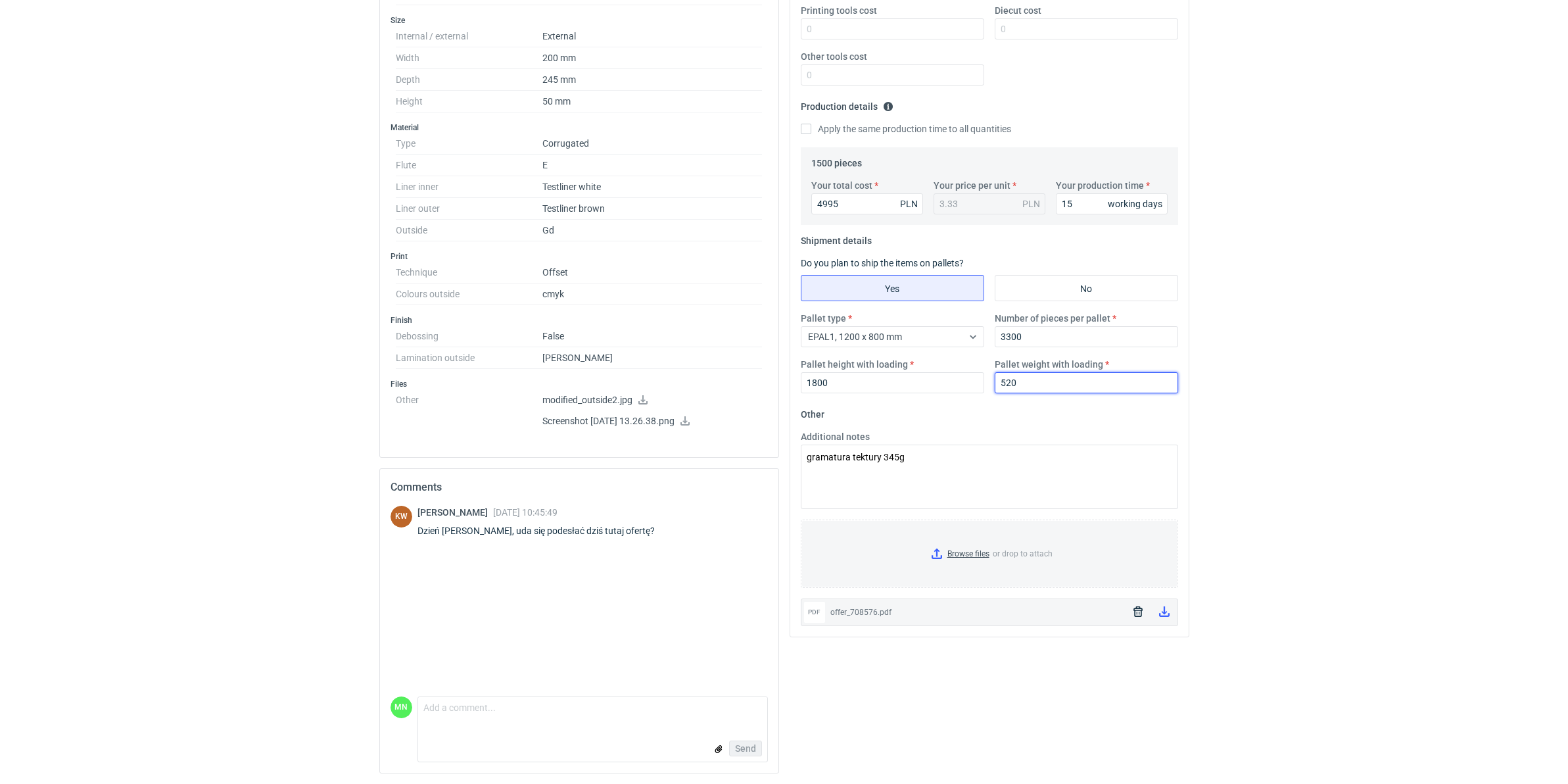
type input "520"
click at [1251, 206] on div "RFQs Specs Designs Items Orders Customers Tools Analytics 99+ 99+ MN [PERSON_NA…" at bounding box center [784, 82] width 1568 height 784
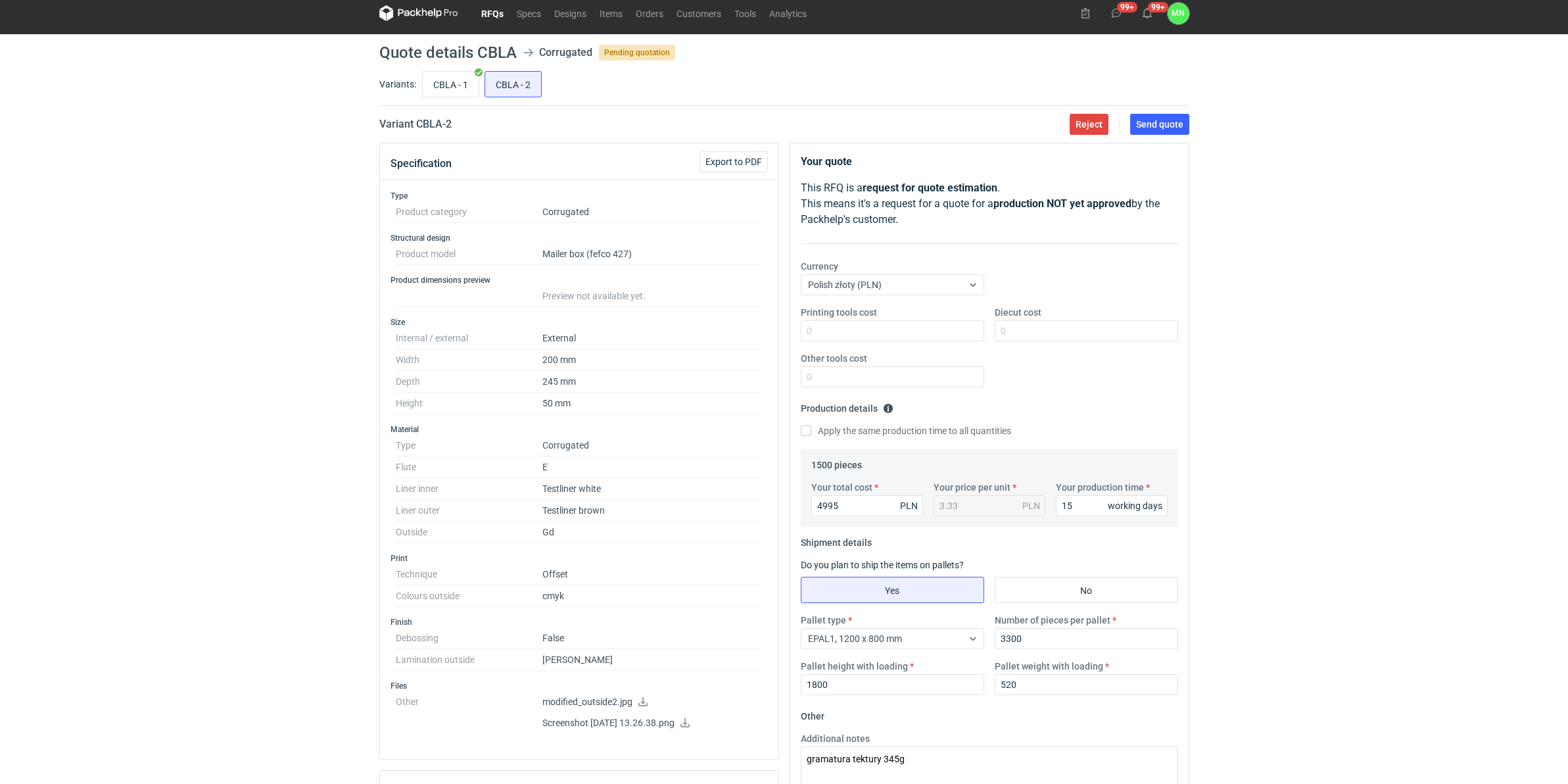
scroll to position [0, 0]
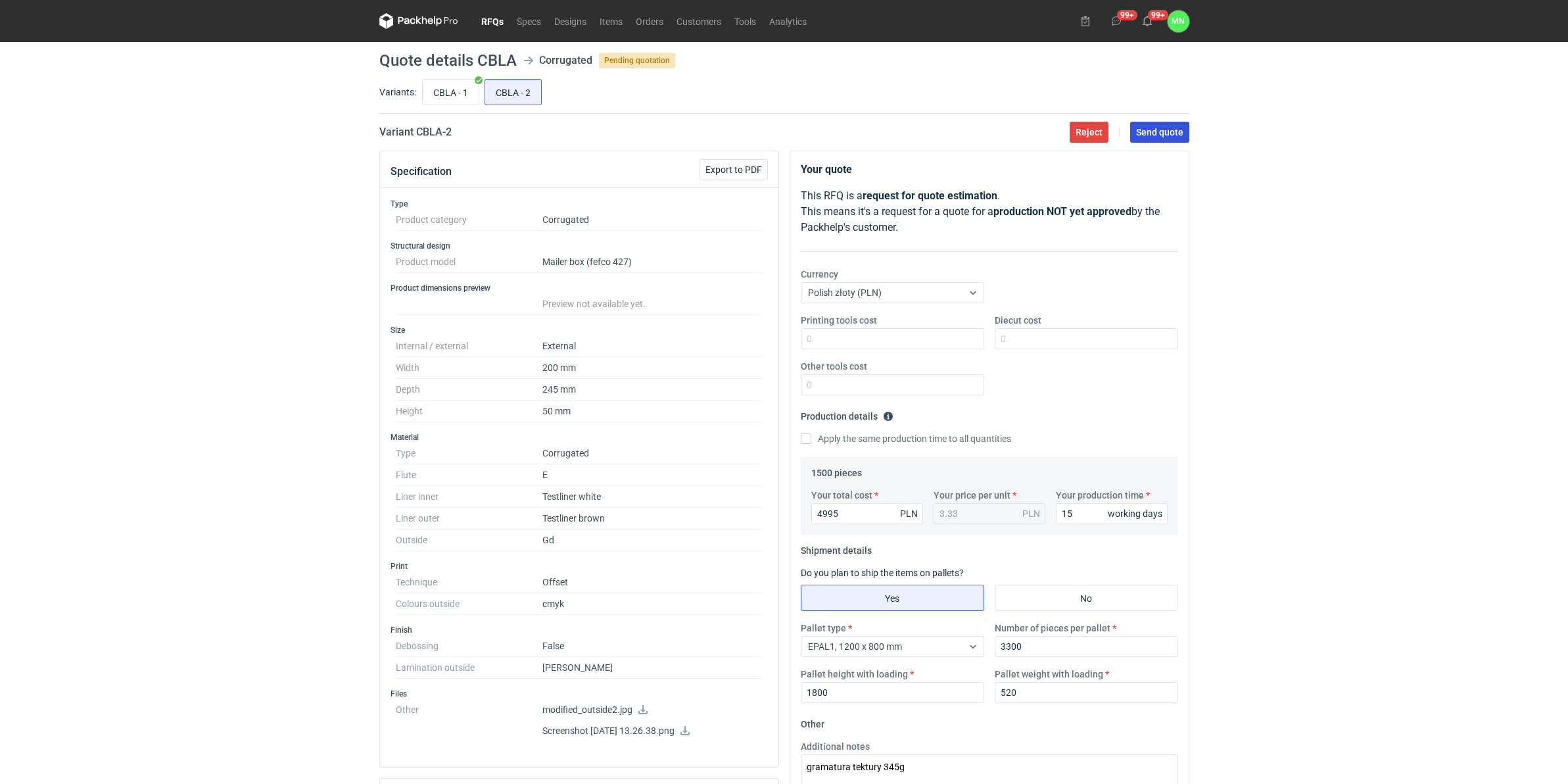
click at [1169, 126] on button "Send quote" at bounding box center [1159, 131] width 59 height 21
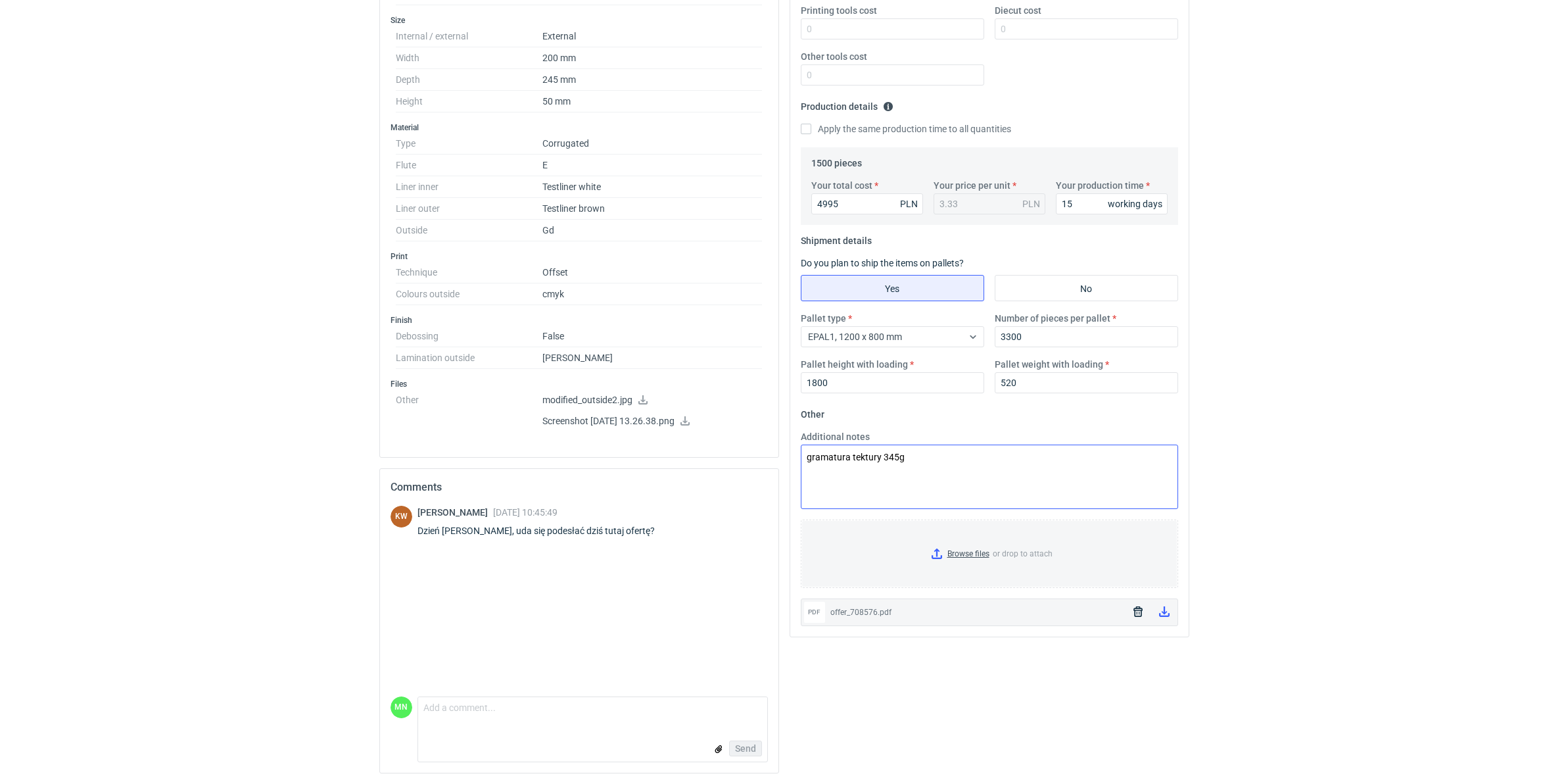
scroll to position [311, 0]
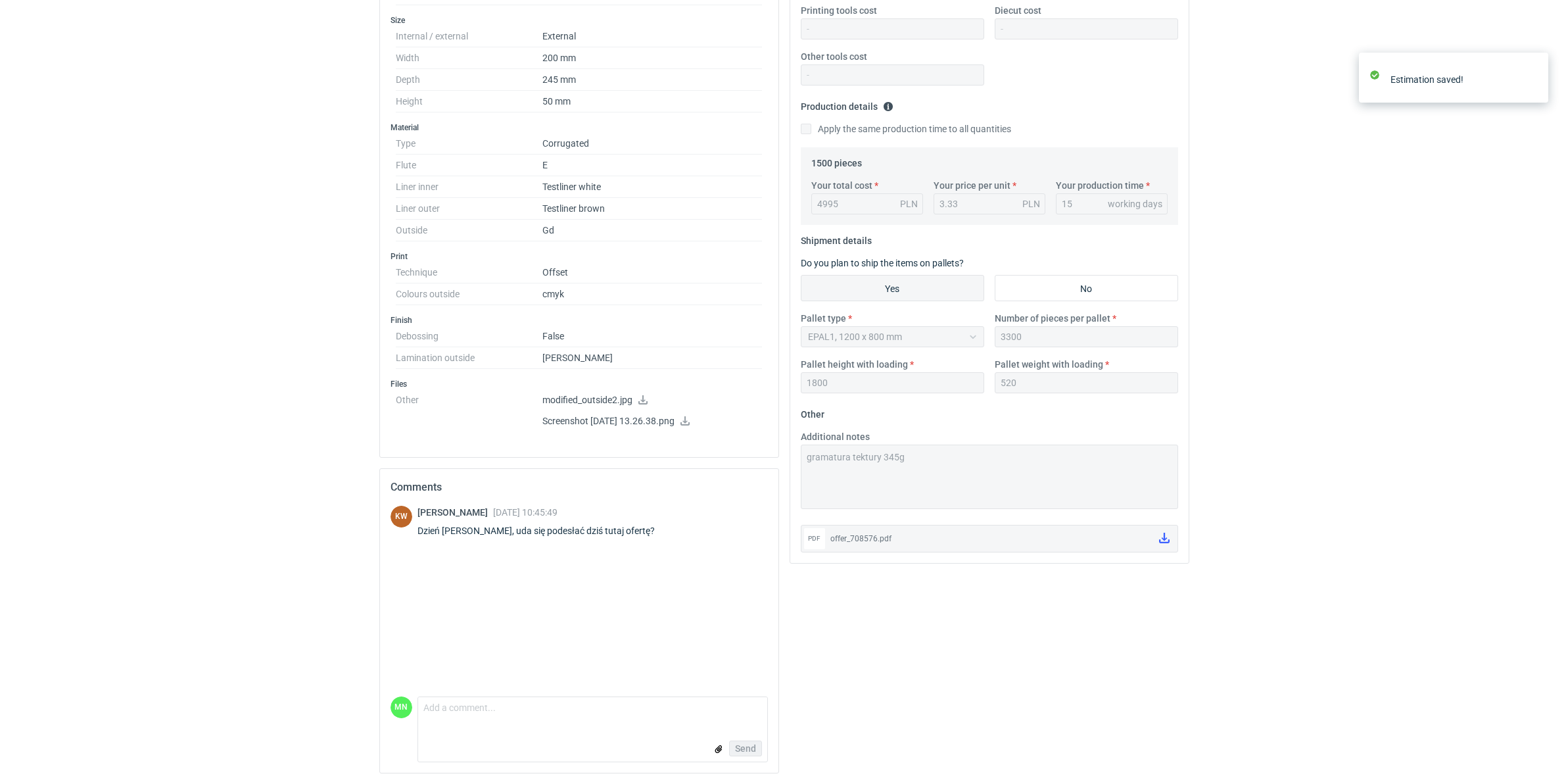
click at [524, 607] on div "Send" at bounding box center [593, 749] width 349 height 26
click at [520, 607] on form "Comment message Send" at bounding box center [593, 729] width 351 height 66
click at [515, 607] on textarea "Comment message" at bounding box center [593, 711] width 349 height 28
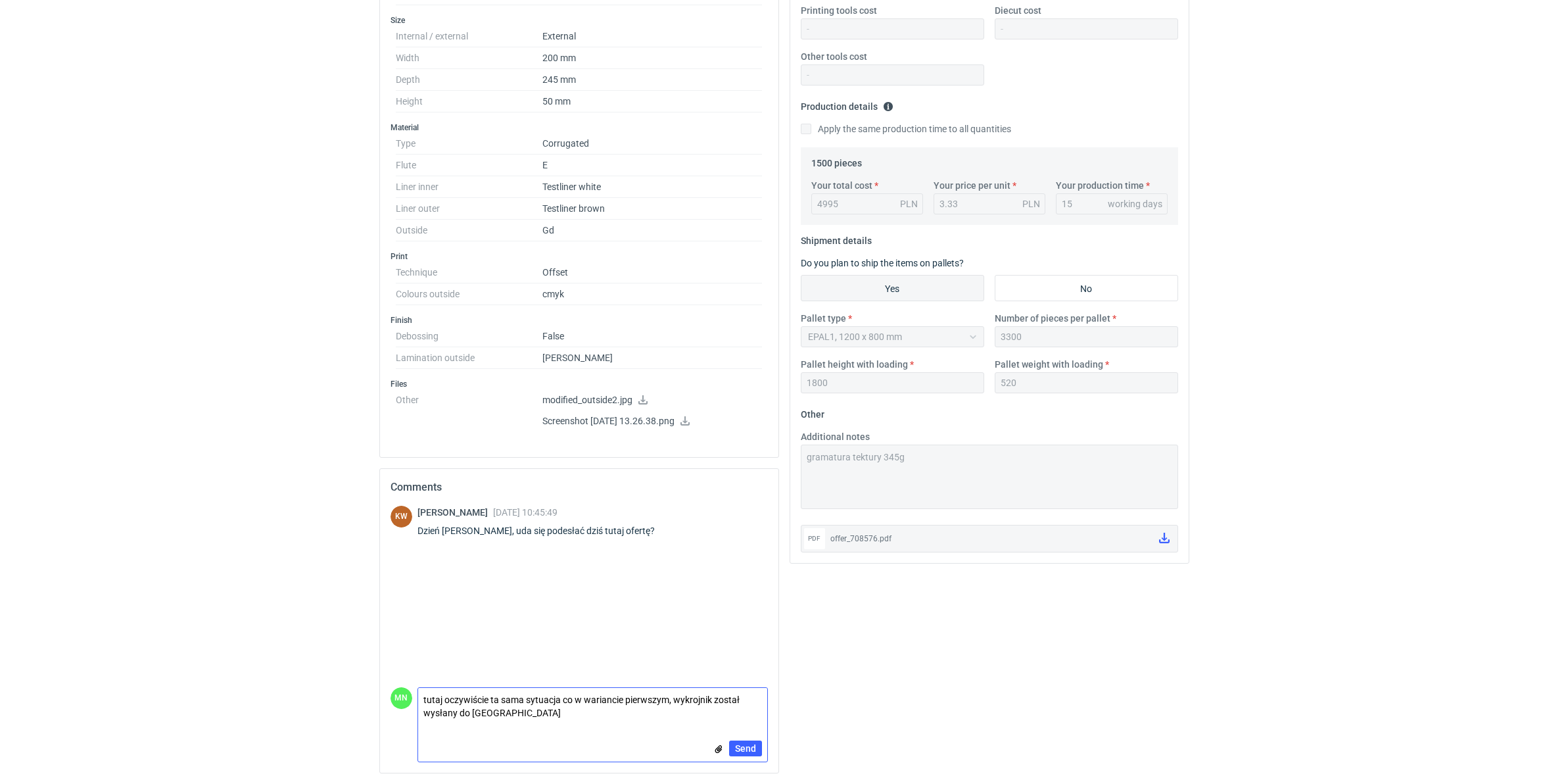
scroll to position [0, 0]
type textarea "tutaj oczywiście ta sama sytuacja co w wariancie pierwszym, wykrojnik został wy…"
click at [751, 607] on span "Send" at bounding box center [745, 749] width 21 height 9
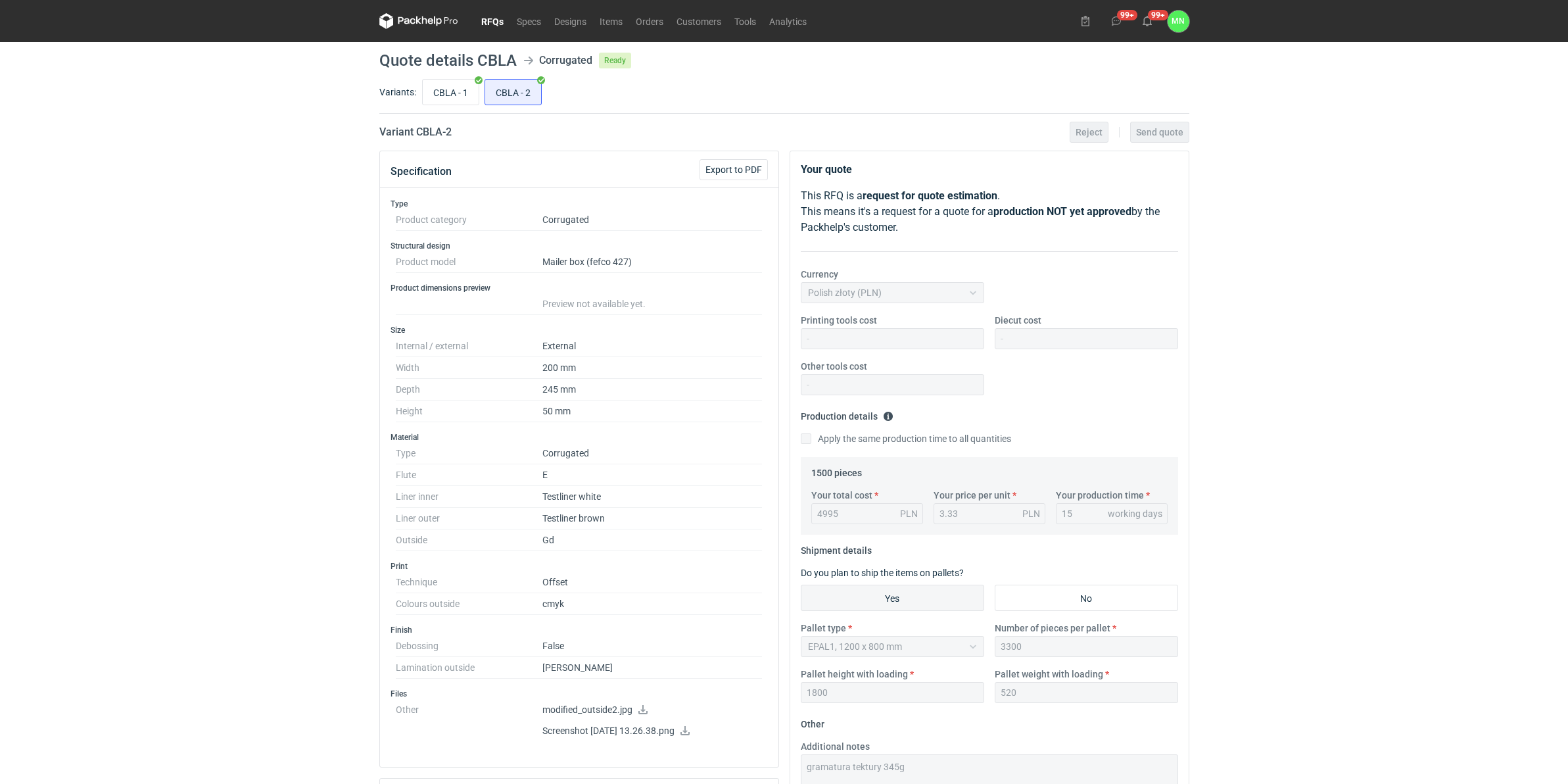
drag, startPoint x: 491, startPoint y: 15, endPoint x: 501, endPoint y: 24, distance: 13.5
click at [491, 15] on link "RFQs" at bounding box center [492, 21] width 35 height 16
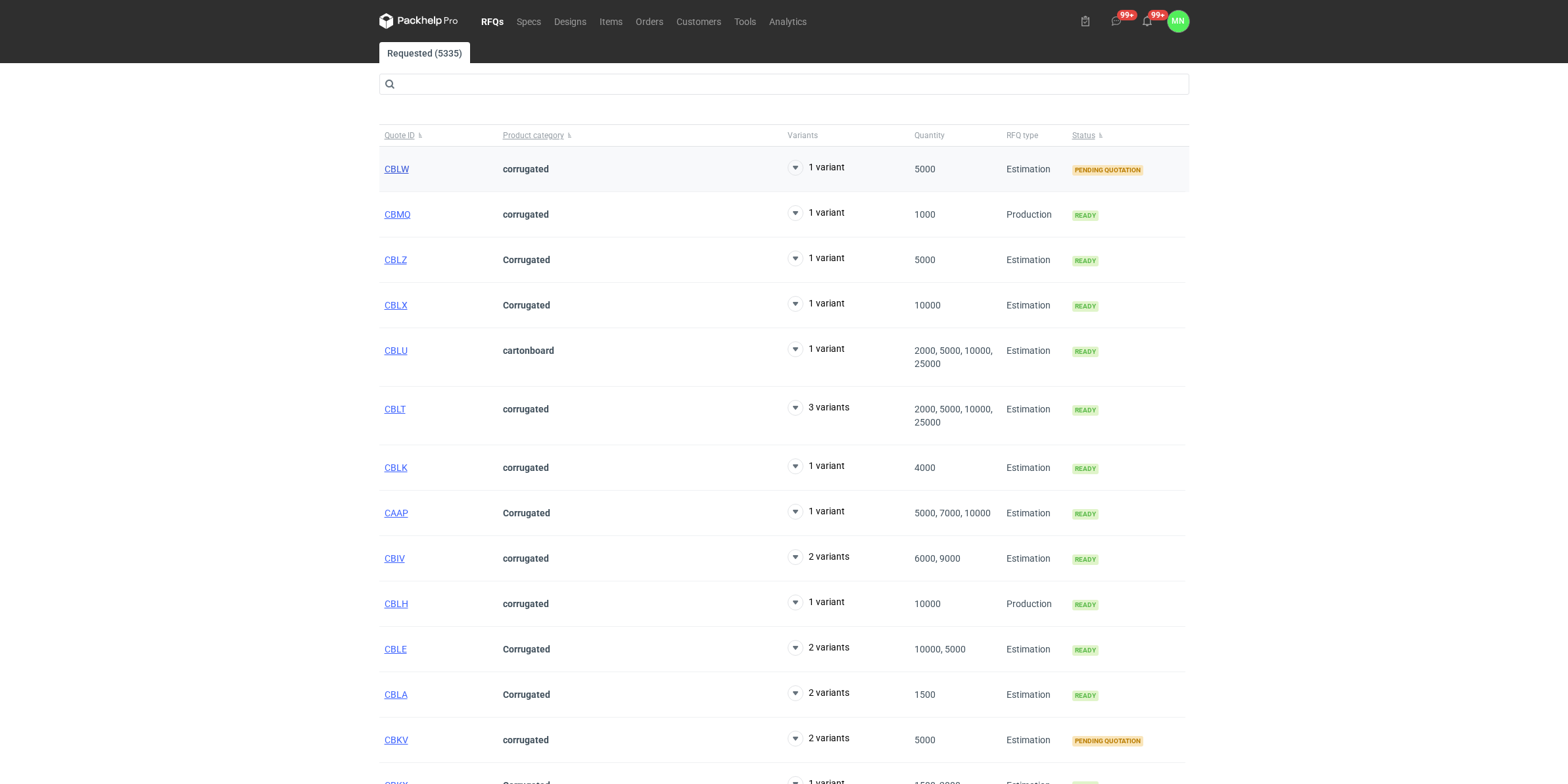
click at [399, 172] on span "CBLW" at bounding box center [397, 169] width 25 height 11
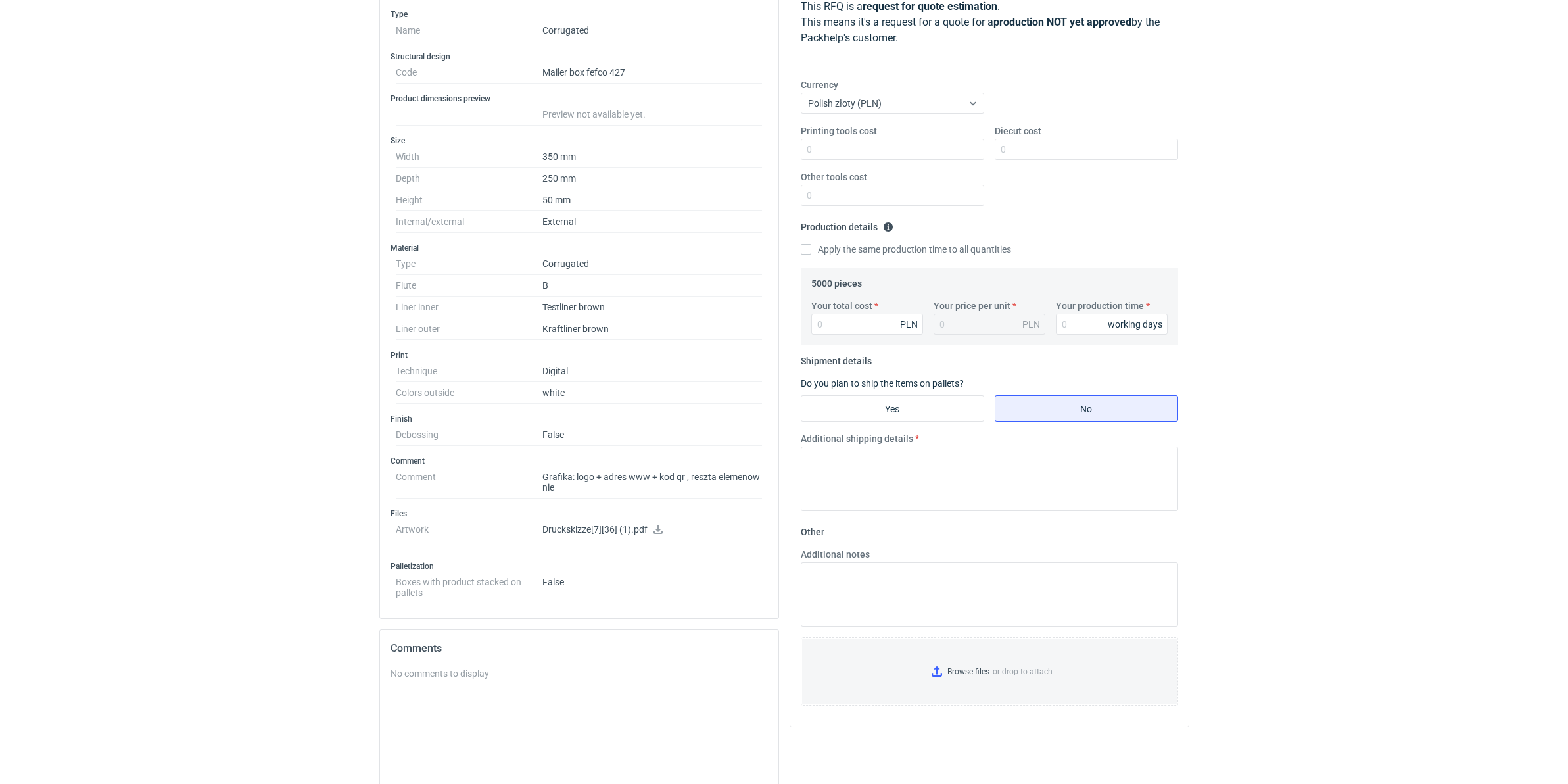
scroll to position [188, 0]
click at [657, 535] on icon at bounding box center [658, 531] width 9 height 9
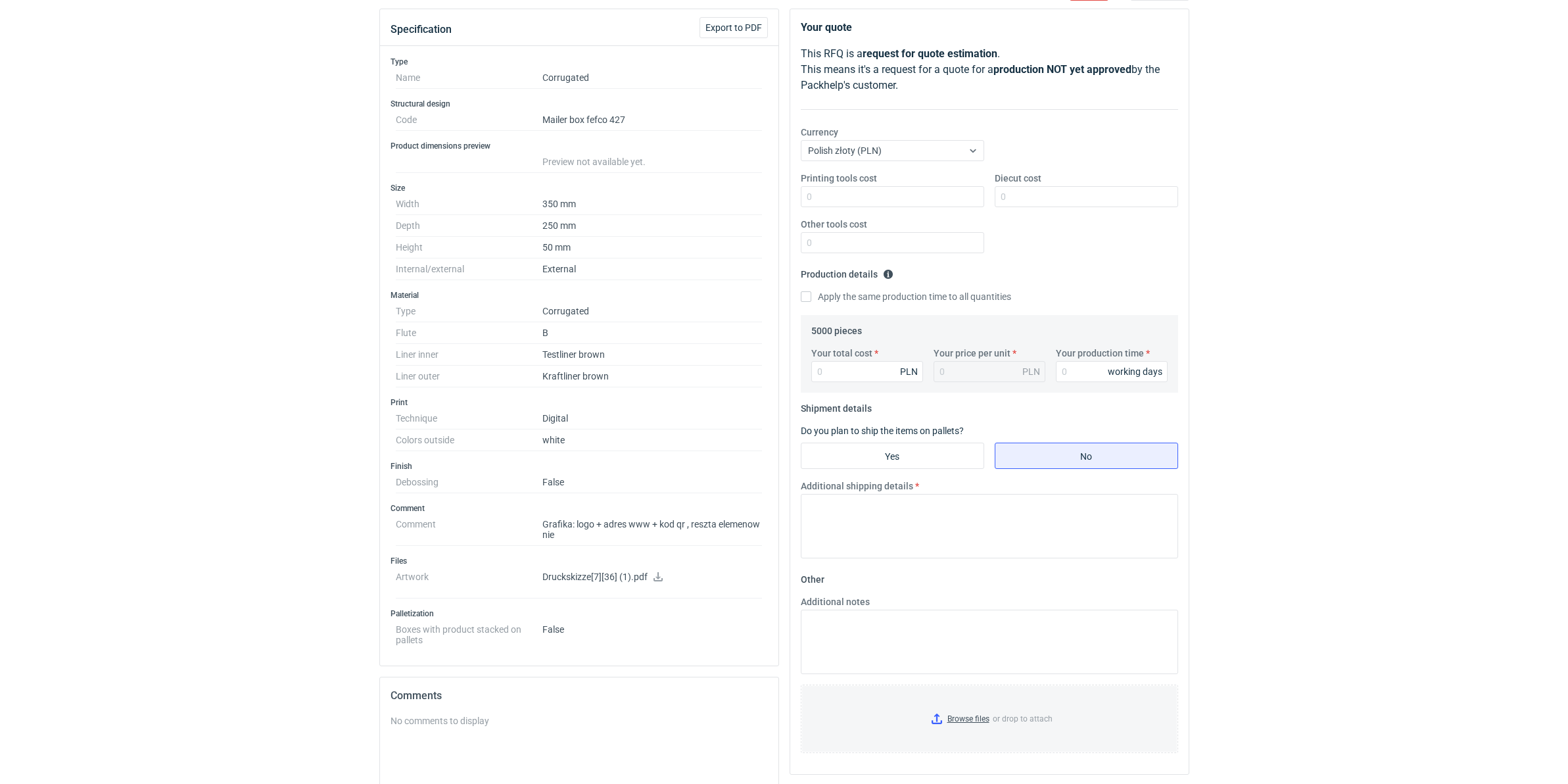
scroll to position [0, 0]
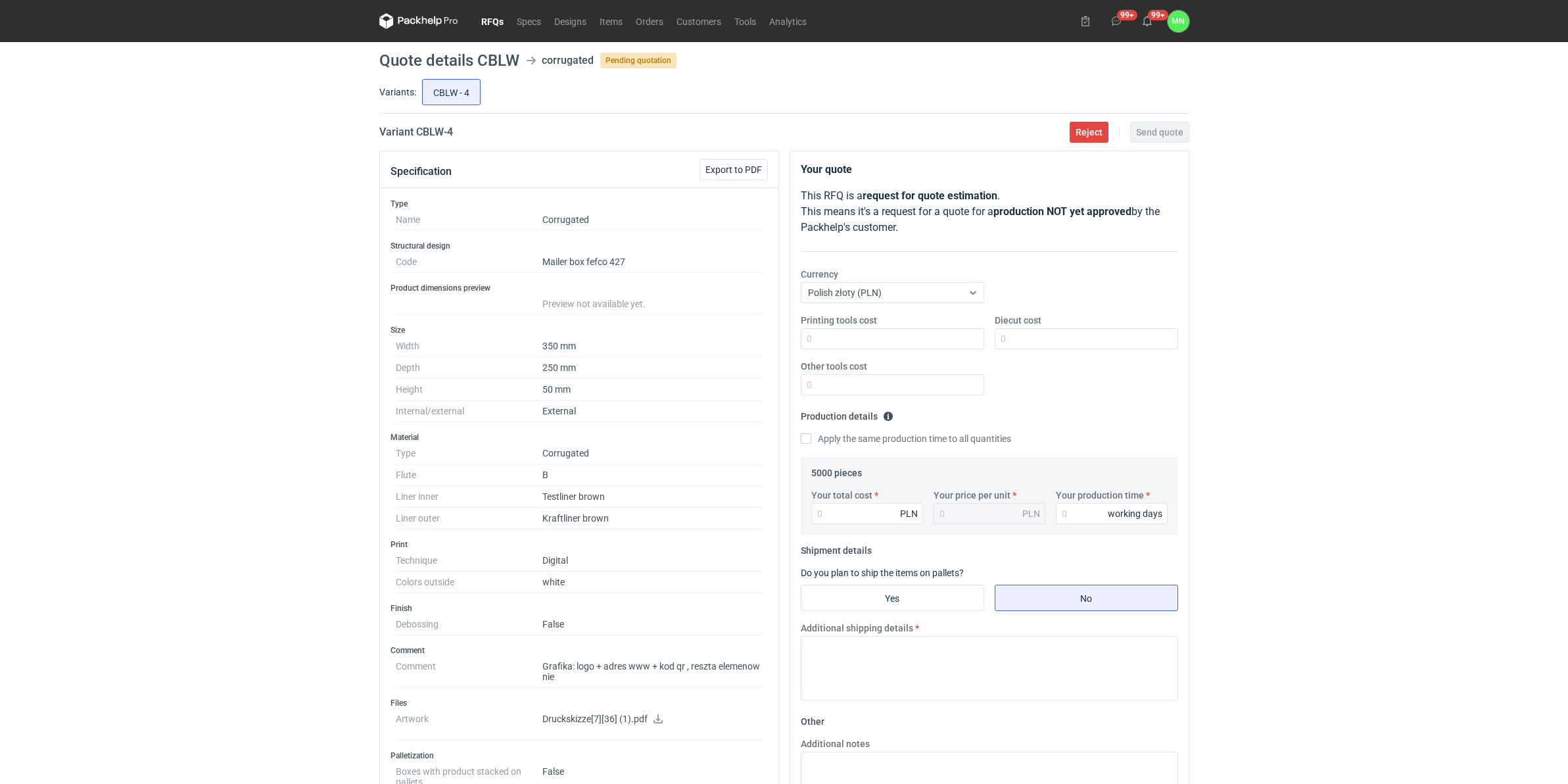
click at [487, 27] on link "RFQs" at bounding box center [492, 21] width 35 height 16
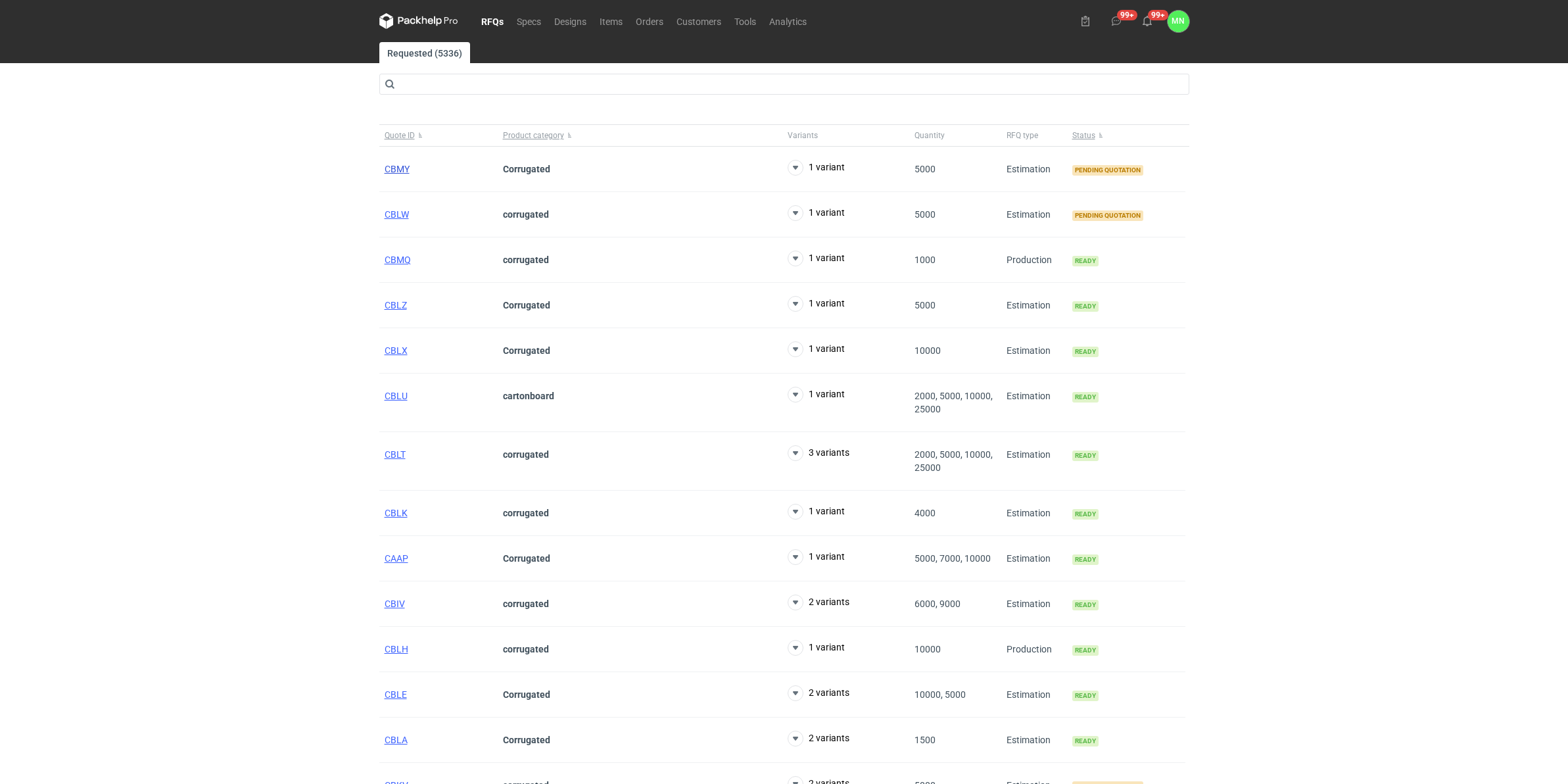
click at [404, 168] on span "CBMY" at bounding box center [397, 169] width 25 height 11
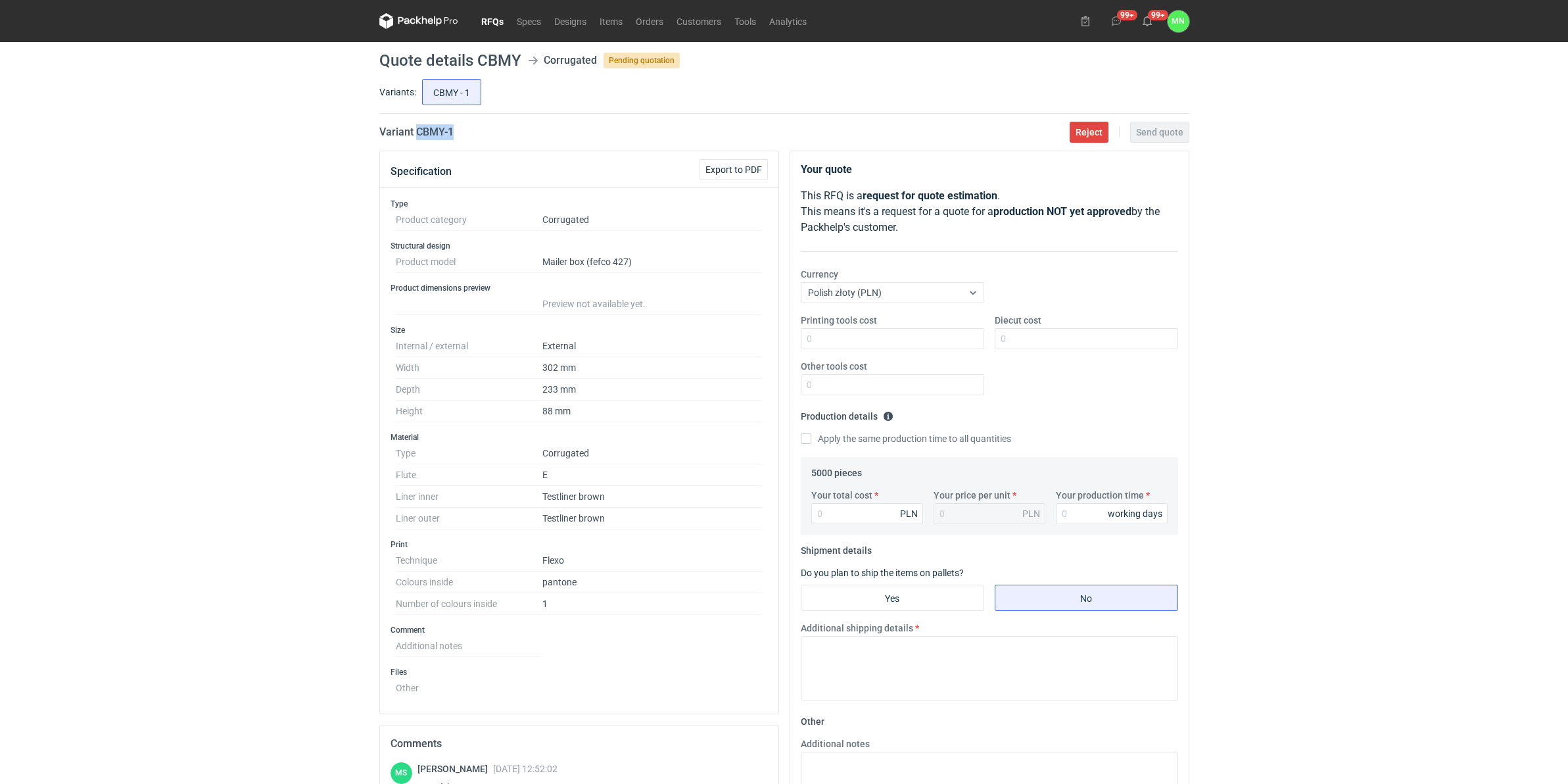
drag, startPoint x: 484, startPoint y: 138, endPoint x: 418, endPoint y: 131, distance: 66.4
click at [418, 131] on div "Variant CBMY - 1 Reject Send quote" at bounding box center [784, 132] width 810 height 16
copy h2 "CBMY - 1"
click at [825, 504] on input "Your total cost" at bounding box center [867, 513] width 112 height 21
type input "5250"
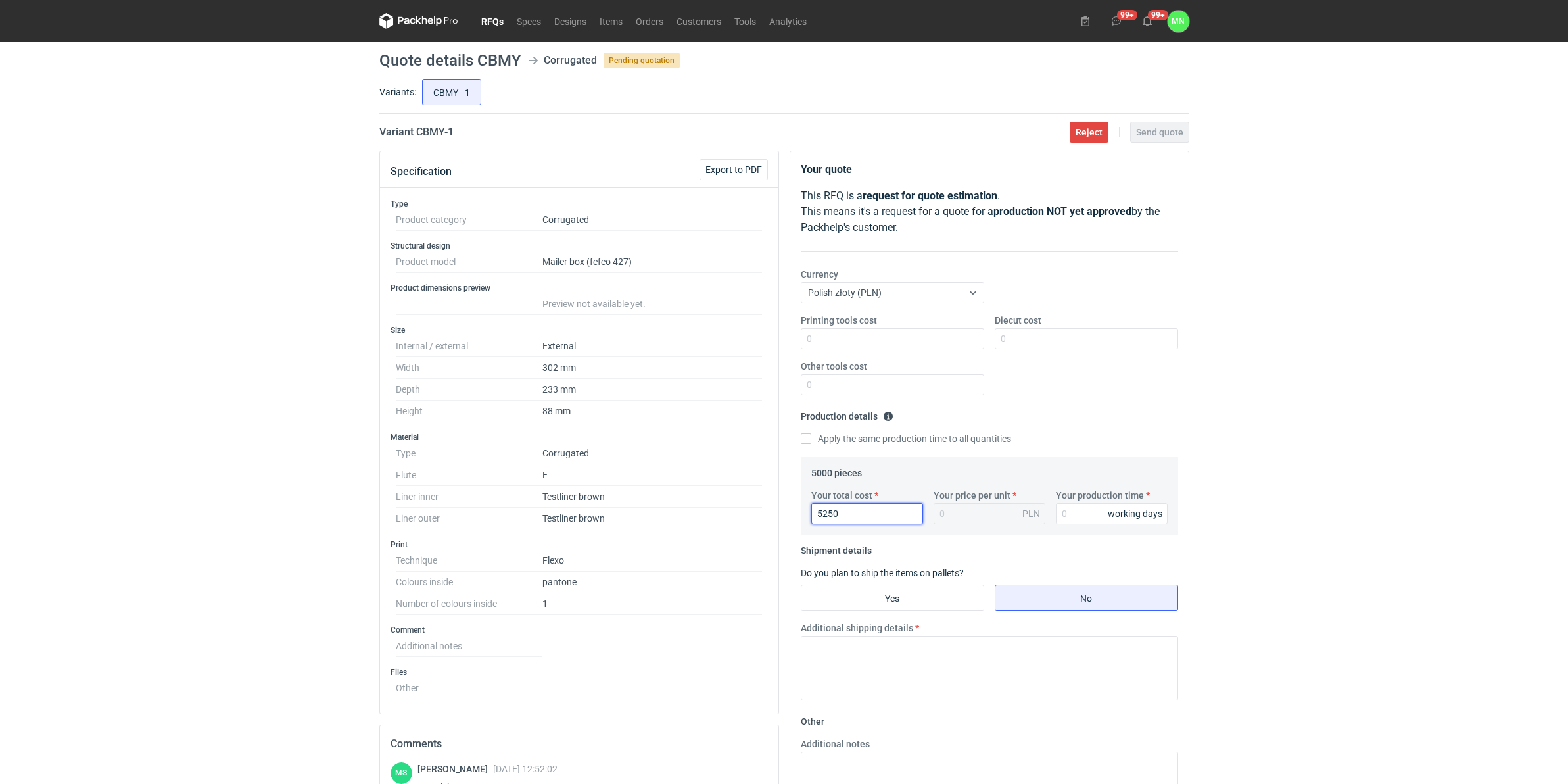
type input "1.05"
type input "5250"
click at [1068, 514] on input "Your production time" at bounding box center [1112, 513] width 112 height 21
type input "10"
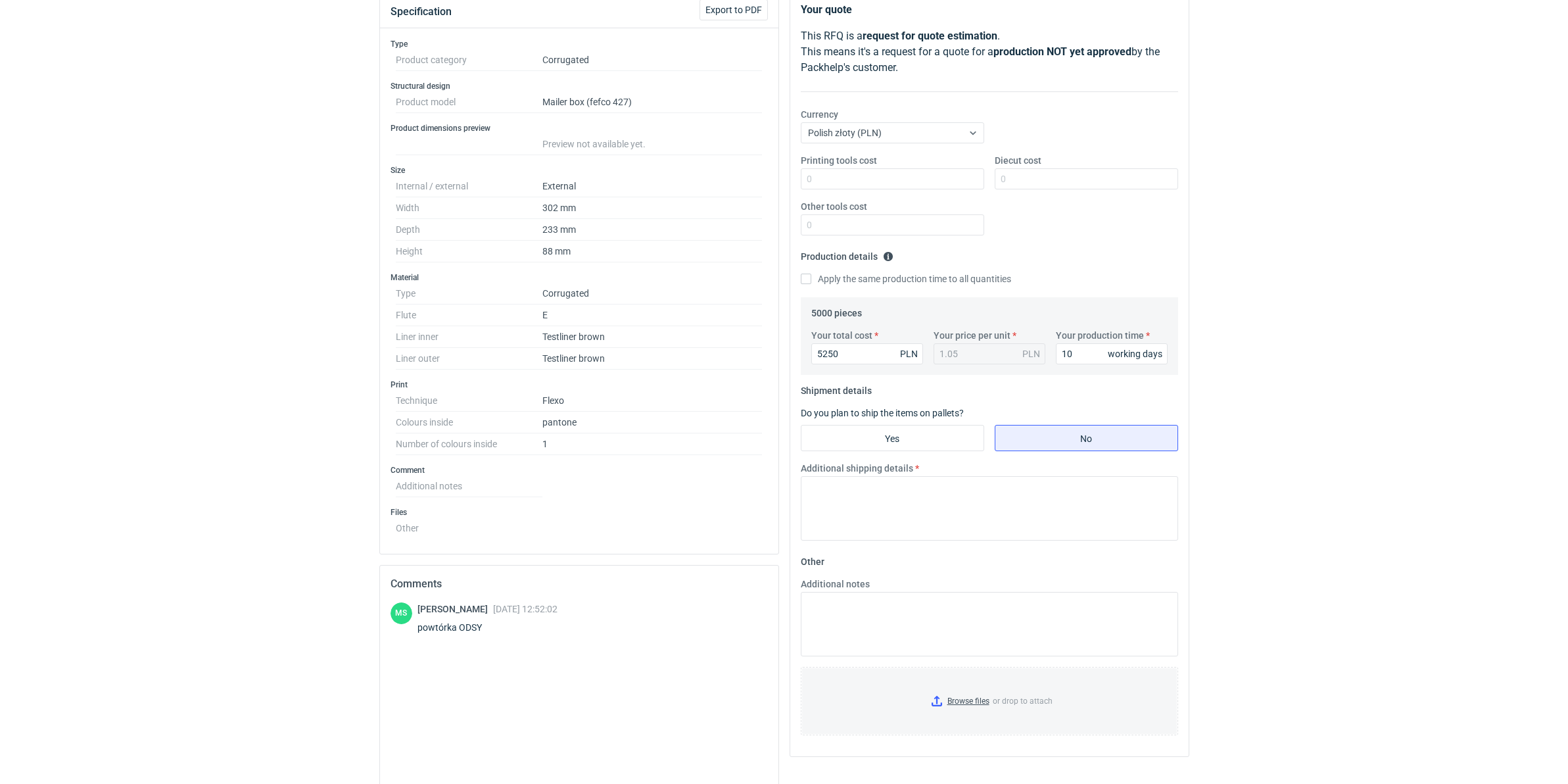
scroll to position [246, 0]
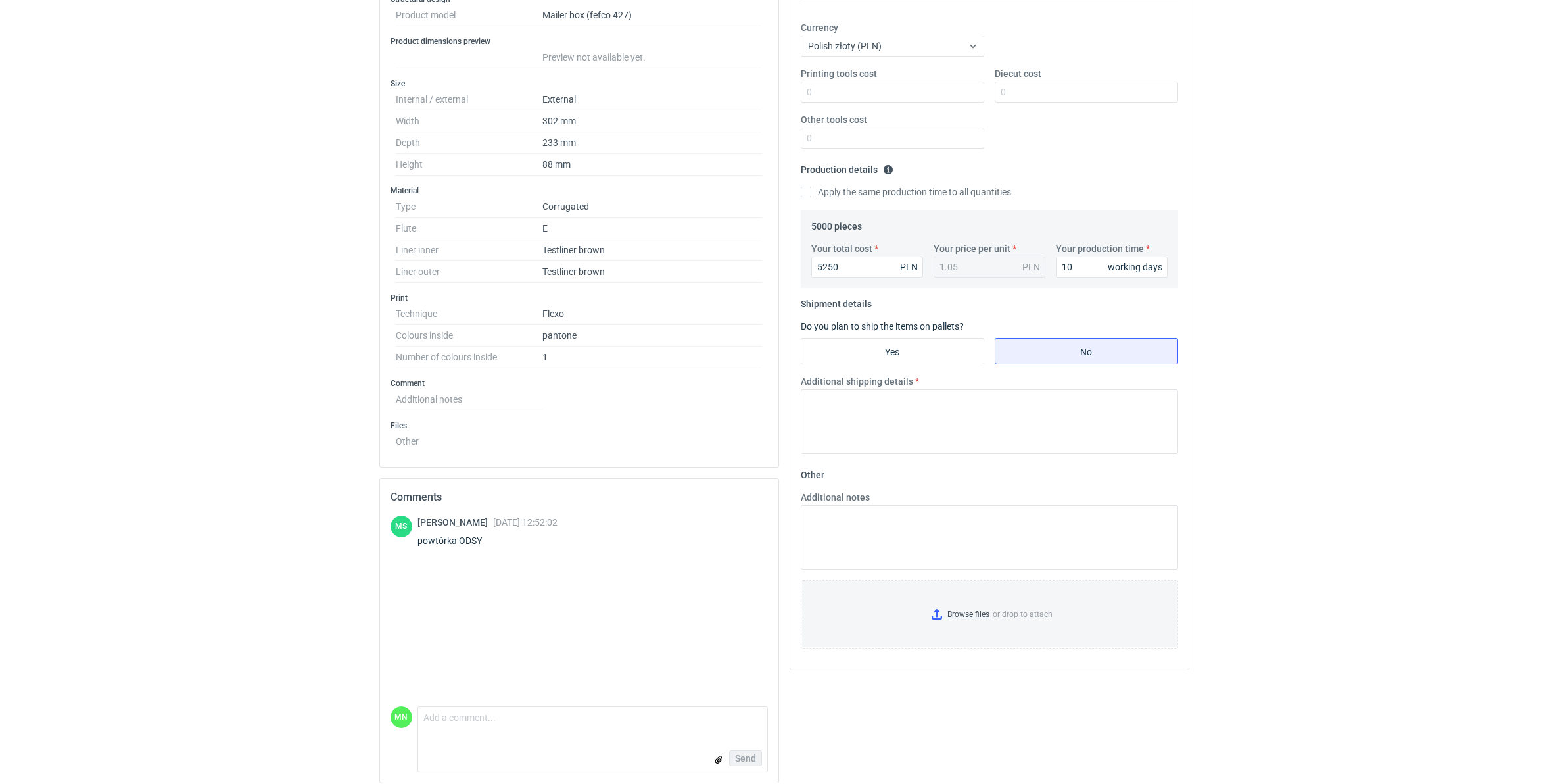
drag, startPoint x: 905, startPoint y: 351, endPoint x: 918, endPoint y: 375, distance: 27.3
click at [905, 354] on input "Yes" at bounding box center [892, 351] width 182 height 25
radio input "true"
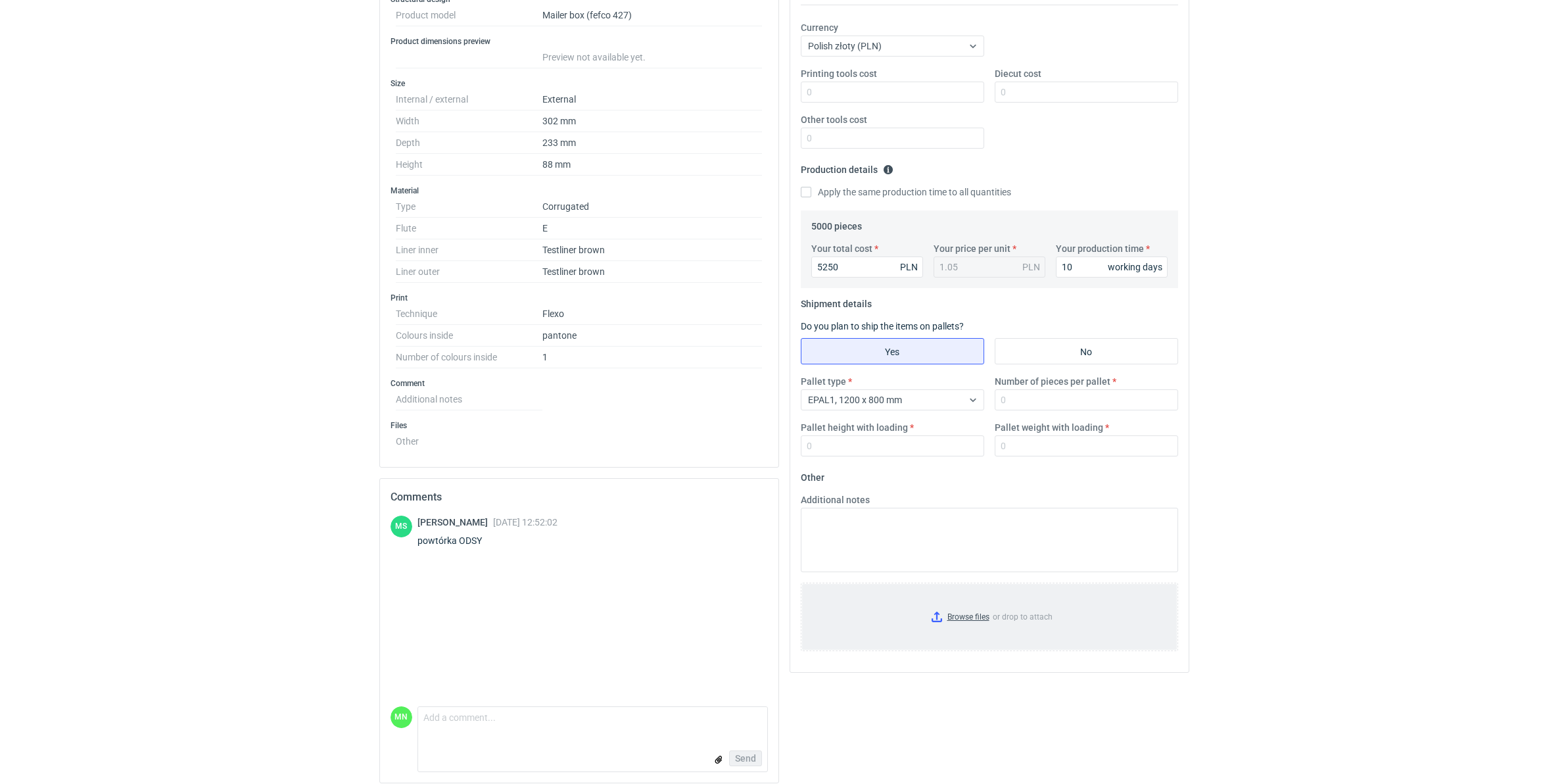
click at [964, 607] on input "Browse files or drop to attach" at bounding box center [989, 617] width 375 height 66
click at [258, 508] on div "RFQs Specs Designs Items Orders Customers Tools Analytics 99+ 99+ MN [PERSON_NA…" at bounding box center [784, 145] width 1568 height 784
drag, startPoint x: 1047, startPoint y: 449, endPoint x: 1033, endPoint y: 455, distance: 15.2
click at [1042, 448] on input "Pallet weight with loading" at bounding box center [1086, 445] width 183 height 21
type input "370"
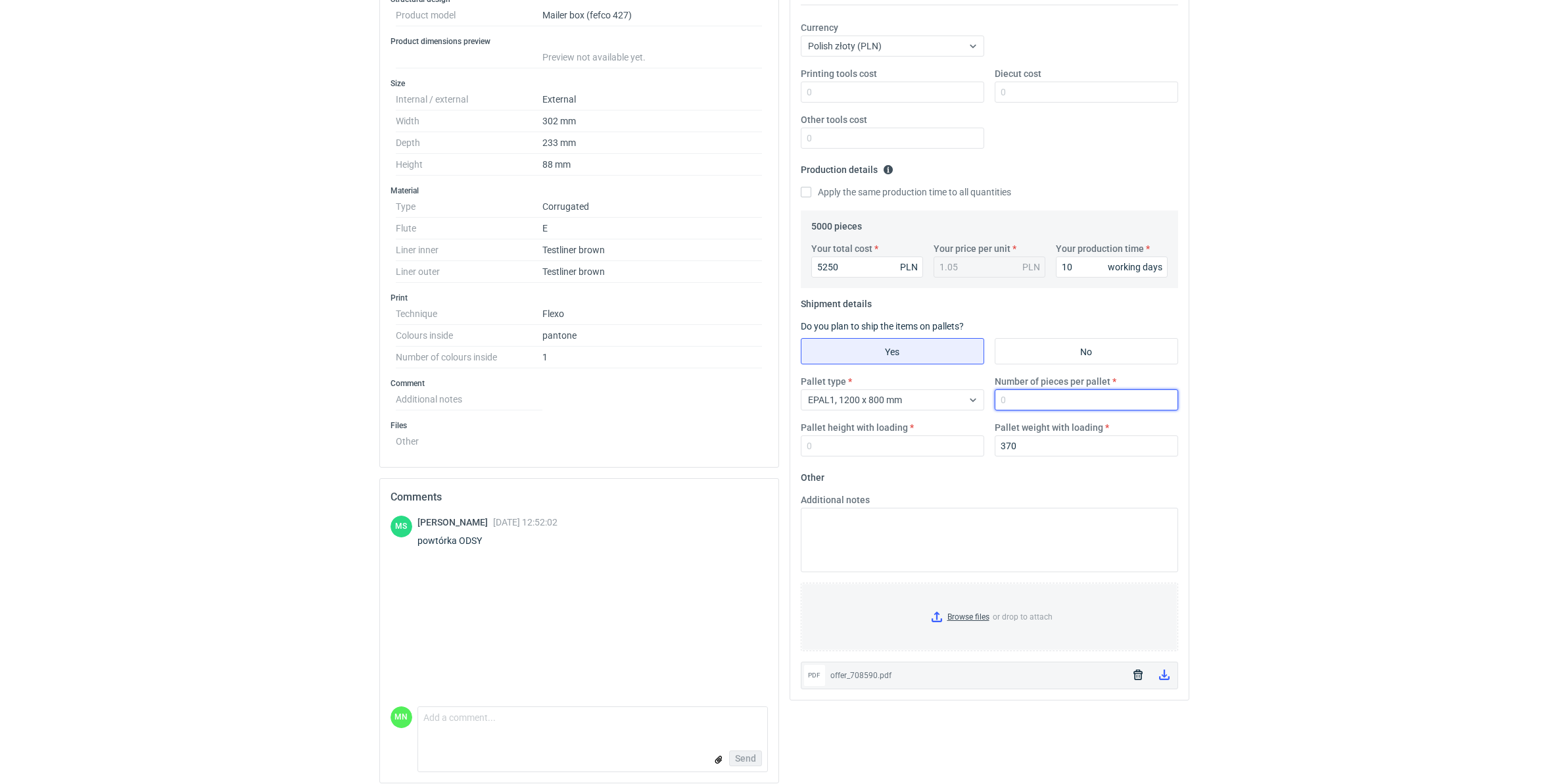
click at [1056, 401] on input "Number of pieces per pallet" at bounding box center [1086, 399] width 183 height 21
type input "1650"
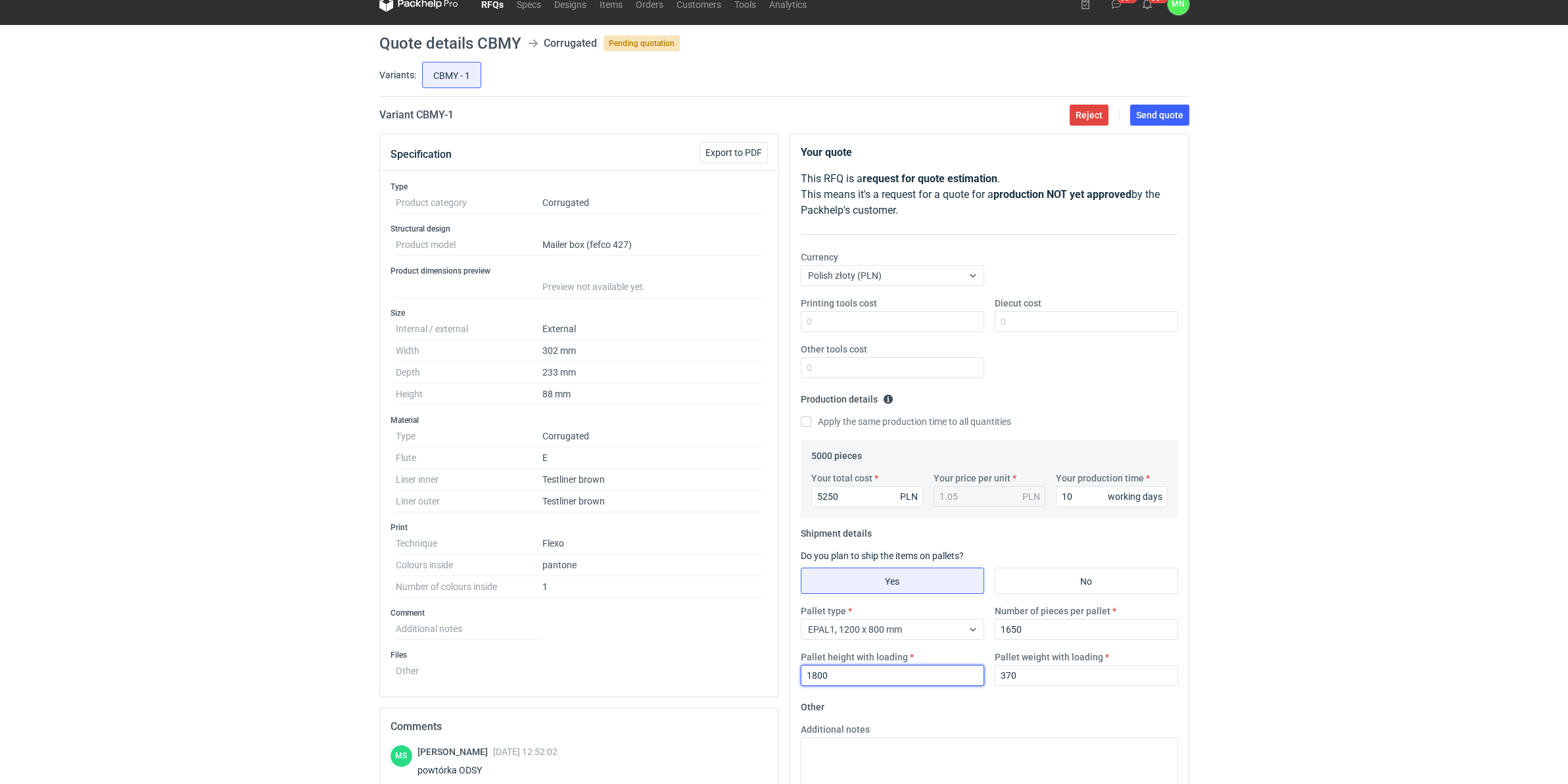
scroll to position [0, 0]
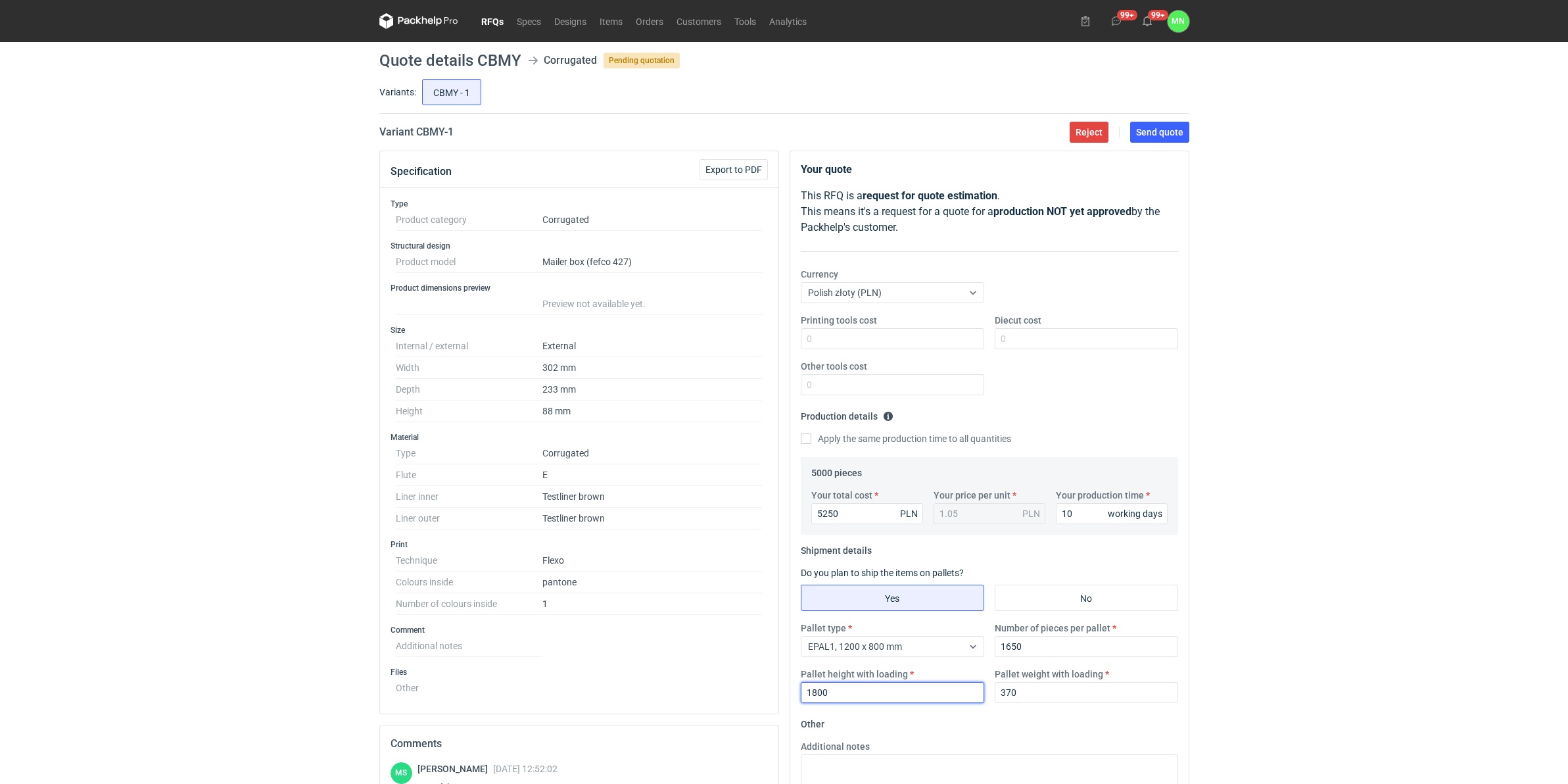
type input "1800"
click at [1149, 126] on button "Send quote" at bounding box center [1159, 131] width 59 height 21
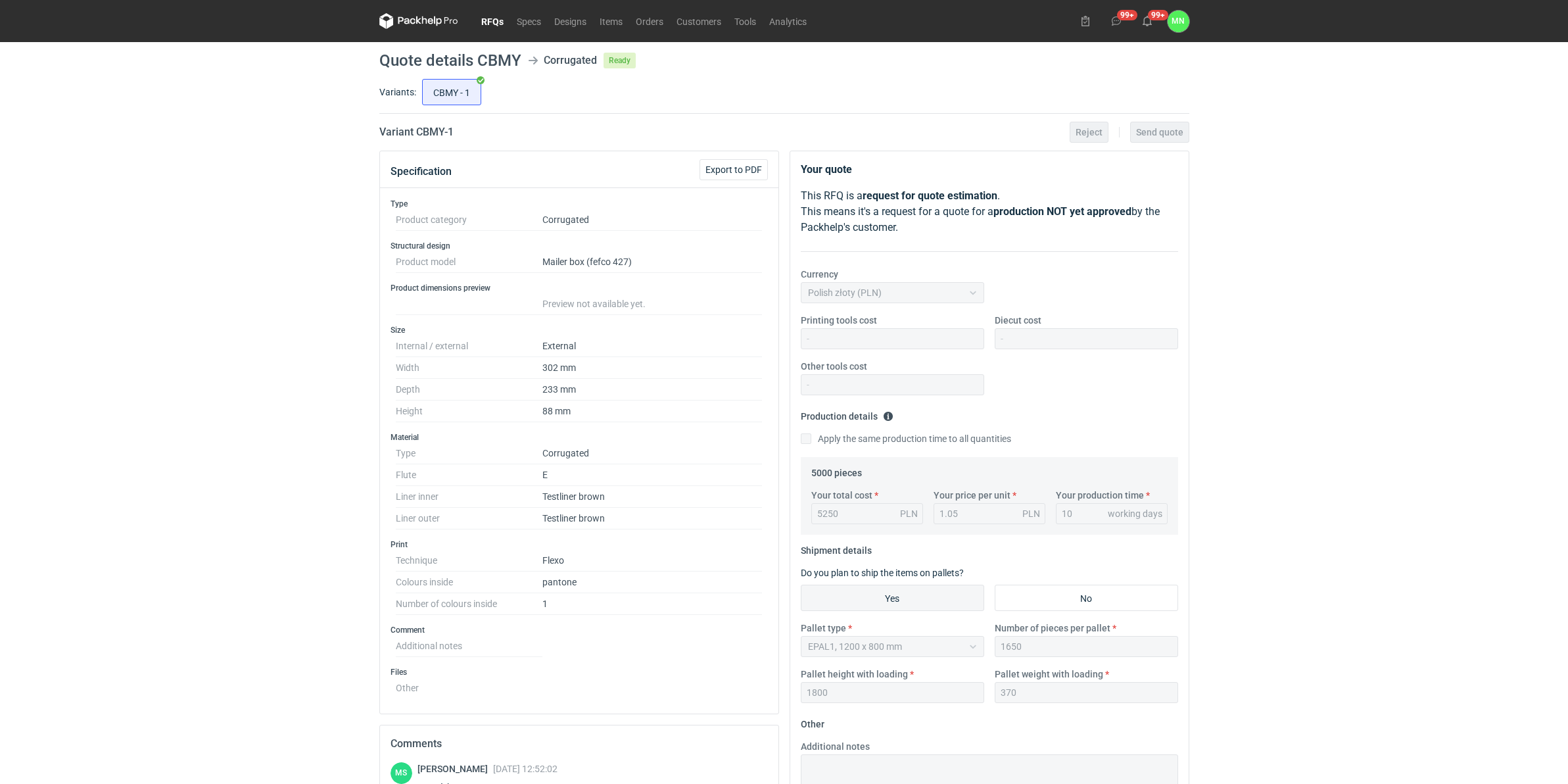
click at [484, 21] on link "RFQs" at bounding box center [492, 21] width 35 height 16
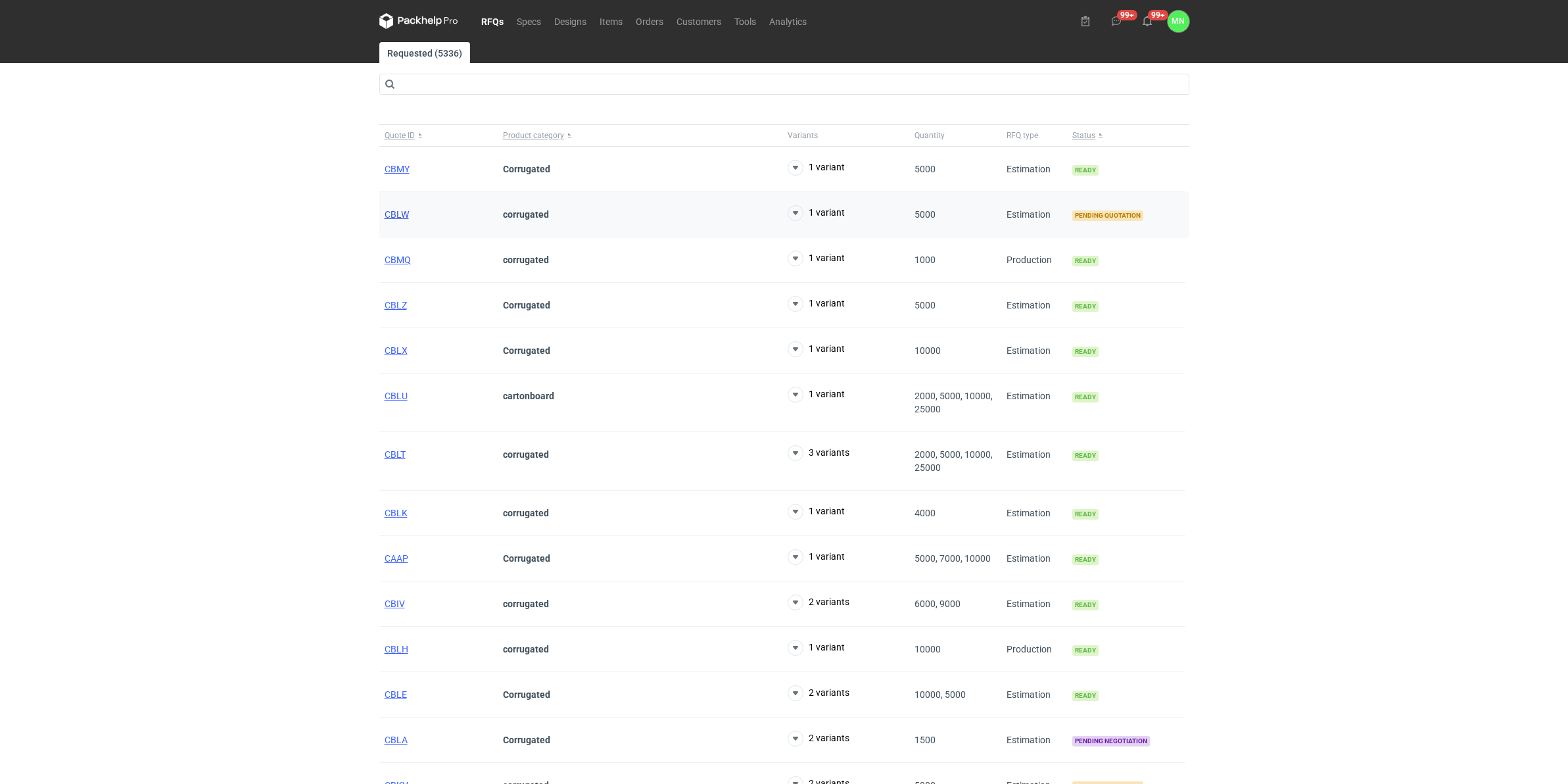
click at [391, 215] on span "CBLW" at bounding box center [397, 214] width 25 height 11
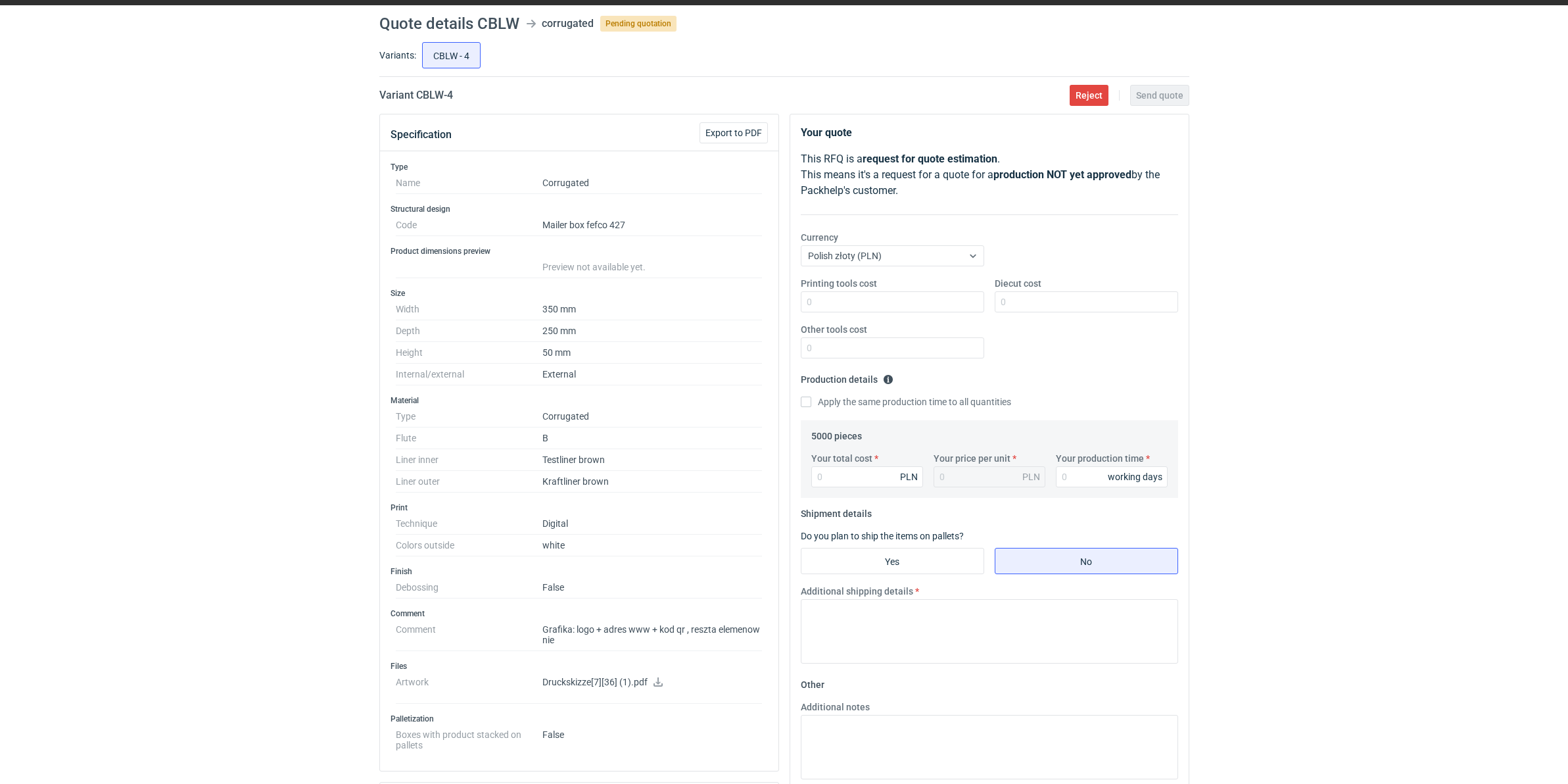
scroll to position [82, 0]
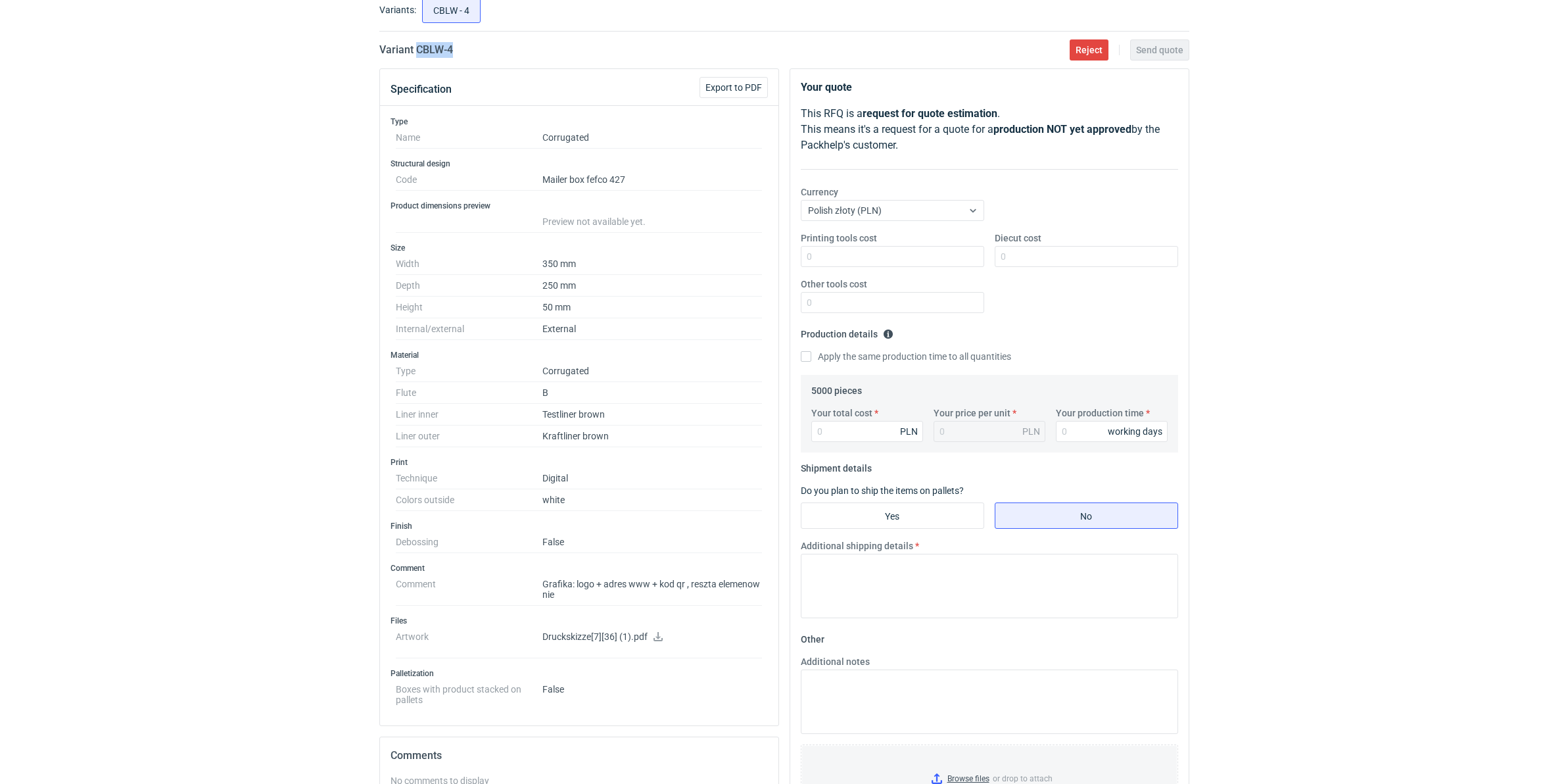
drag, startPoint x: 470, startPoint y: 48, endPoint x: 418, endPoint y: 55, distance: 52.5
click at [418, 55] on div "Variant CBLW - 4 Reject Send quote" at bounding box center [784, 50] width 810 height 16
copy h2 "CBLW - 4"
